Goal: Task Accomplishment & Management: Complete application form

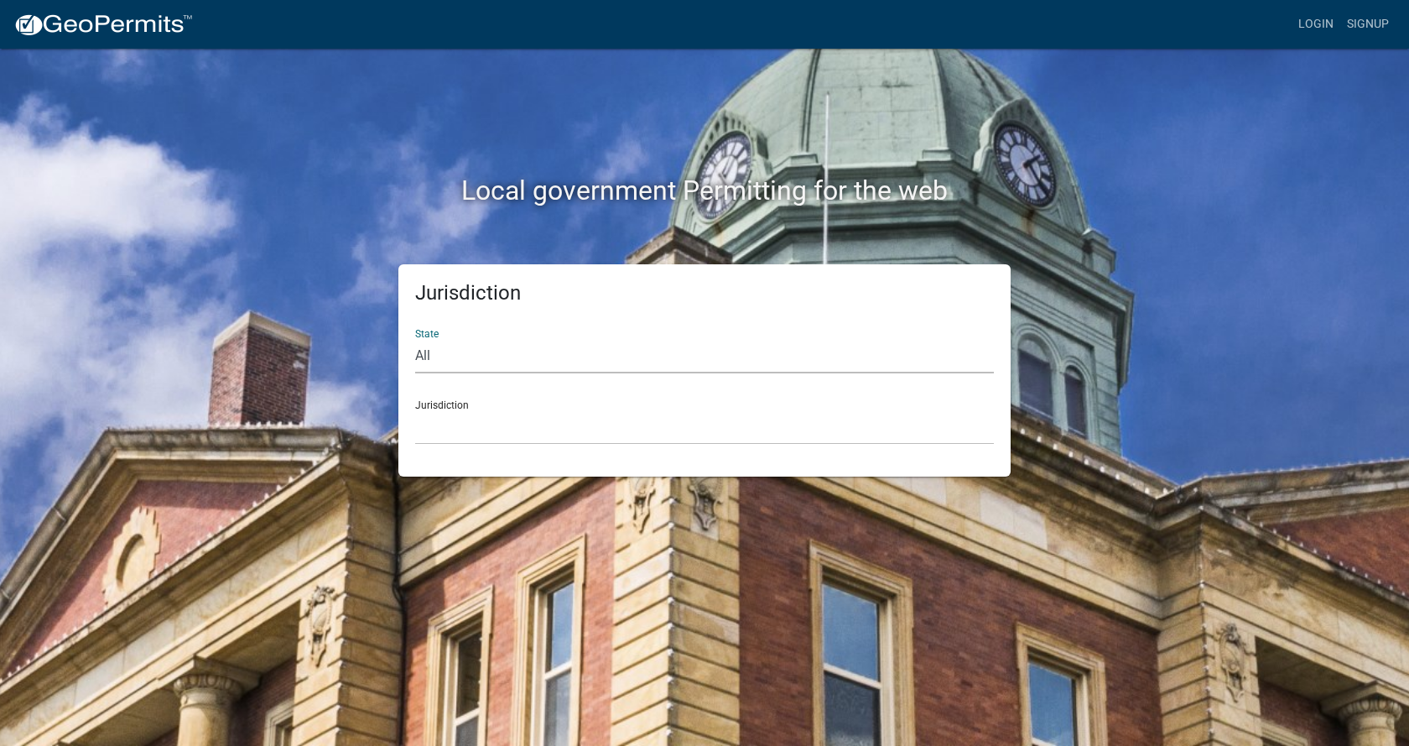
click at [445, 357] on select "All Colorado Georgia Indiana Iowa Kansas Minnesota Ohio South Carolina Wisconsin" at bounding box center [704, 356] width 579 height 34
select select "[US_STATE]"
click at [415, 339] on select "All Colorado Georgia Indiana Iowa Kansas Minnesota Ohio South Carolina Wisconsin" at bounding box center [704, 356] width 579 height 34
click at [489, 414] on select "Becker County, Minnesota Benton County, Minnesota Carlton County, Minnesota Cit…" at bounding box center [704, 427] width 579 height 34
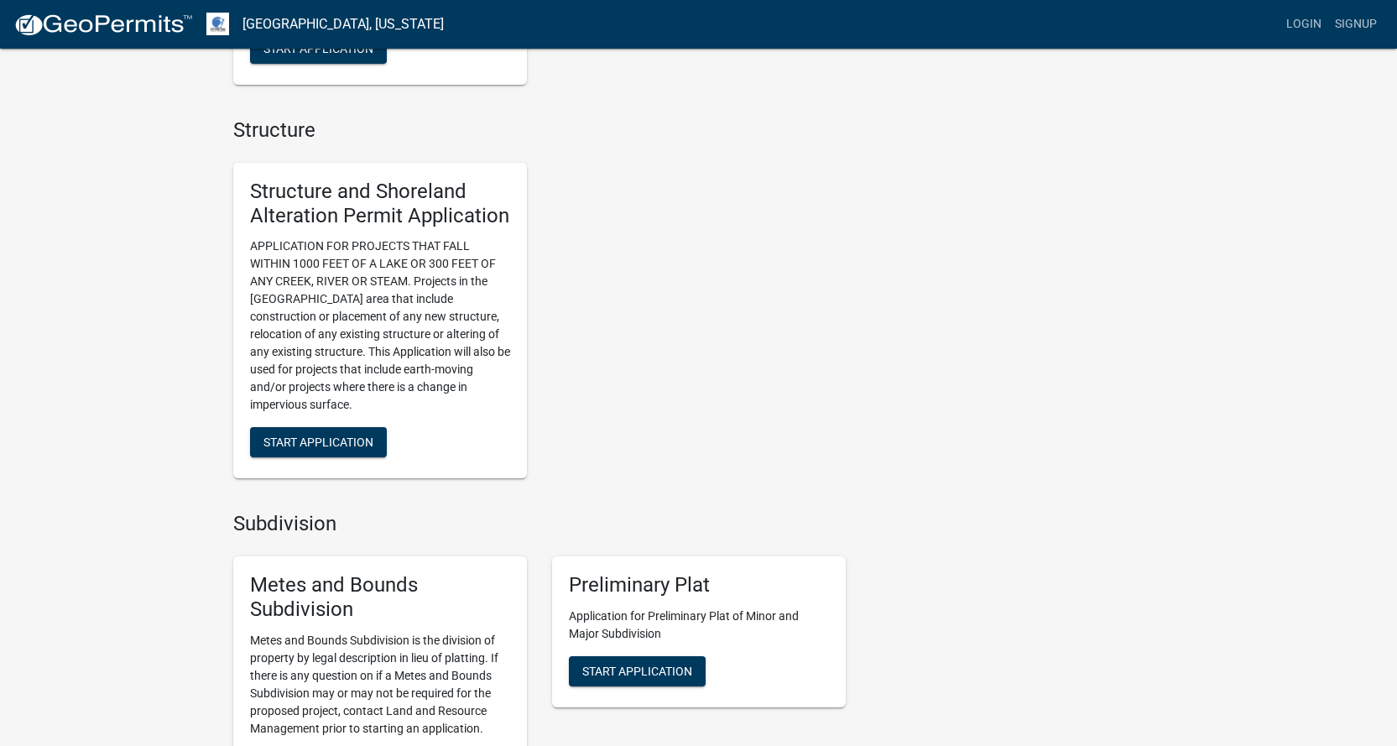
scroll to position [1075, 0]
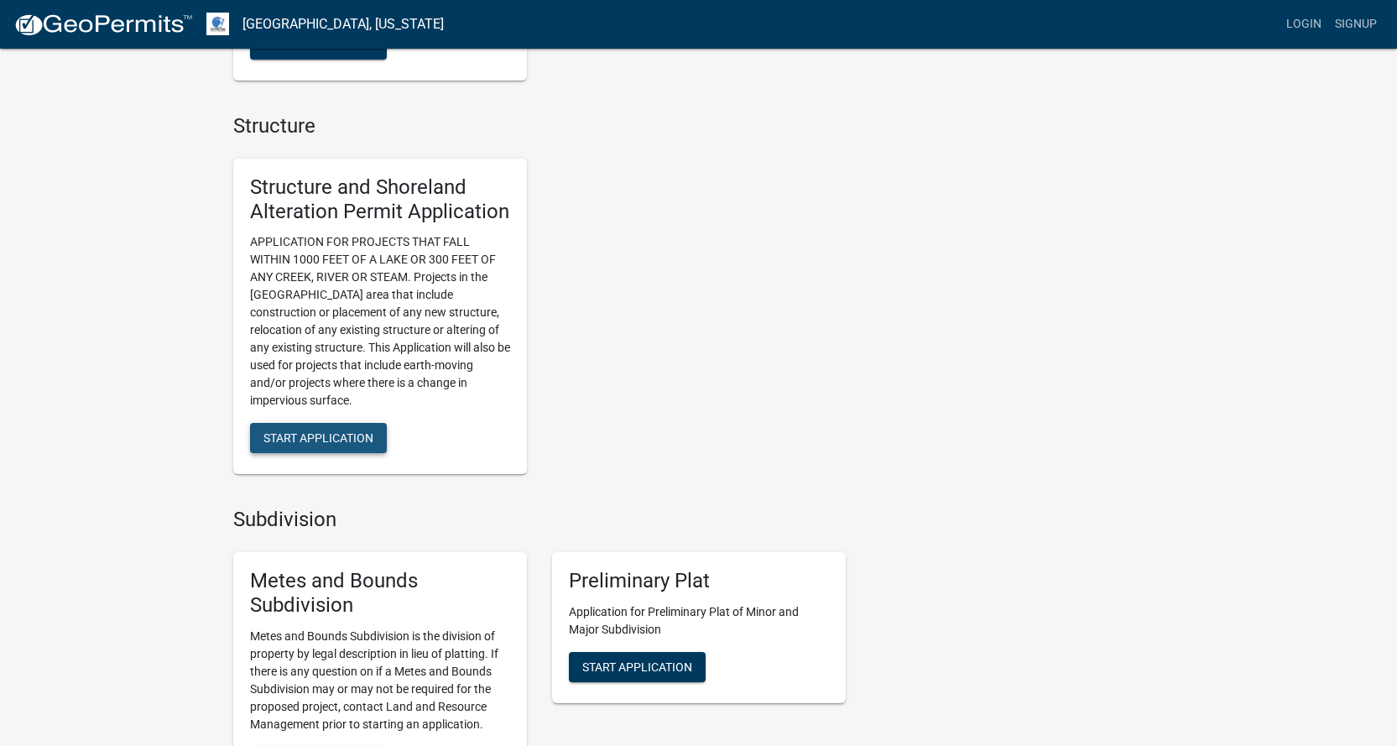
click at [297, 442] on span "Start Application" at bounding box center [318, 437] width 110 height 13
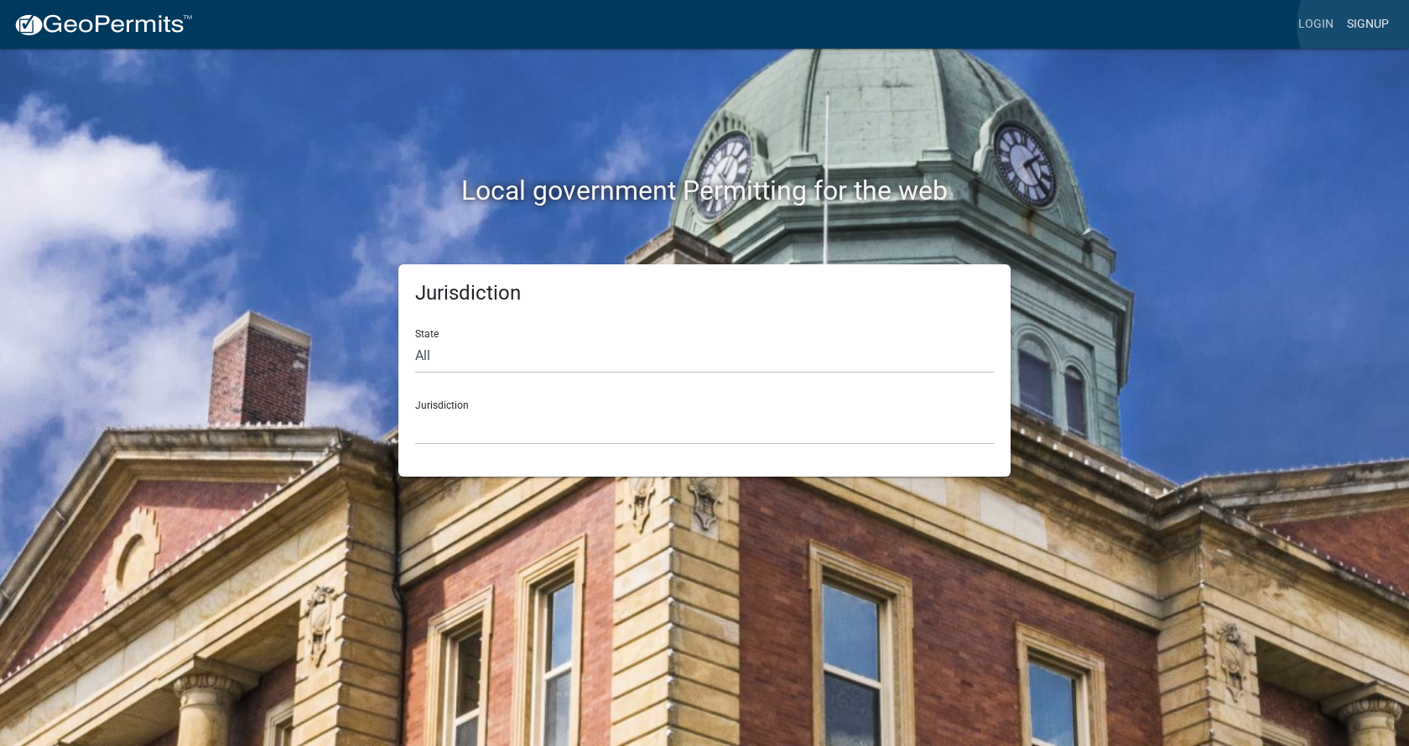
click at [1366, 25] on link "Signup" at bounding box center [1368, 24] width 55 height 32
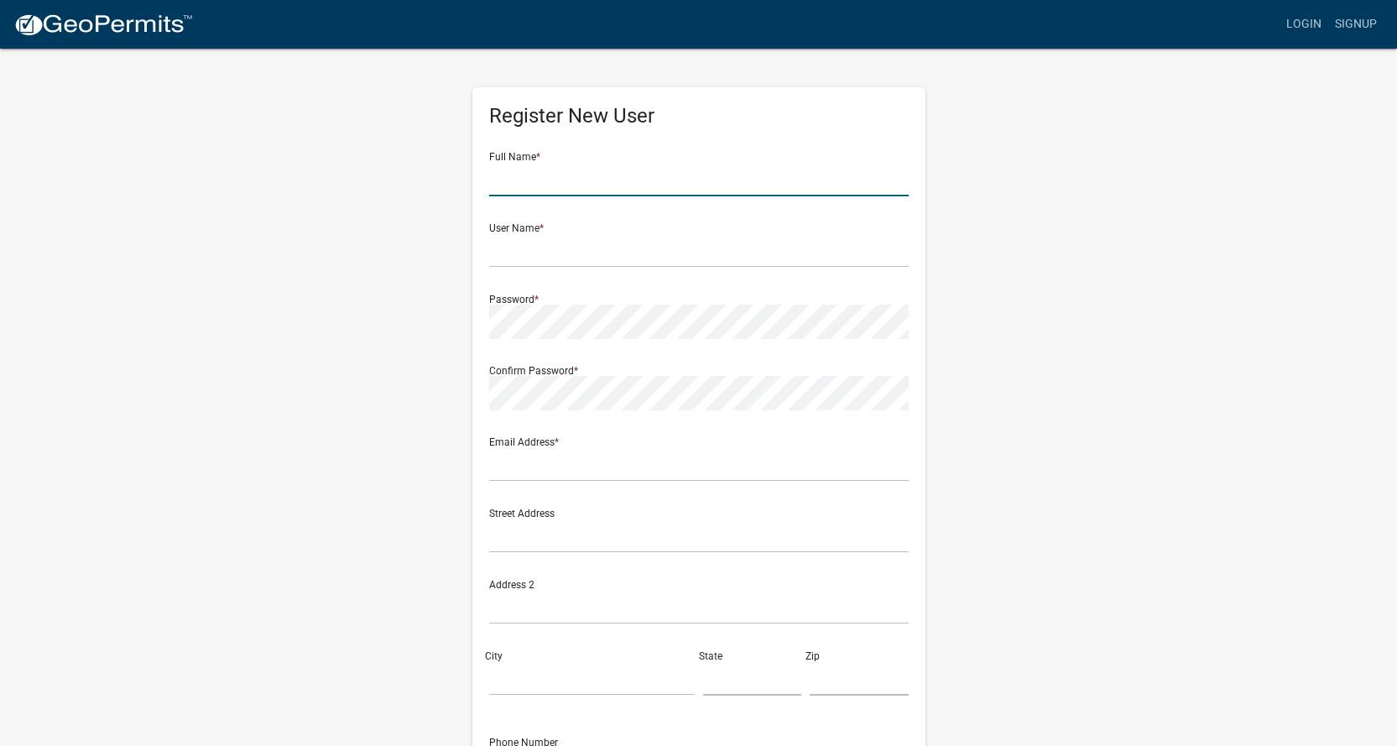
click at [510, 184] on input "text" at bounding box center [698, 179] width 419 height 34
type input "[PERSON_NAME]"
type input "[PERSON_NAME][EMAIL_ADDRESS][DOMAIN_NAME]"
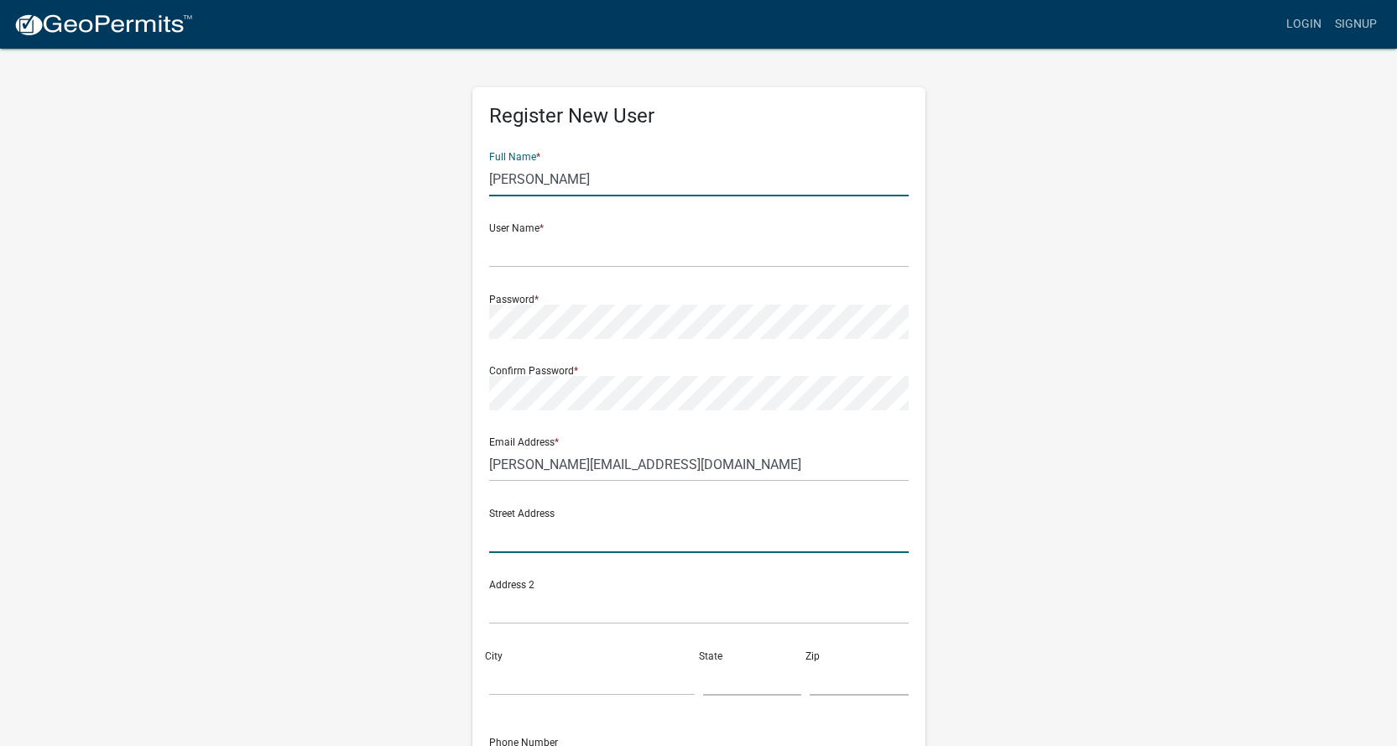
type input "[PERSON_NAME] Lumber Co."
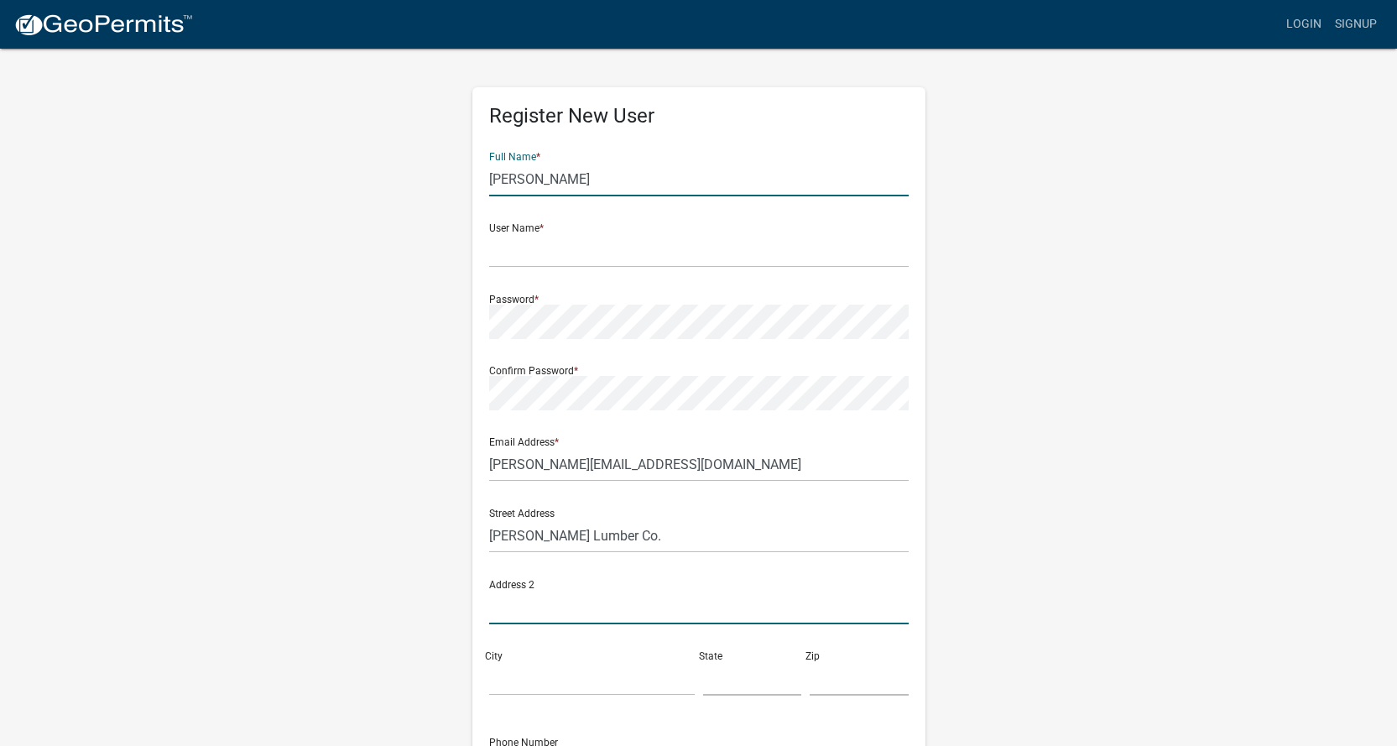
type input "[STREET_ADDRESS] S PO Box 86"
type input "[GEOGRAPHIC_DATA]"
type input "MN"
type input "56515"
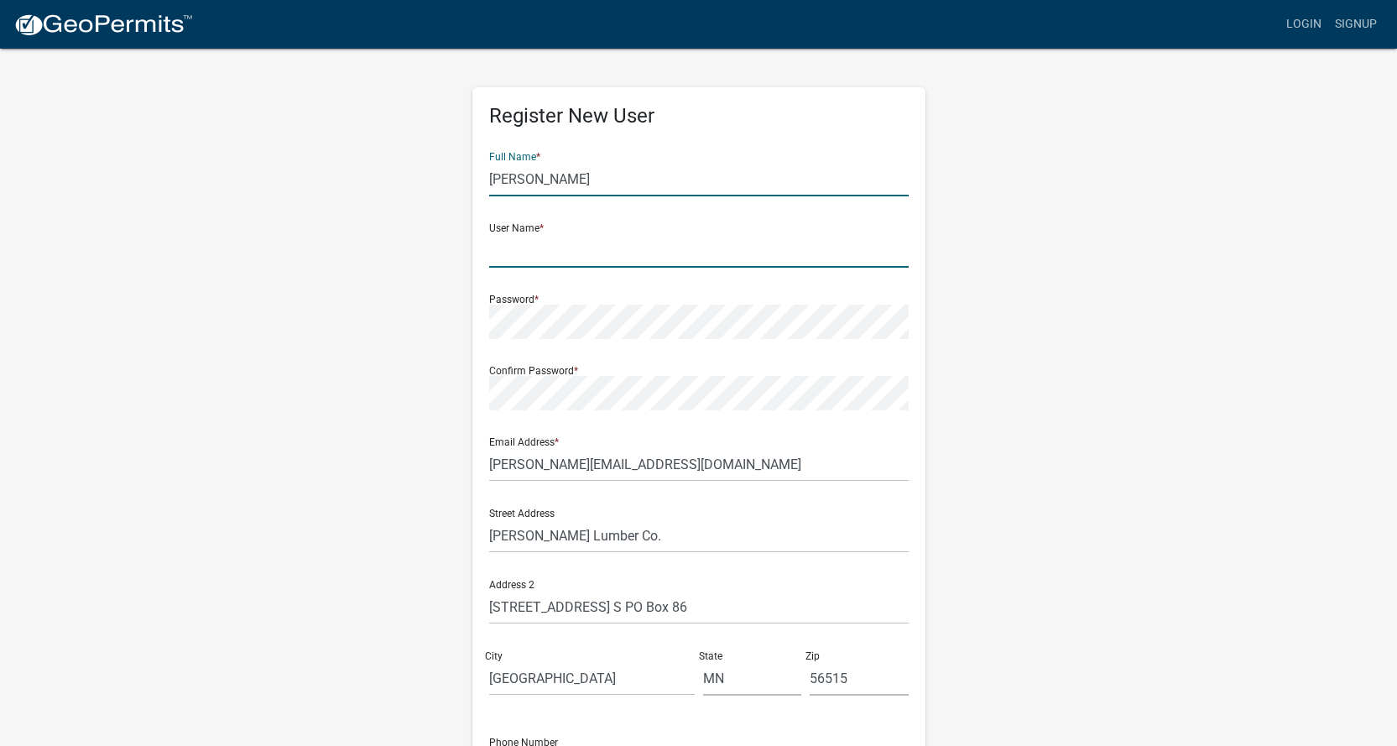
click at [534, 253] on input "text" at bounding box center [698, 250] width 419 height 34
type input "evertslumber"
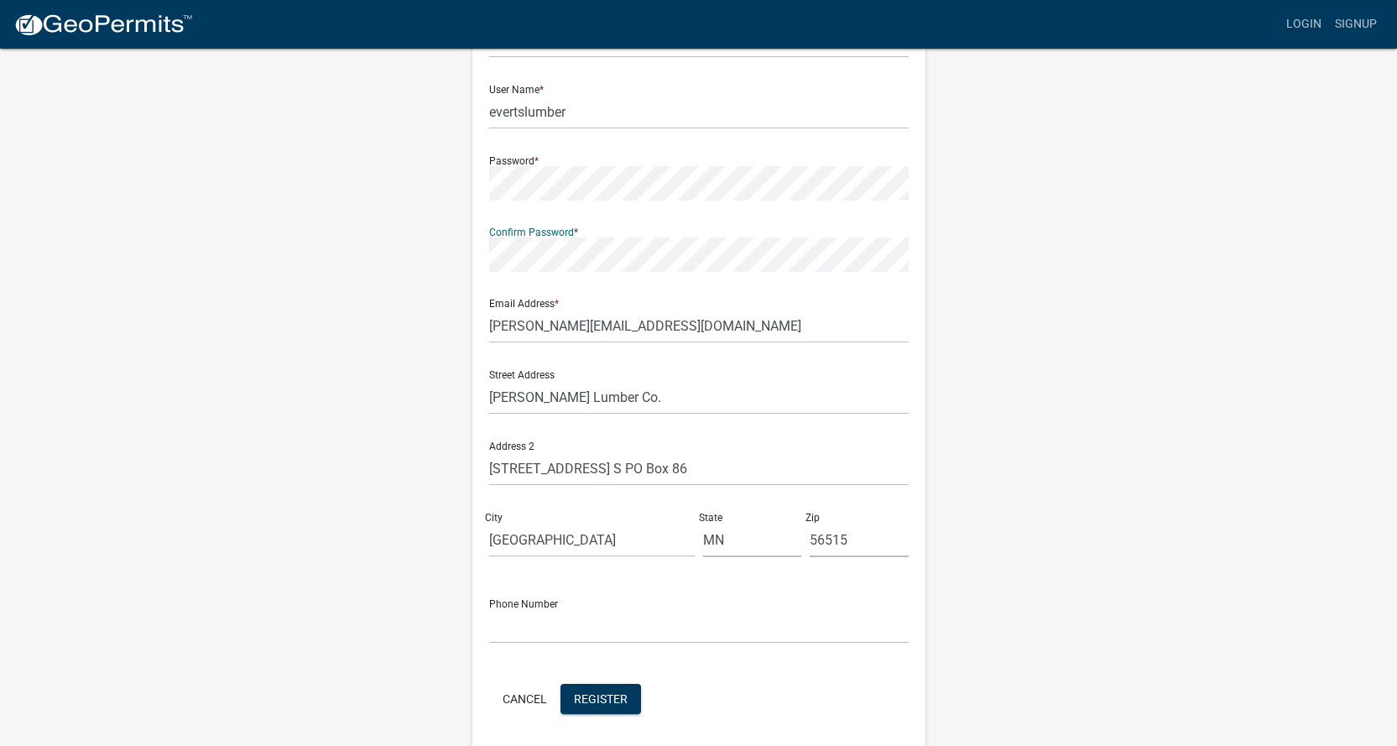
scroll to position [199, 0]
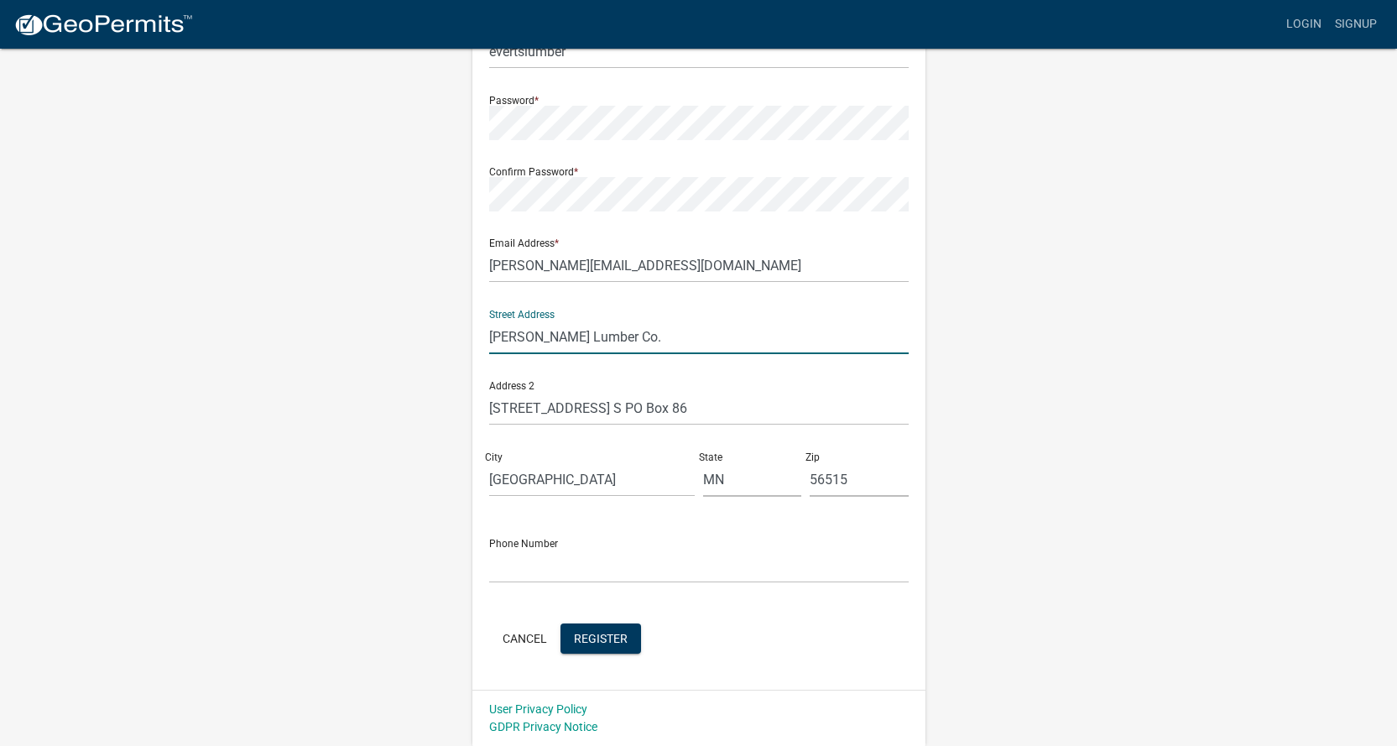
drag, startPoint x: 647, startPoint y: 349, endPoint x: 460, endPoint y: 334, distance: 187.7
click at [429, 330] on div "Register New User Full Name * [PERSON_NAME] User Name * evertslumber Password *…" at bounding box center [699, 297] width 956 height 898
type input "[STREET_ADDRESS] S"
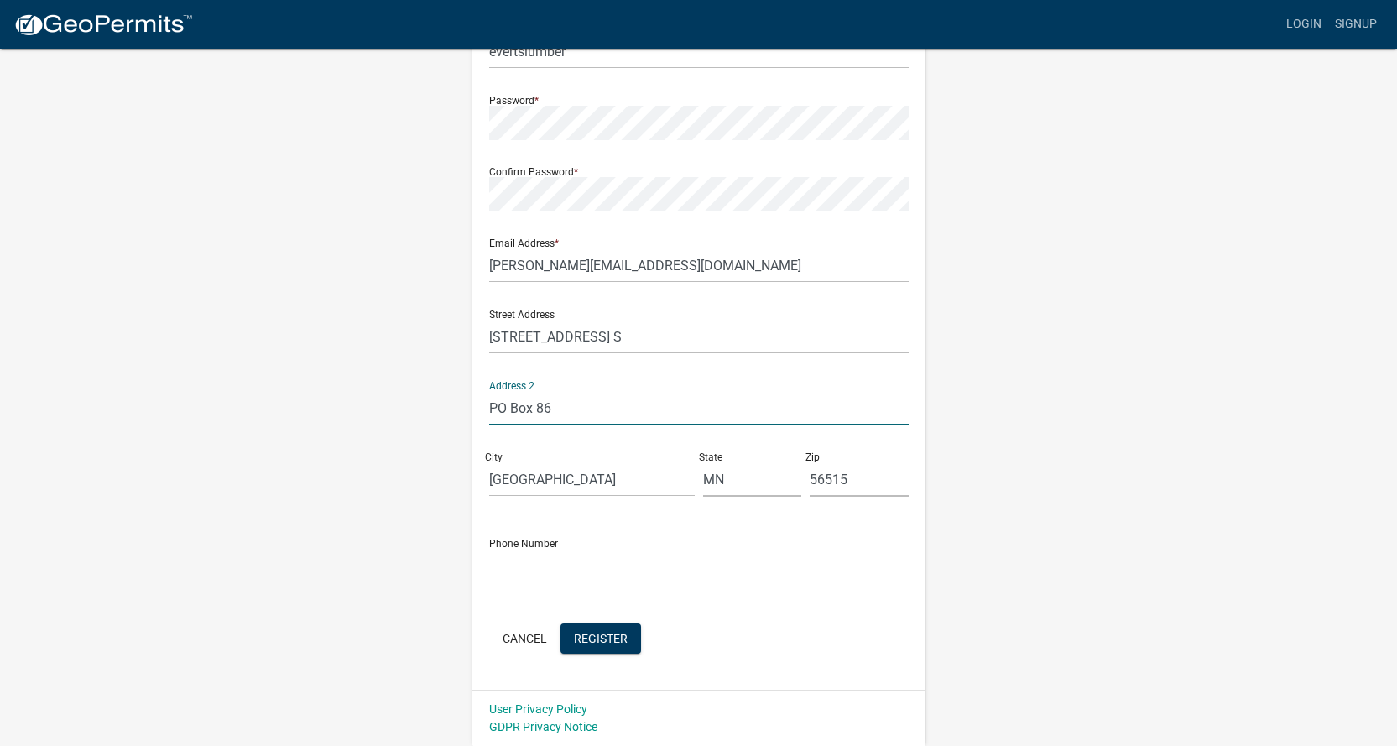
type input "PO Box 86"
click at [507, 573] on input "text" at bounding box center [698, 566] width 419 height 34
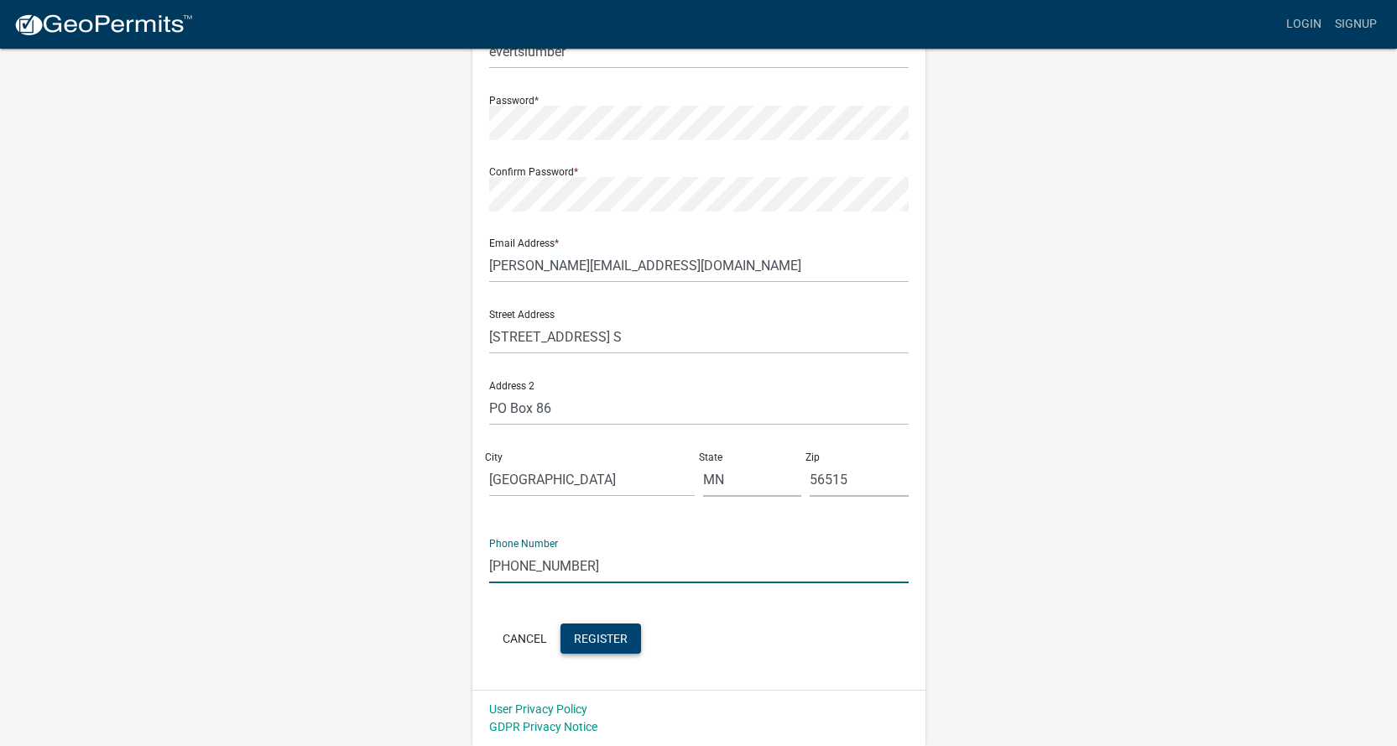
type input "[PHONE_NUMBER]"
click at [592, 639] on span "Register" at bounding box center [601, 637] width 54 height 13
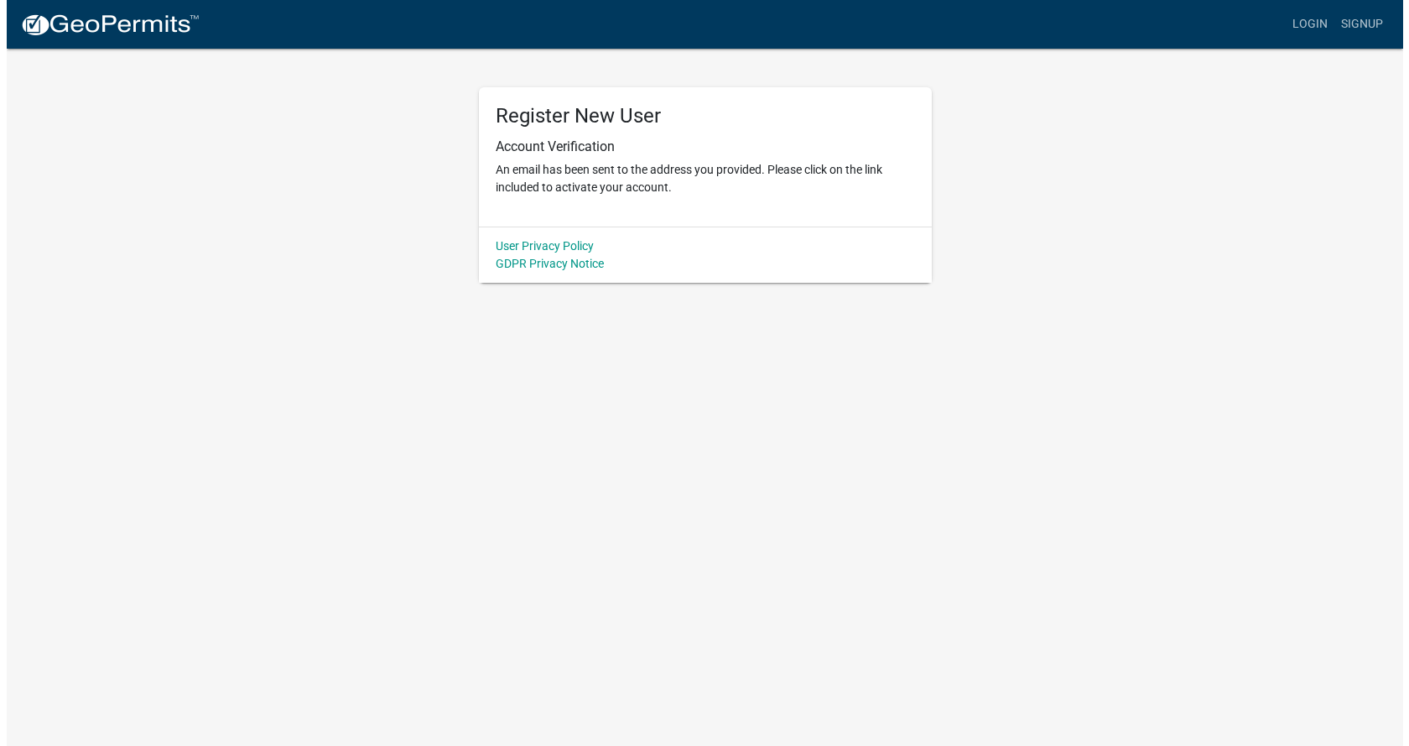
scroll to position [0, 0]
click at [565, 161] on p "An email has been sent to the address you provided. Please click on the link in…" at bounding box center [704, 178] width 419 height 35
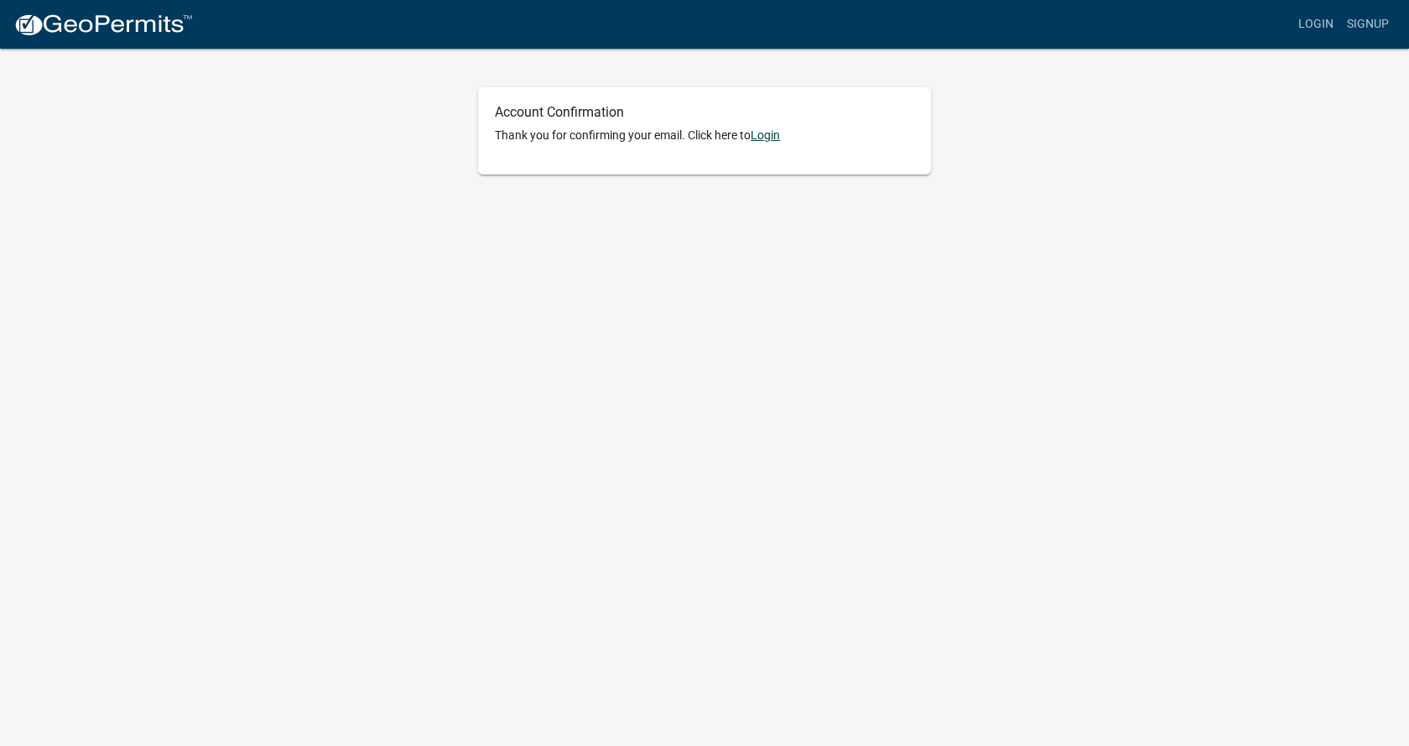
click at [769, 136] on link "Login" at bounding box center [765, 134] width 29 height 13
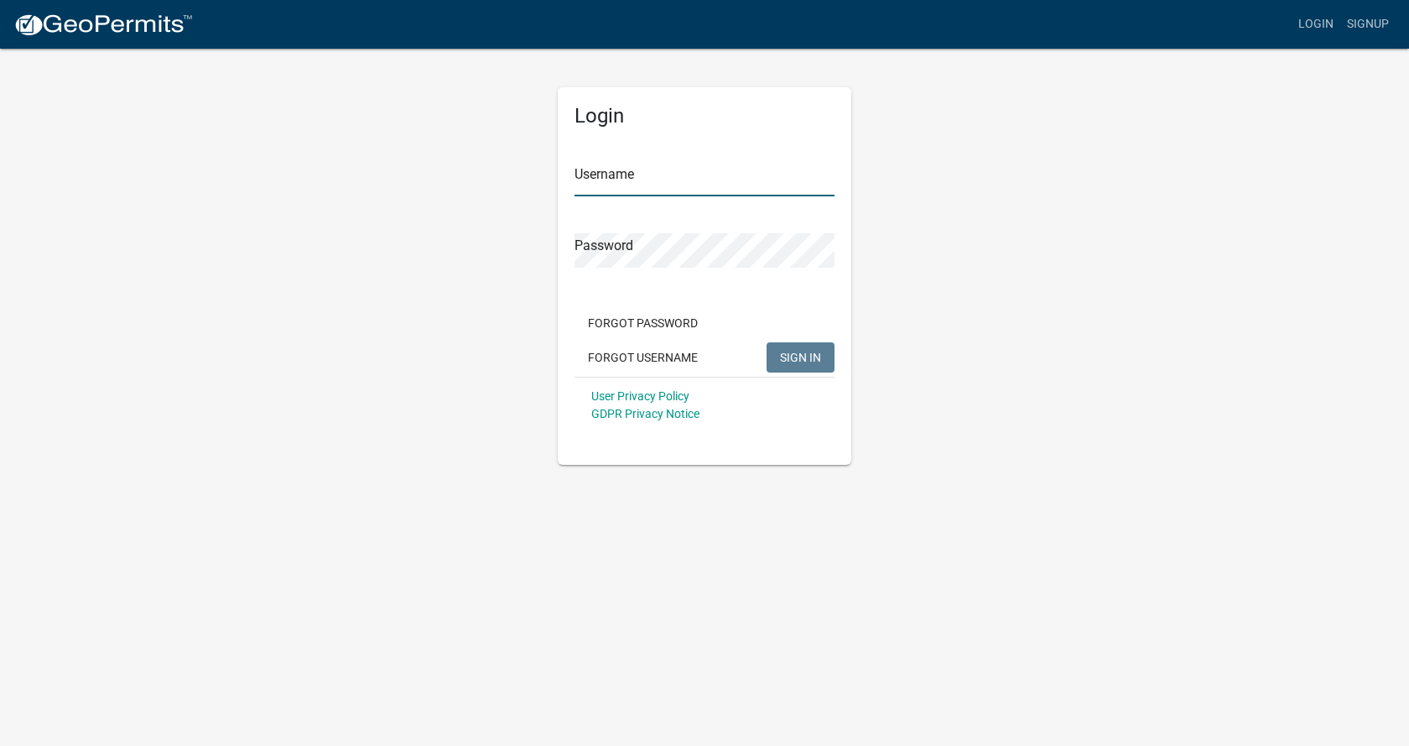
type input "evertslumber"
click at [807, 357] on span "SIGN IN" at bounding box center [800, 356] width 41 height 13
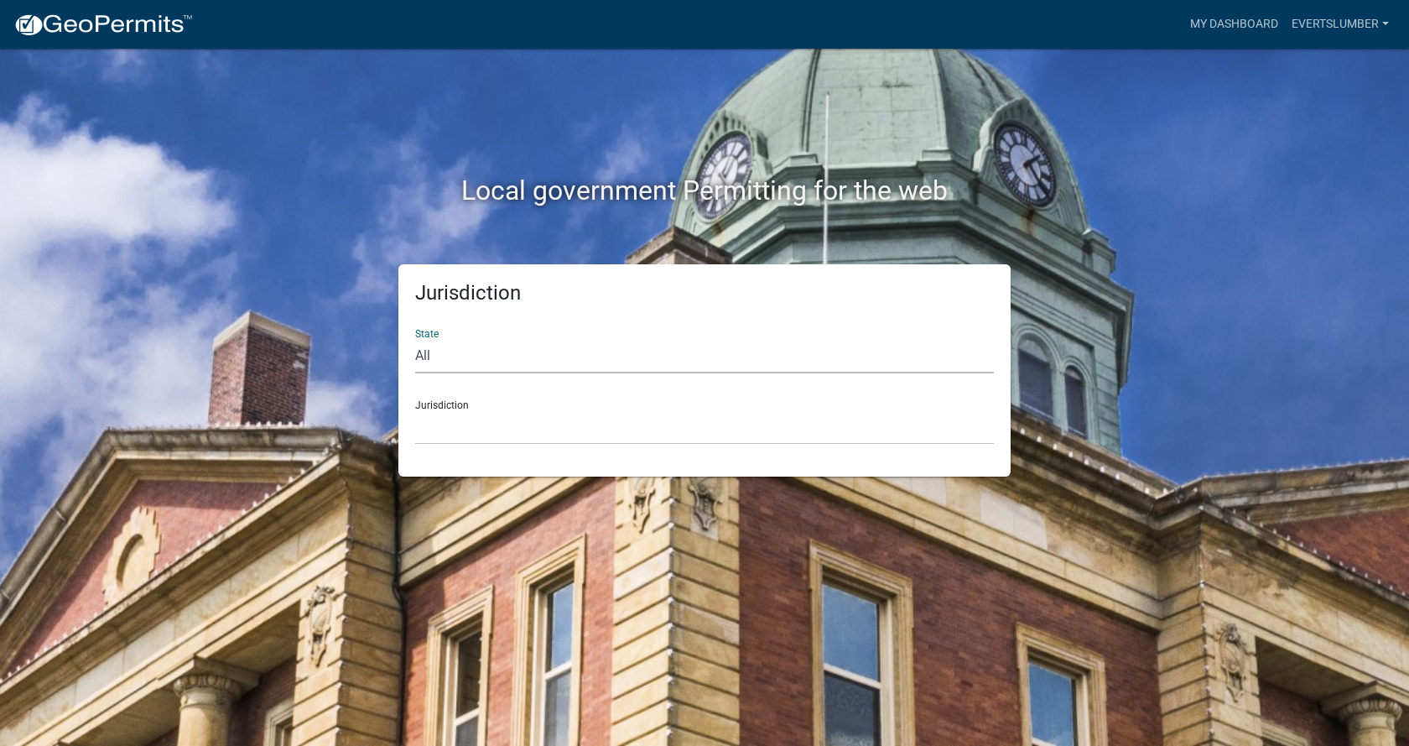
click at [433, 355] on select "All Colorado Georgia Indiana Iowa Kansas Minnesota Ohio South Carolina Wisconsin" at bounding box center [704, 356] width 579 height 34
select select "[US_STATE]"
click at [415, 339] on select "All Colorado Georgia Indiana Iowa Kansas Minnesota Ohio South Carolina Wisconsin" at bounding box center [704, 356] width 579 height 34
click at [461, 417] on select "Becker County, Minnesota Benton County, Minnesota Carlton County, Minnesota Cit…" at bounding box center [704, 427] width 579 height 34
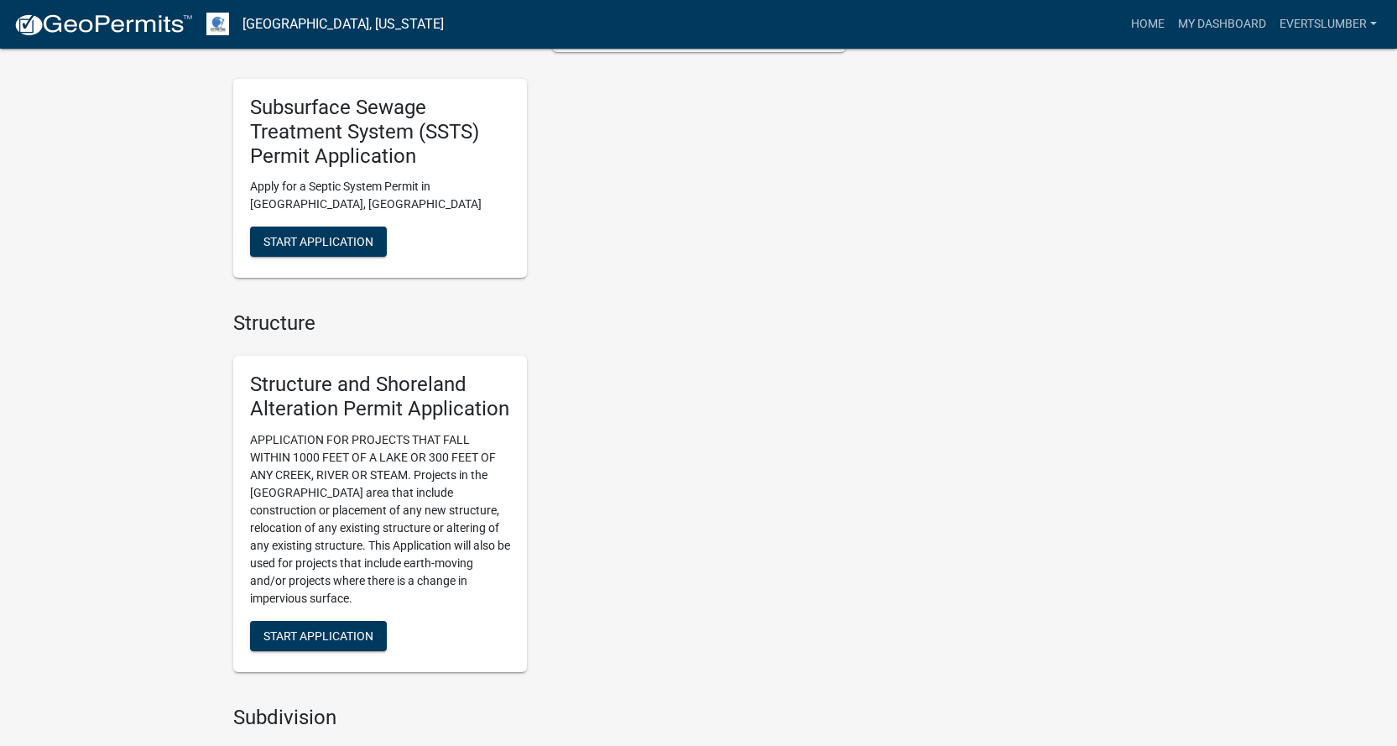
scroll to position [1007, 0]
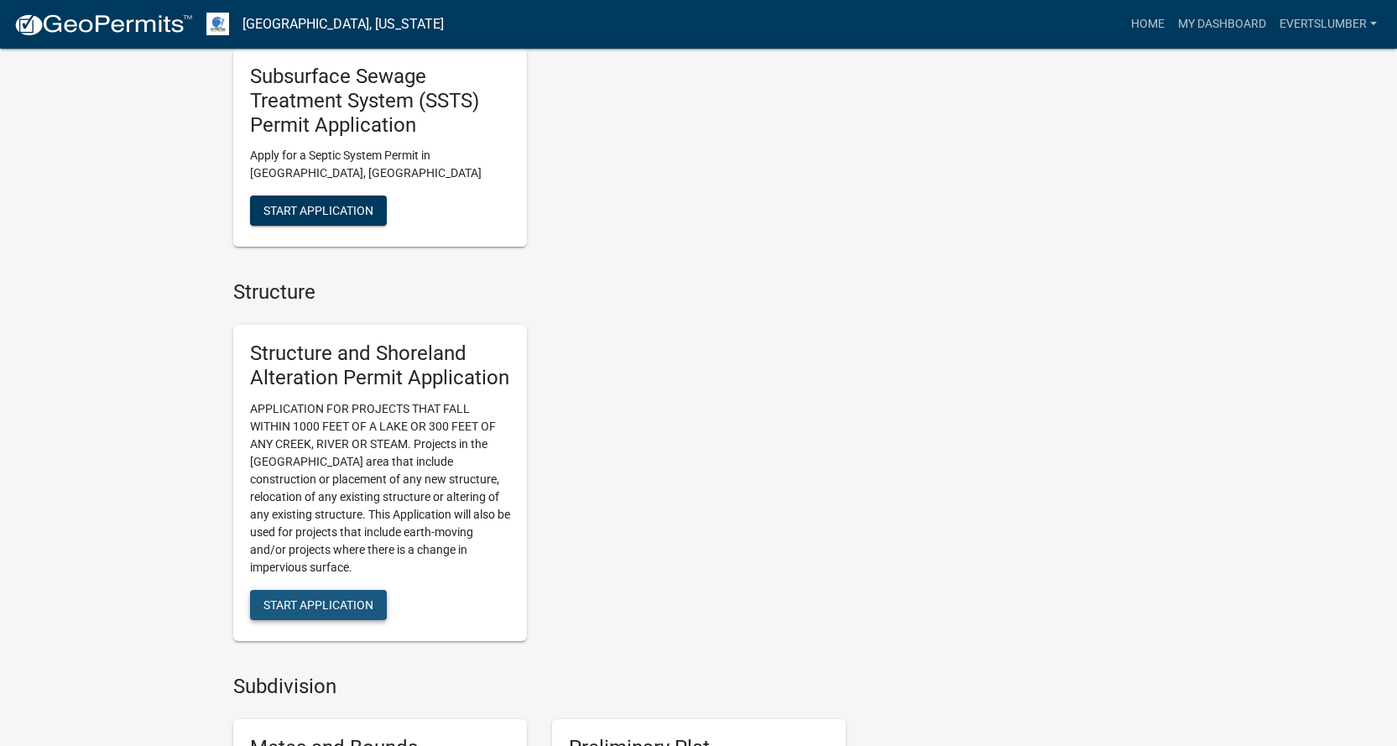
click at [342, 606] on span "Start Application" at bounding box center [318, 603] width 110 height 13
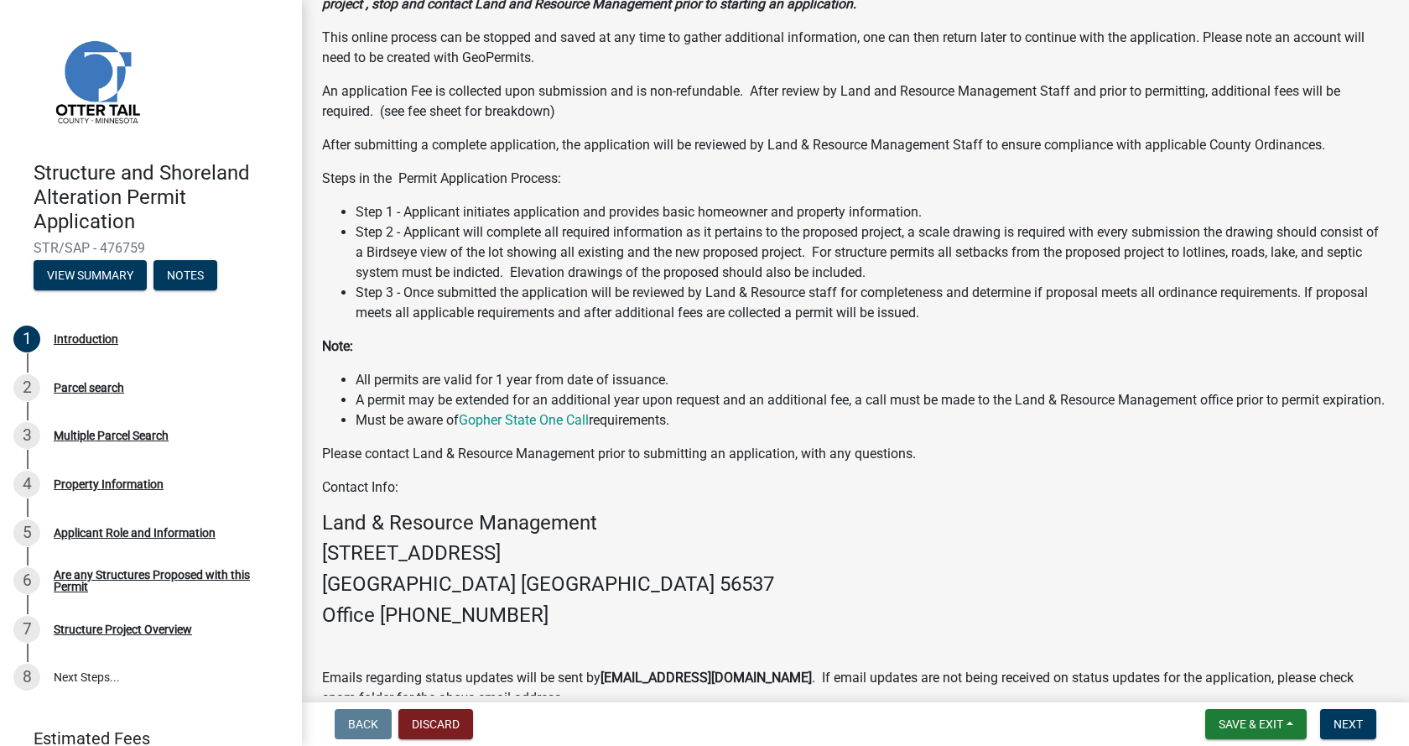
scroll to position [300, 0]
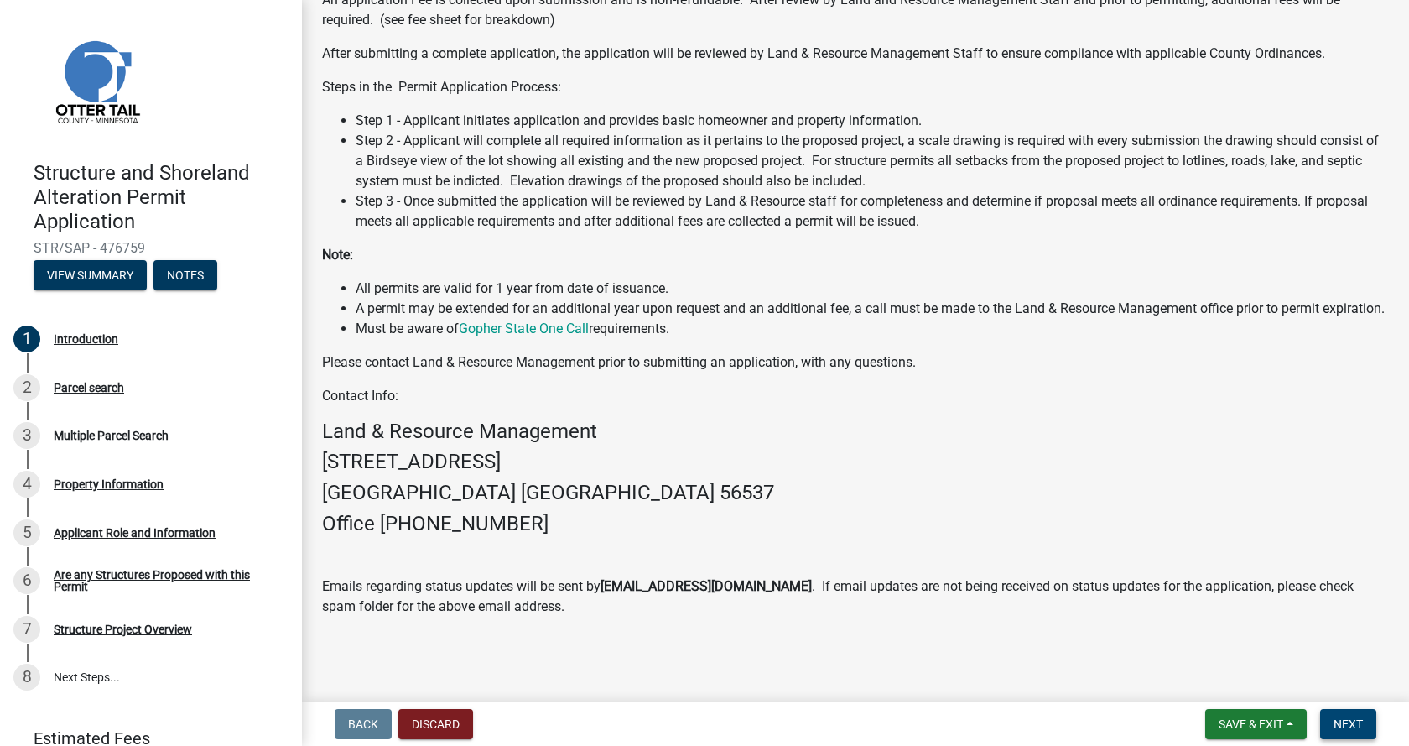
click at [1346, 723] on span "Next" at bounding box center [1348, 723] width 29 height 13
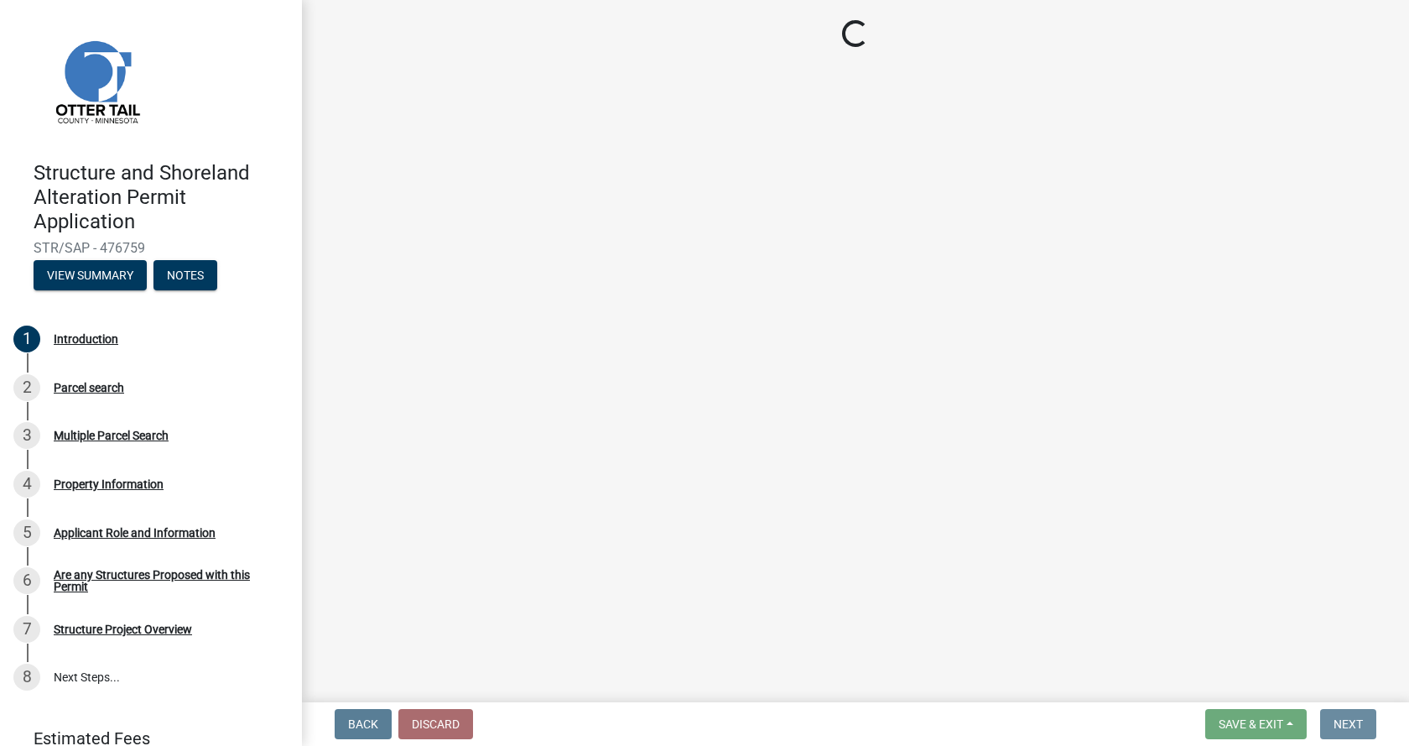
scroll to position [0, 0]
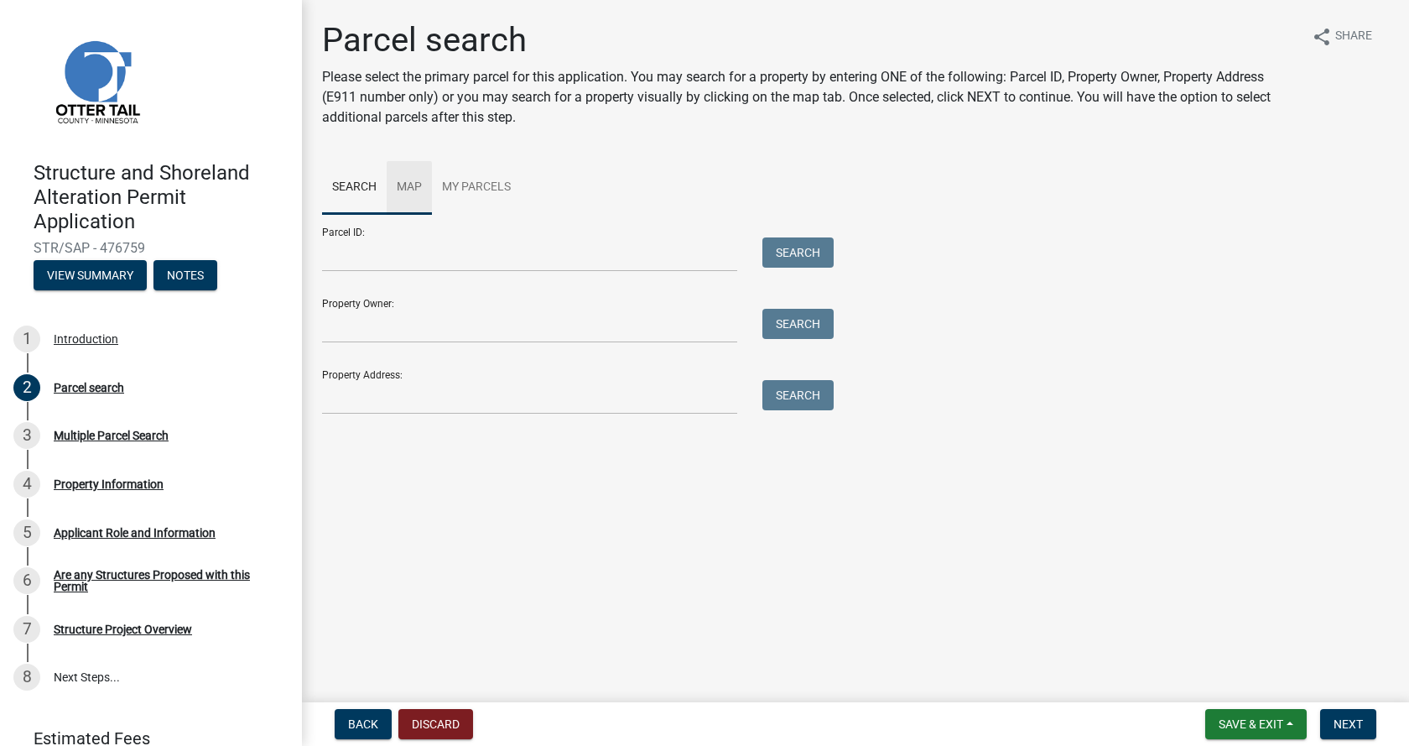
click at [410, 191] on link "Map" at bounding box center [409, 188] width 45 height 54
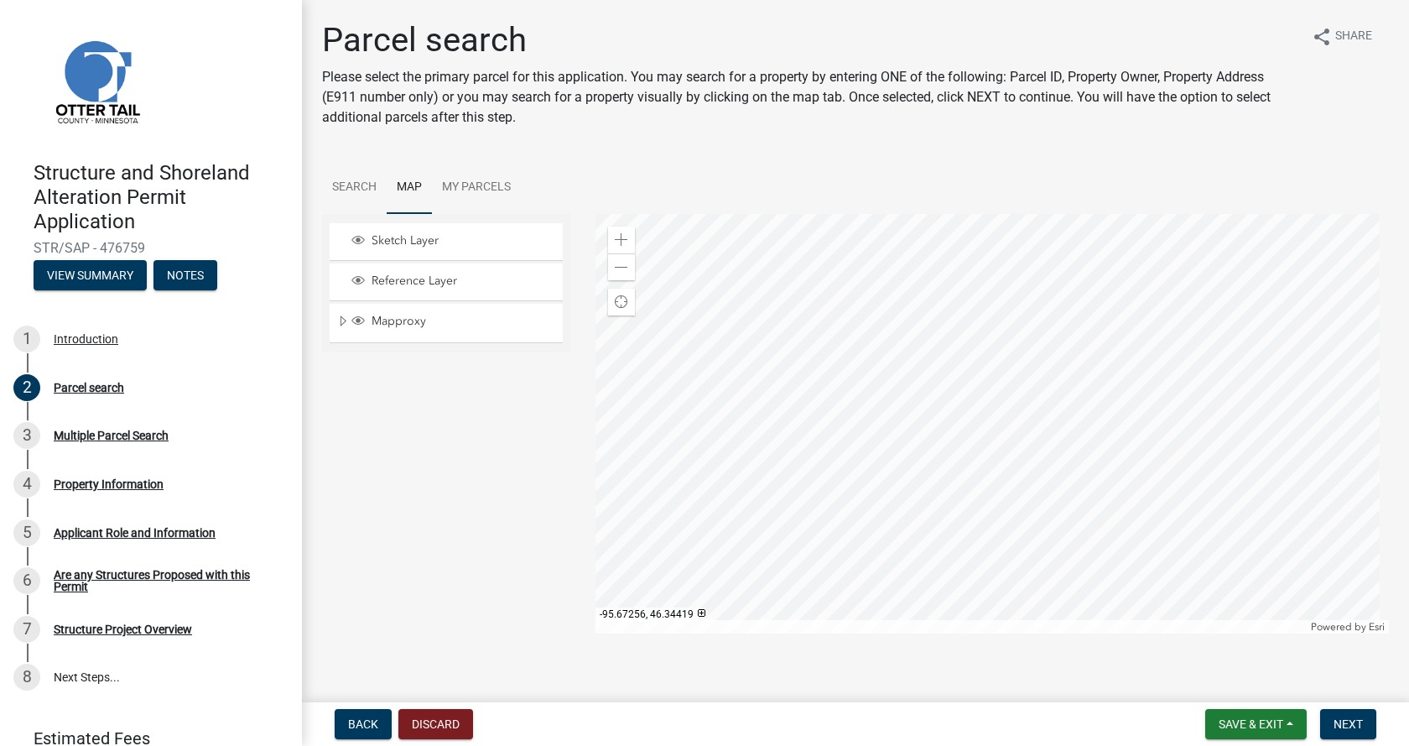
click at [948, 472] on div at bounding box center [993, 423] width 795 height 419
click at [960, 482] on div at bounding box center [993, 423] width 795 height 419
click at [840, 393] on div at bounding box center [993, 423] width 795 height 419
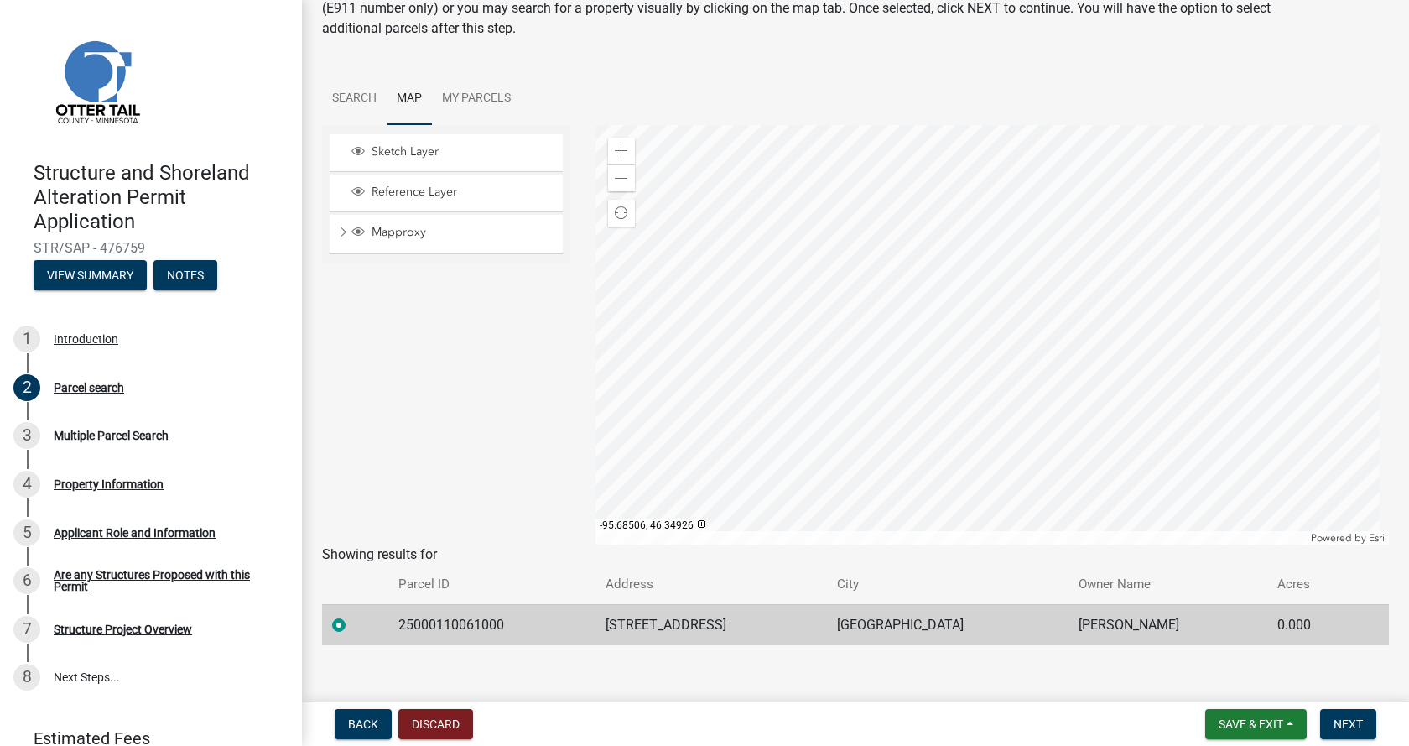
scroll to position [104, 0]
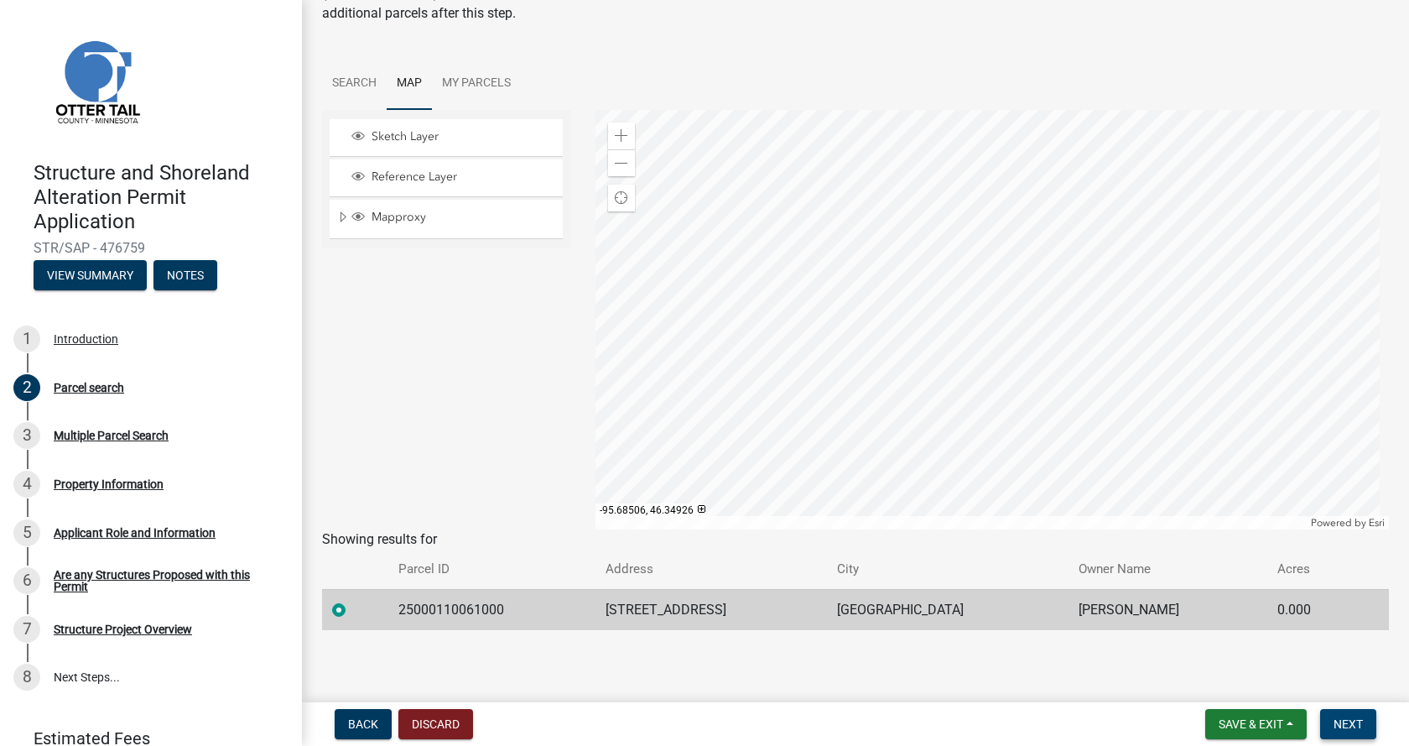
click at [1349, 720] on span "Next" at bounding box center [1348, 723] width 29 height 13
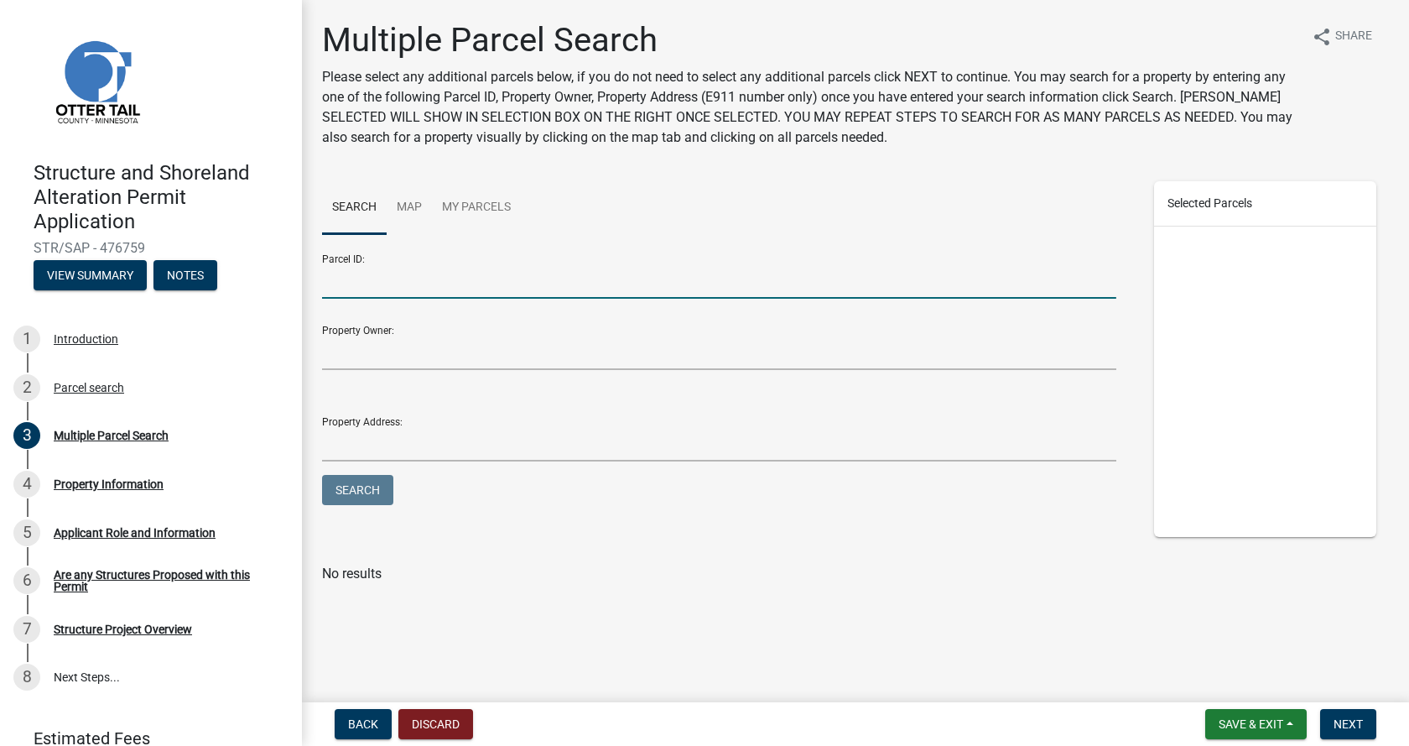
click at [364, 285] on input "Parcel ID:" at bounding box center [719, 281] width 795 height 34
click at [456, 213] on link "My Parcels" at bounding box center [476, 208] width 89 height 54
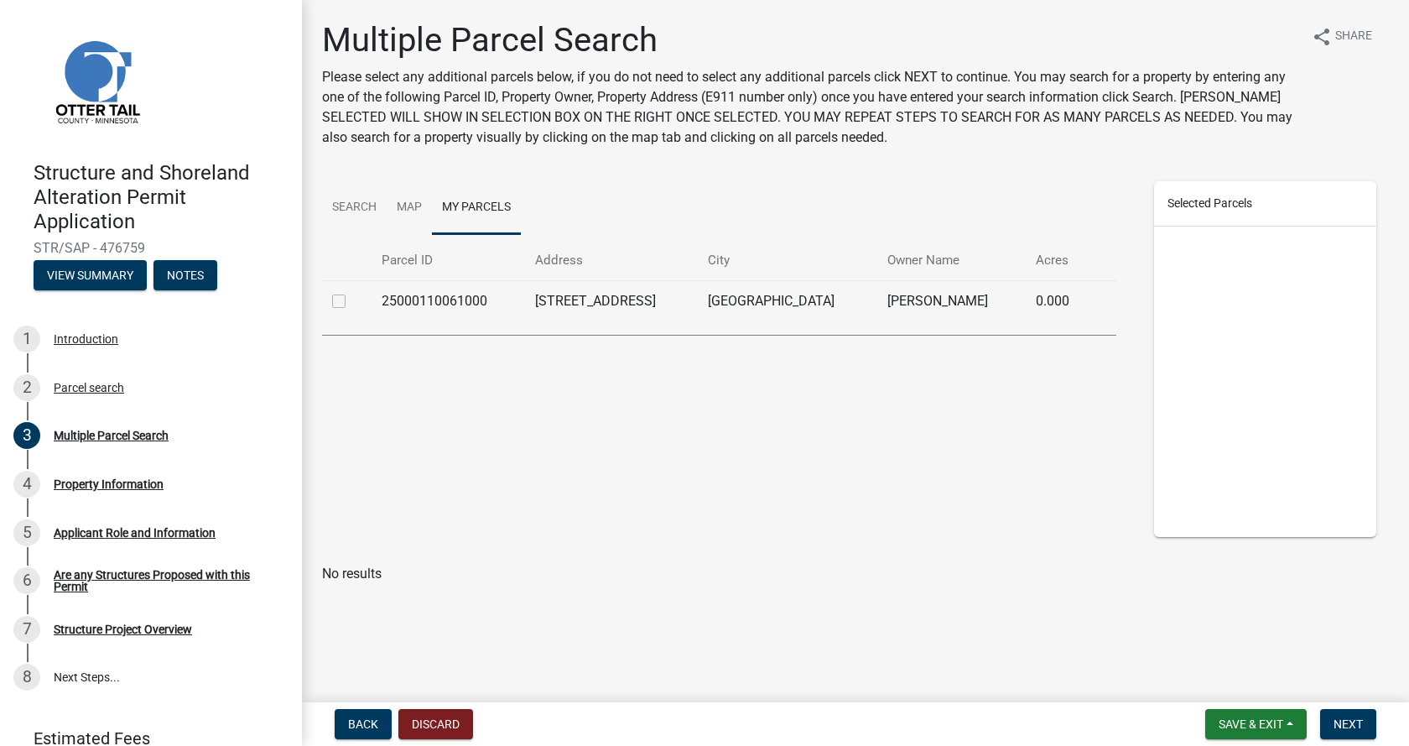
click at [352, 291] on label at bounding box center [352, 291] width 0 height 0
click at [352, 302] on input "checkbox" at bounding box center [357, 296] width 11 height 11
checkbox input "true"
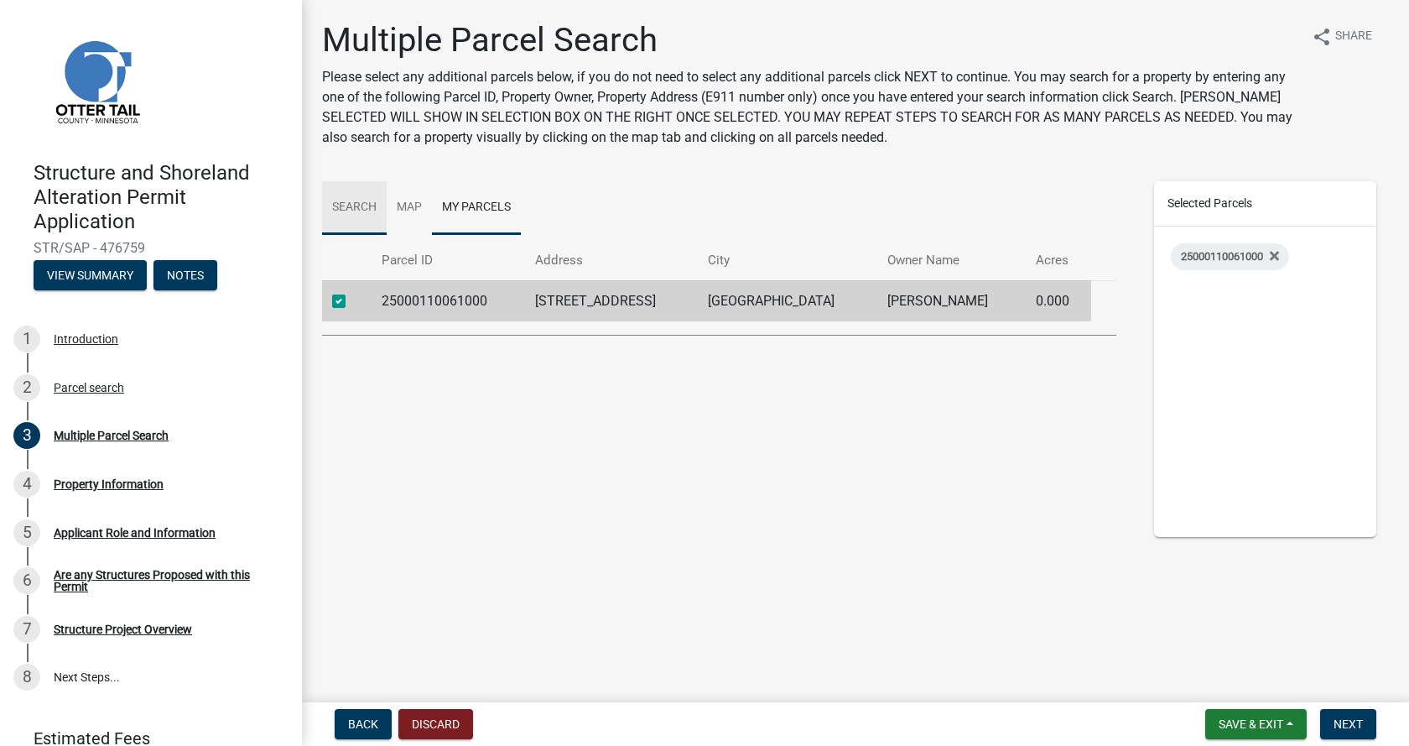
click at [357, 213] on link "Search" at bounding box center [354, 208] width 65 height 54
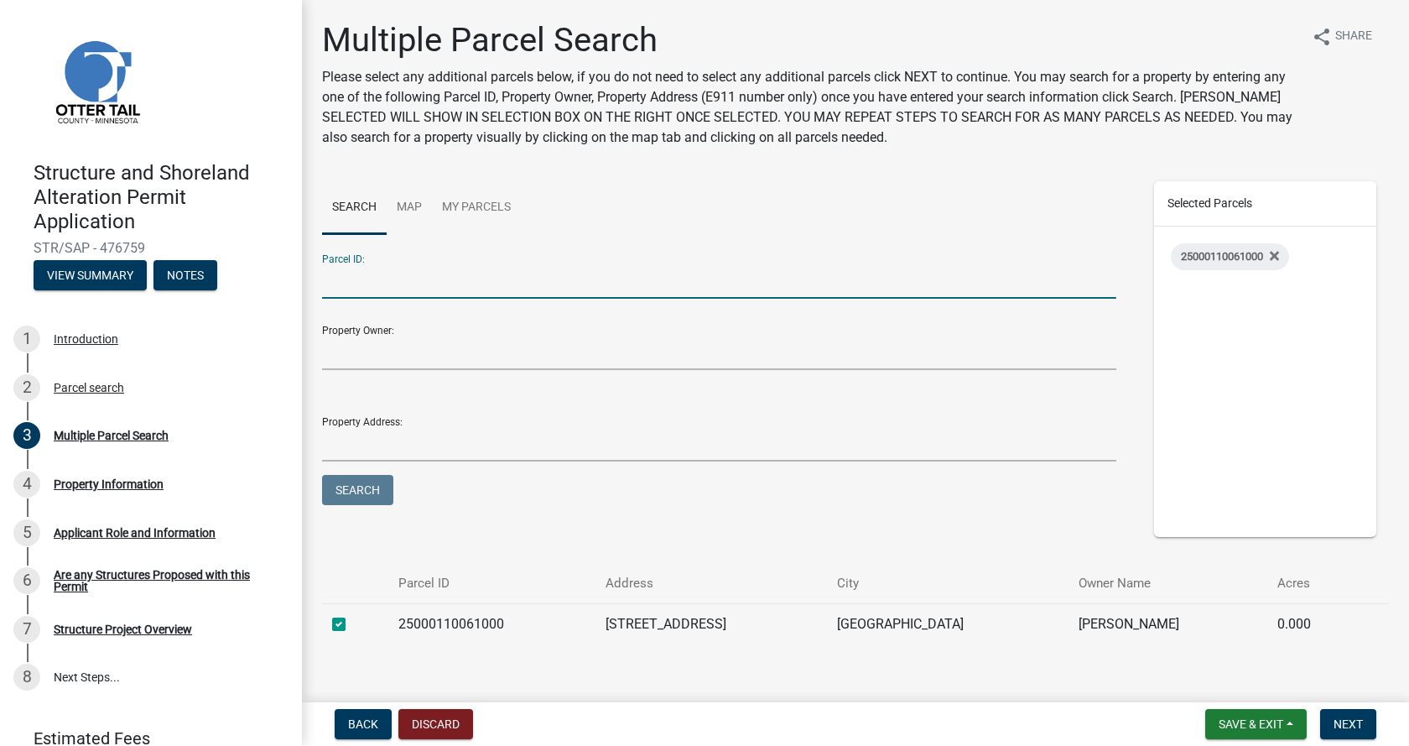
click at [384, 296] on input "Parcel ID:" at bounding box center [719, 281] width 795 height 34
click at [388, 354] on input "Property Owner:" at bounding box center [719, 353] width 795 height 34
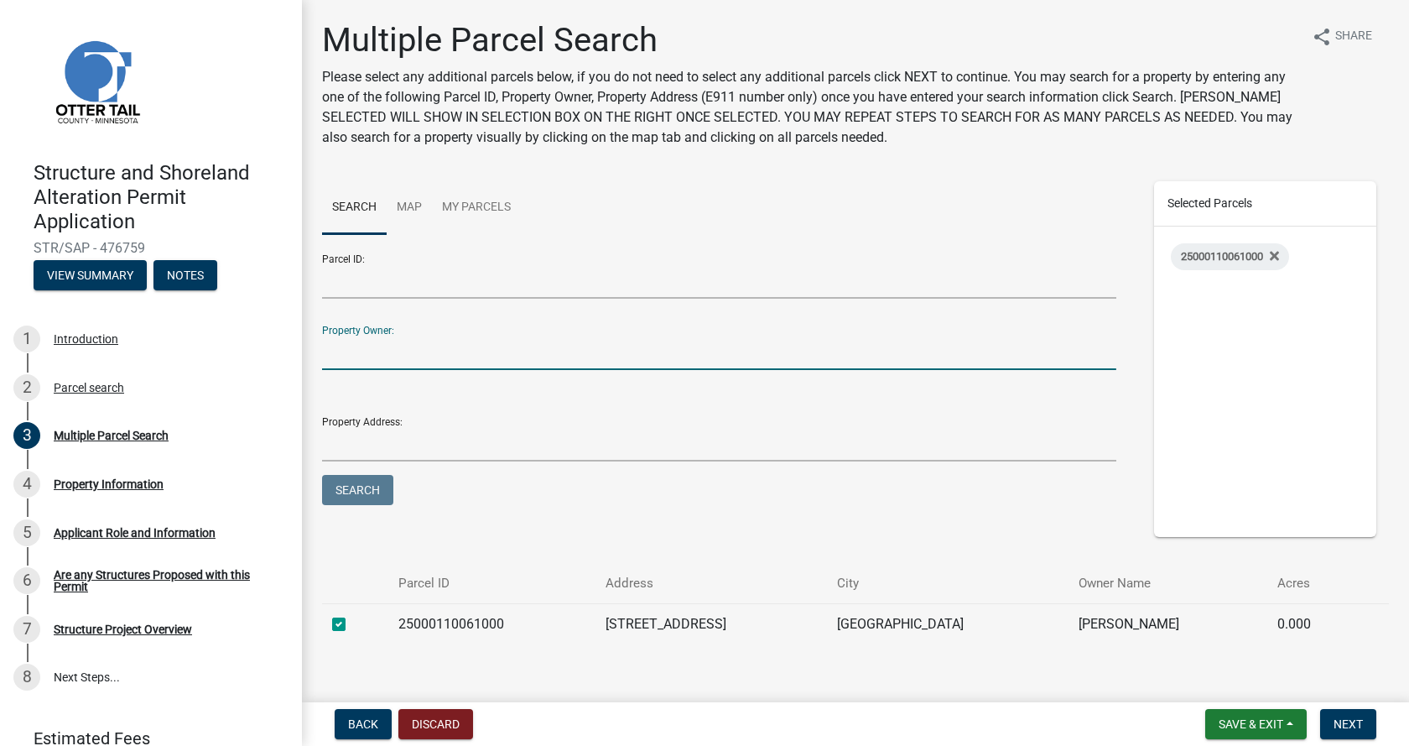
click at [413, 424] on div "Property Address:" at bounding box center [719, 433] width 795 height 58
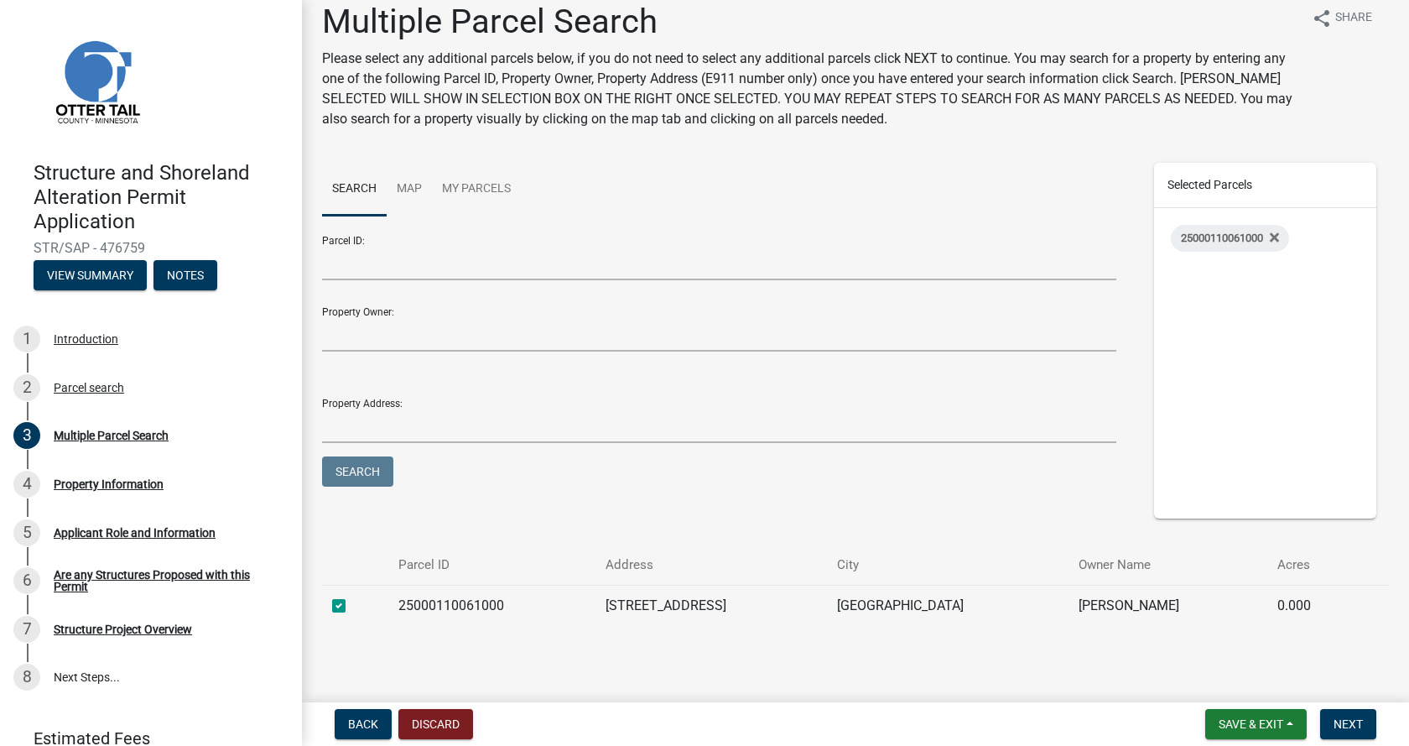
scroll to position [28, 0]
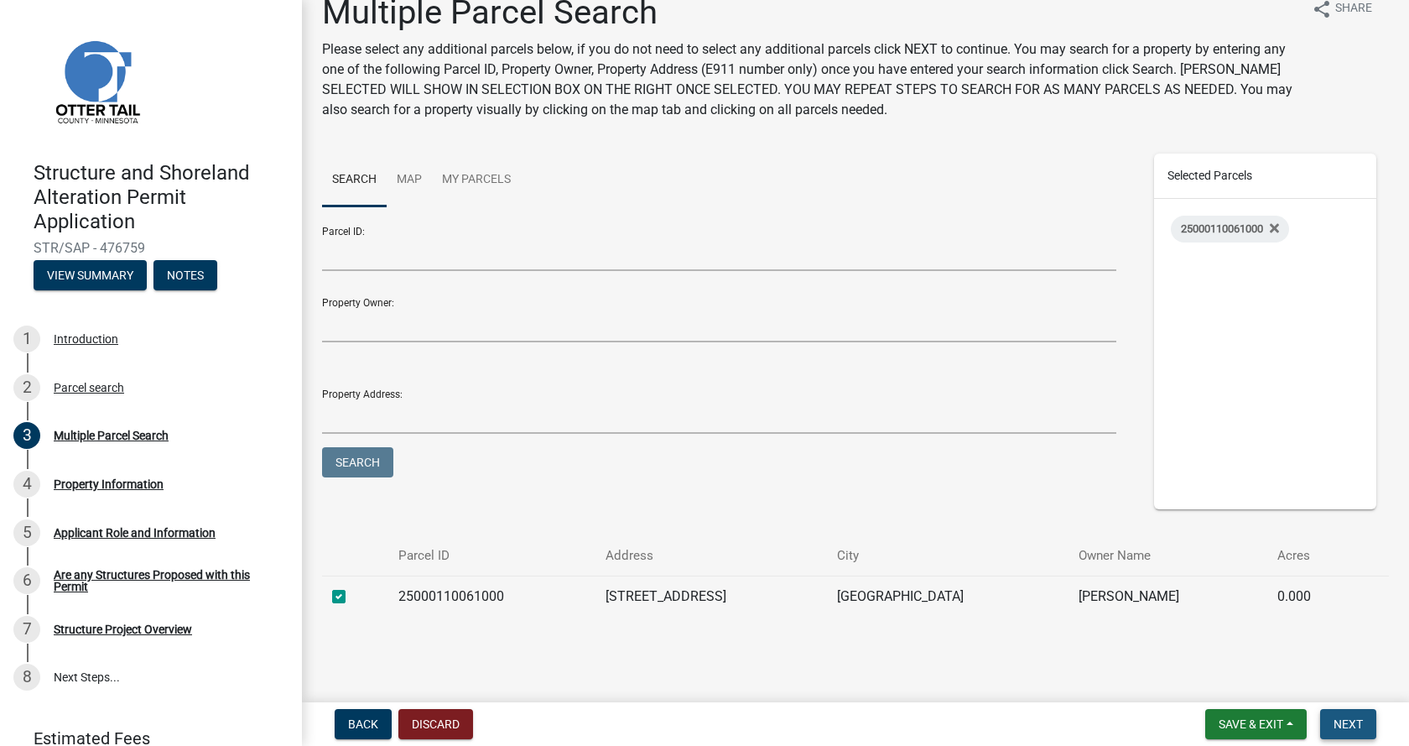
click at [1347, 726] on span "Next" at bounding box center [1348, 723] width 29 height 13
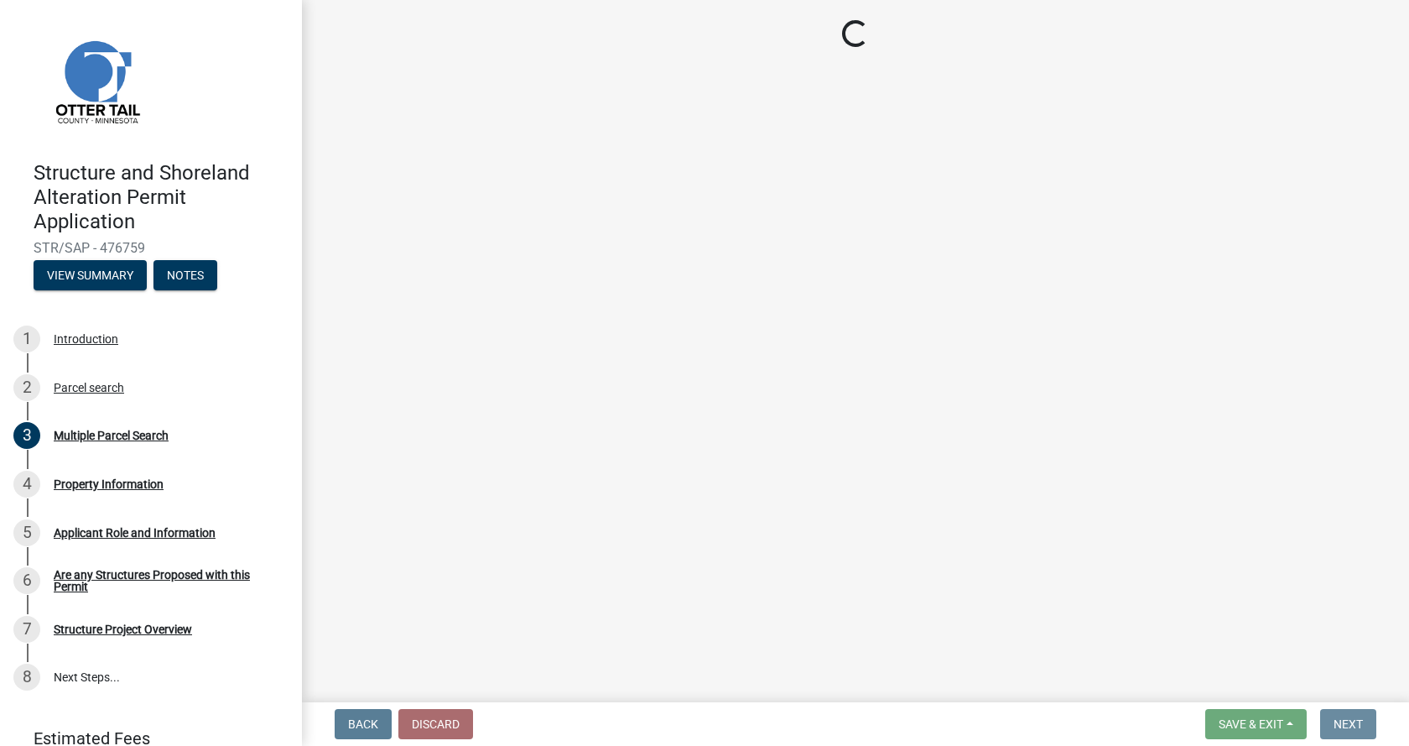
scroll to position [0, 0]
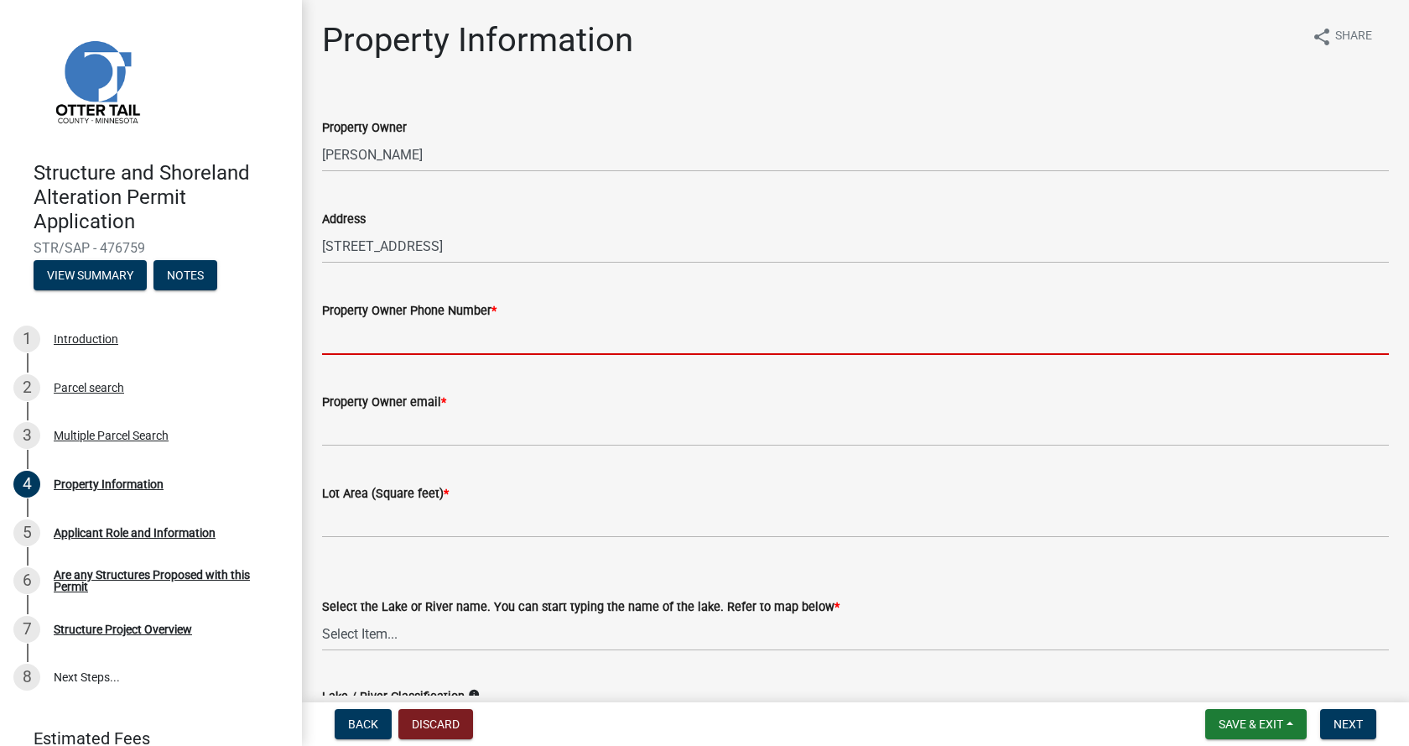
click at [439, 346] on input "Property Owner Phone Number *" at bounding box center [855, 337] width 1067 height 34
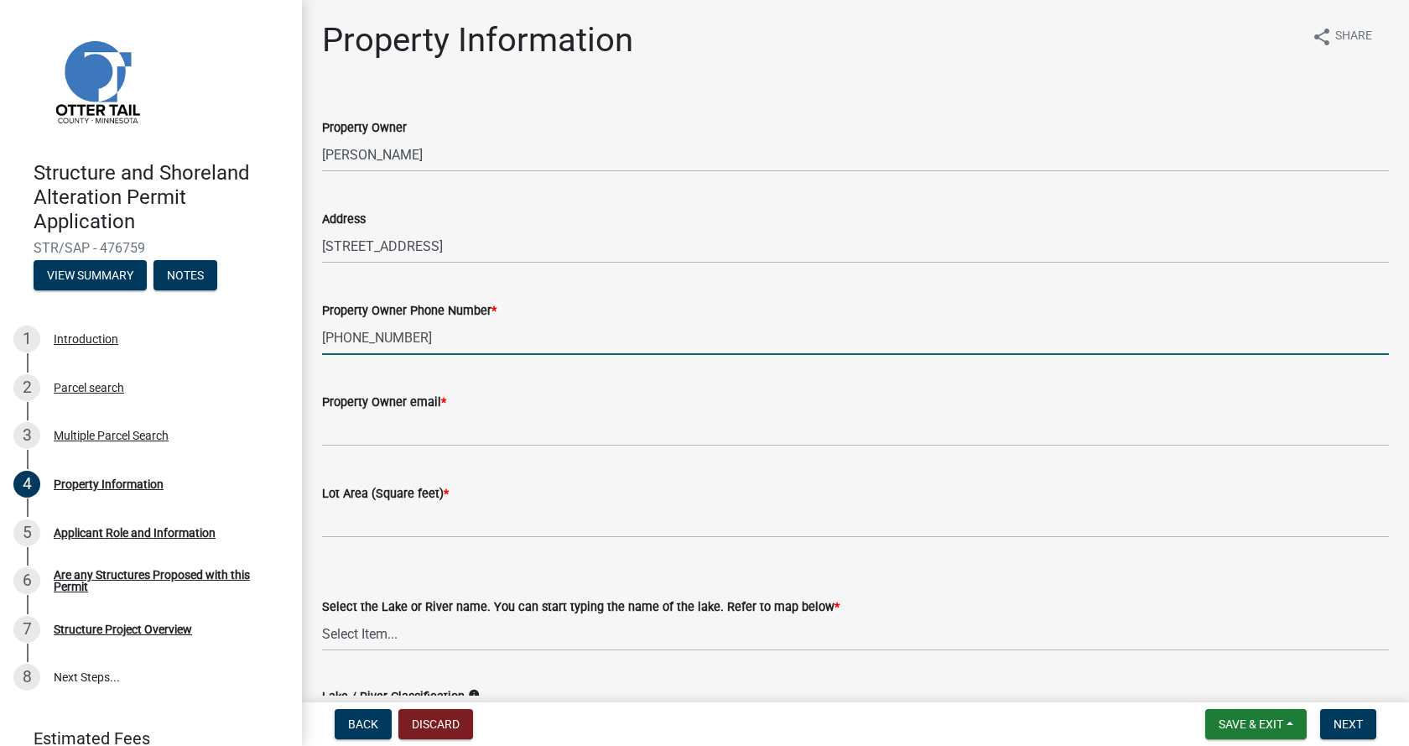
type input "[PHONE_NUMBER]"
click at [390, 430] on input "Property Owner email *" at bounding box center [855, 429] width 1067 height 34
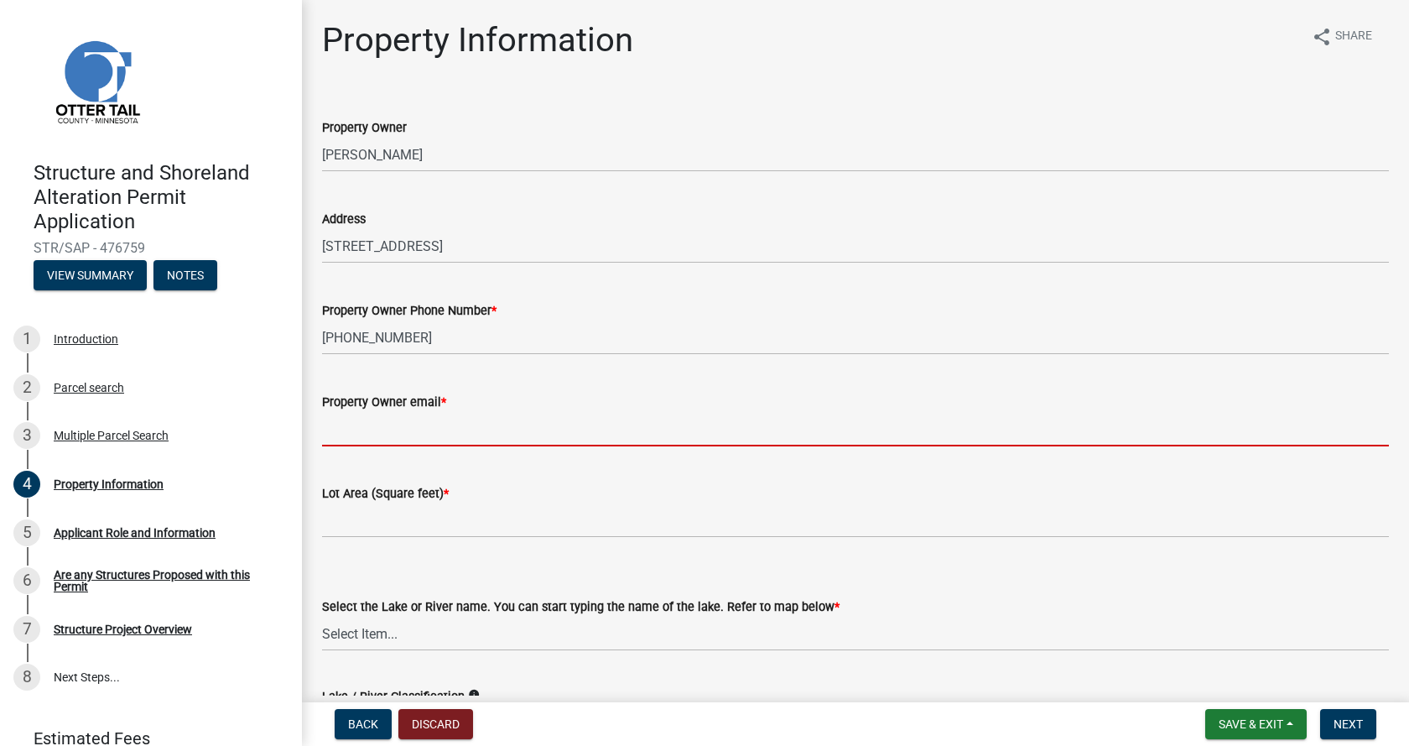
type input "[PERSON_NAME][EMAIL_ADDRESS][DOMAIN_NAME]"
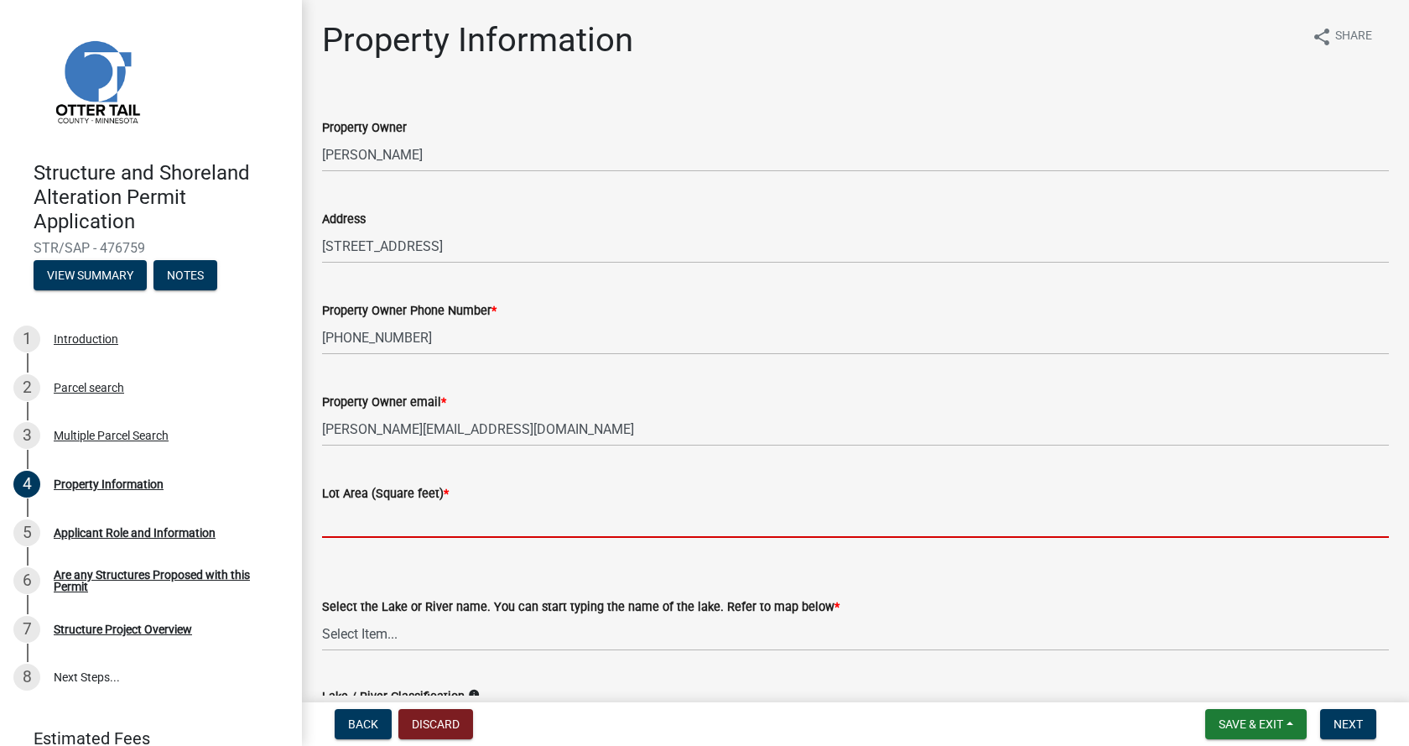
click at [378, 529] on input "text" at bounding box center [855, 520] width 1067 height 34
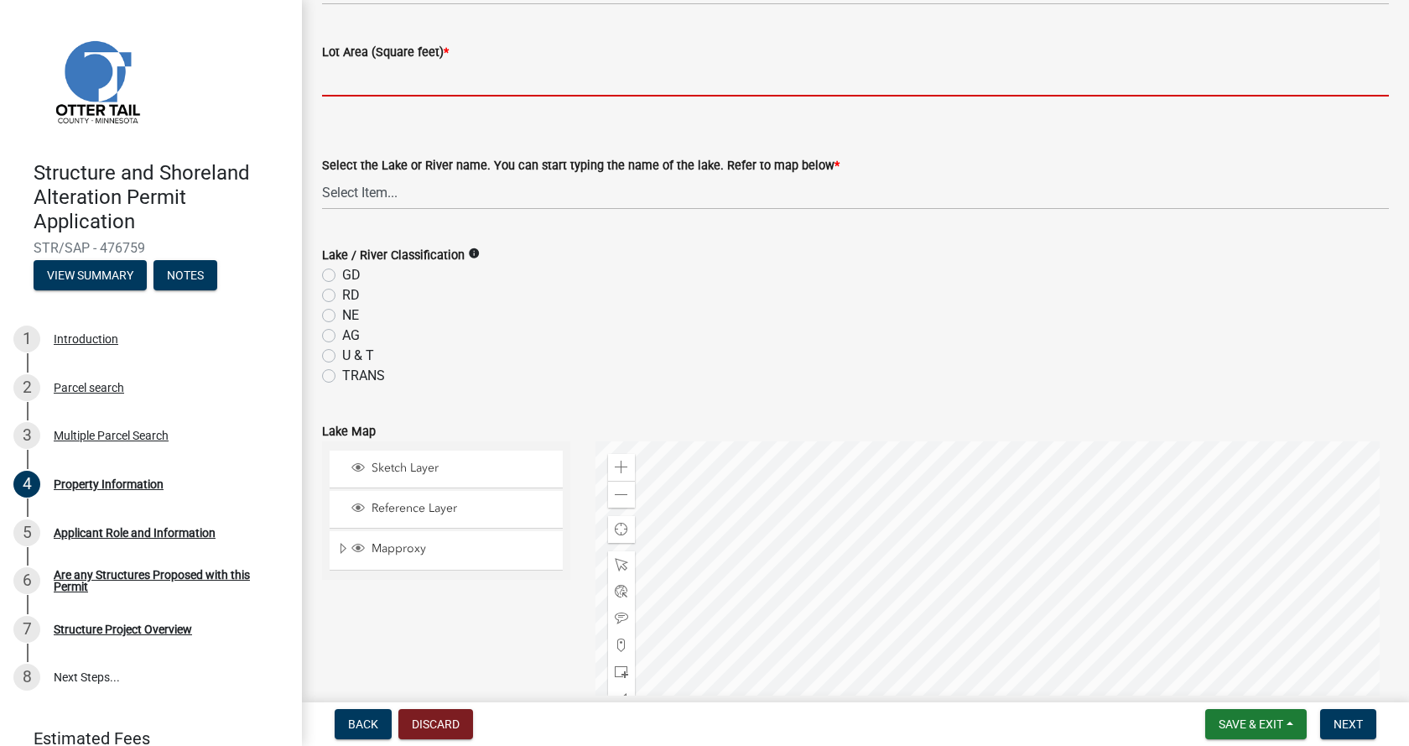
scroll to position [419, 0]
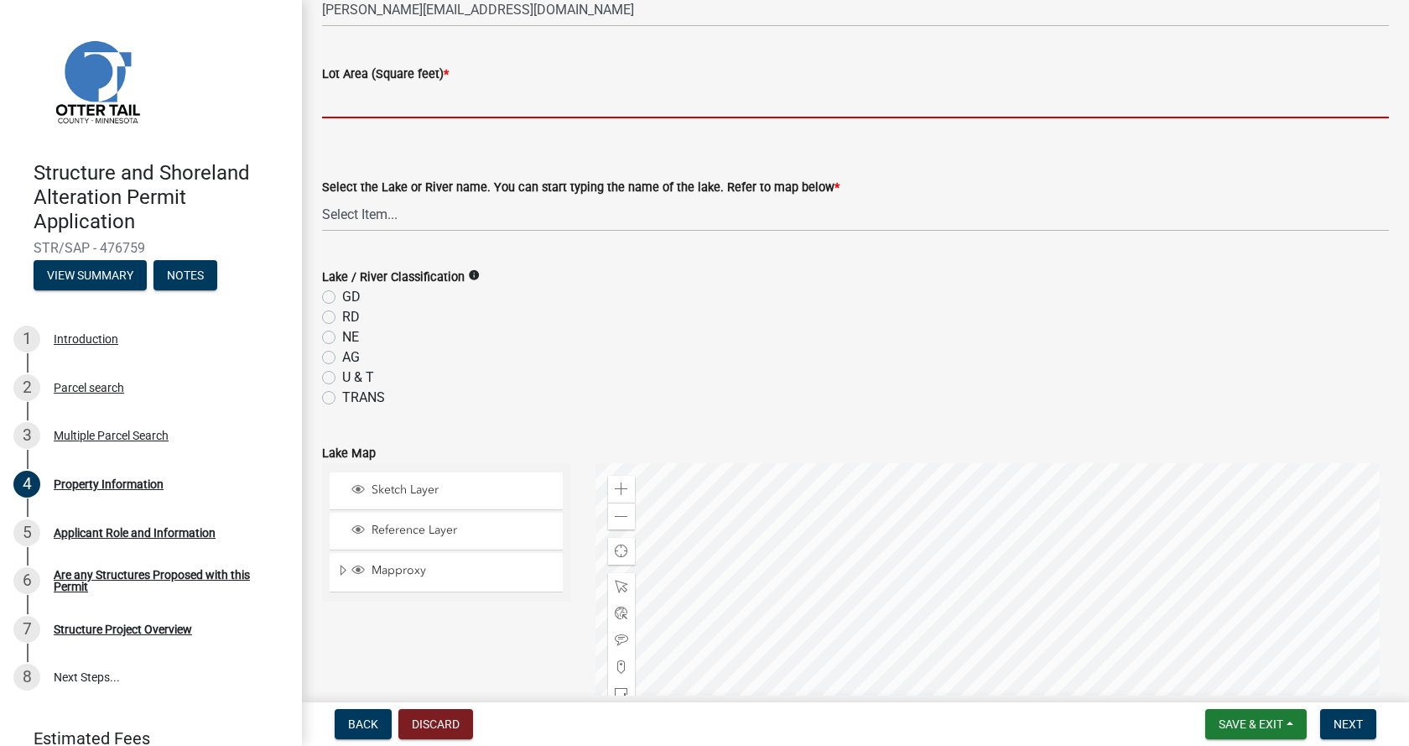
click at [329, 297] on form "Lake / River Classification info GD RD NE AG U & T TRANS" at bounding box center [855, 327] width 1067 height 161
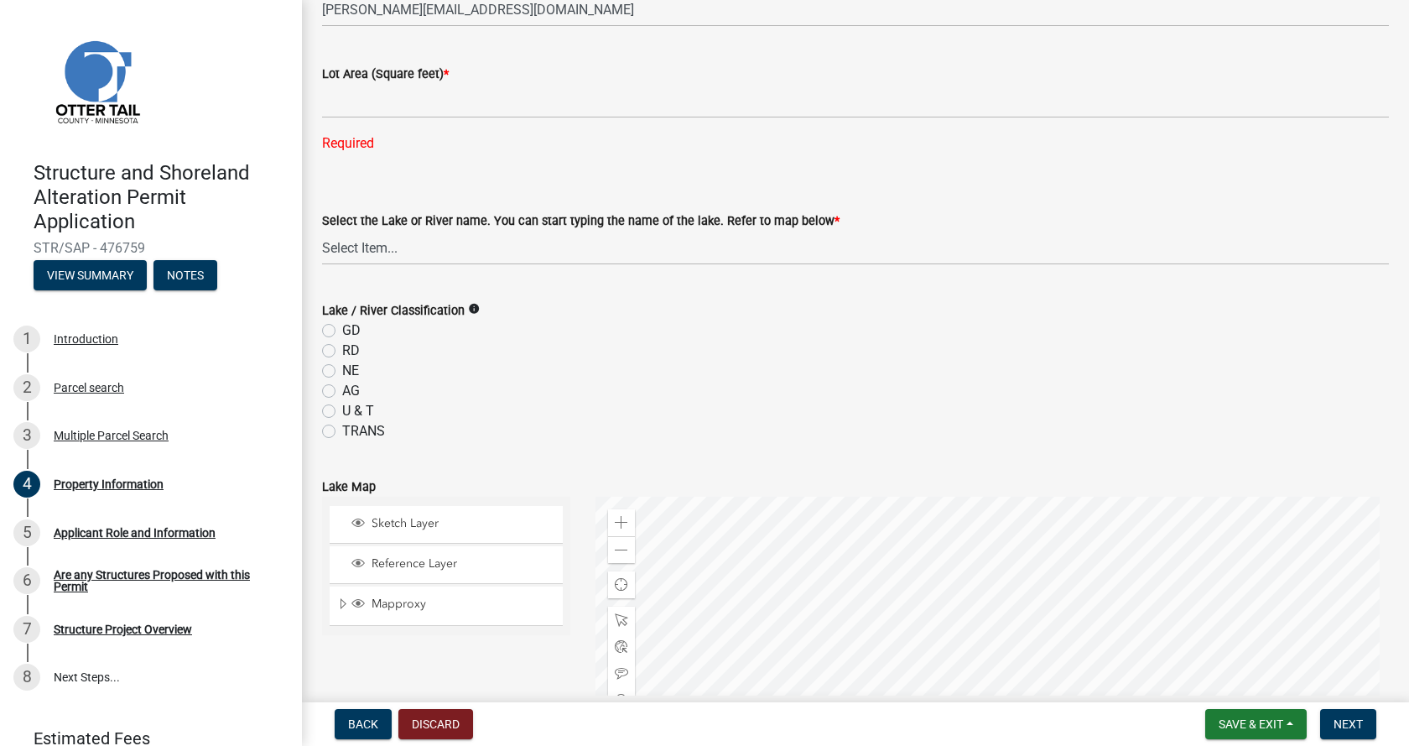
click at [342, 331] on label "GD" at bounding box center [351, 330] width 18 height 20
click at [342, 331] on input "GD" at bounding box center [347, 325] width 11 height 11
radio input "true"
click at [374, 252] on select "Select Item... None Adley 56-031 Albert 56-118 Alfred 56-600 Alice 56-244 Alice…" at bounding box center [855, 248] width 1067 height 34
click at [322, 231] on select "Select Item... None Adley 56-031 Albert 56-118 Alfred 56-600 Alice 56-244 Alice…" at bounding box center [855, 248] width 1067 height 34
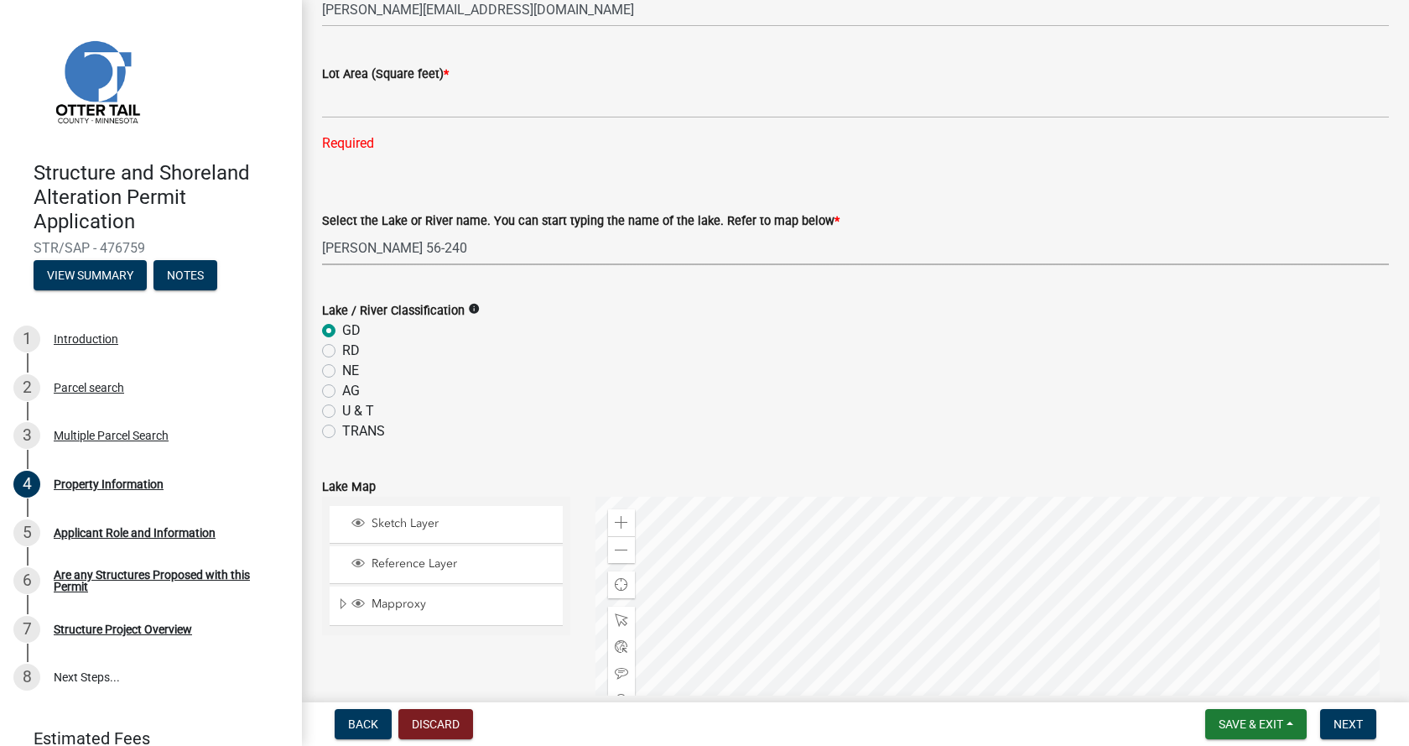
select select "2fd2643d-62cf-4cbe-9baa-b49ce2d73032"
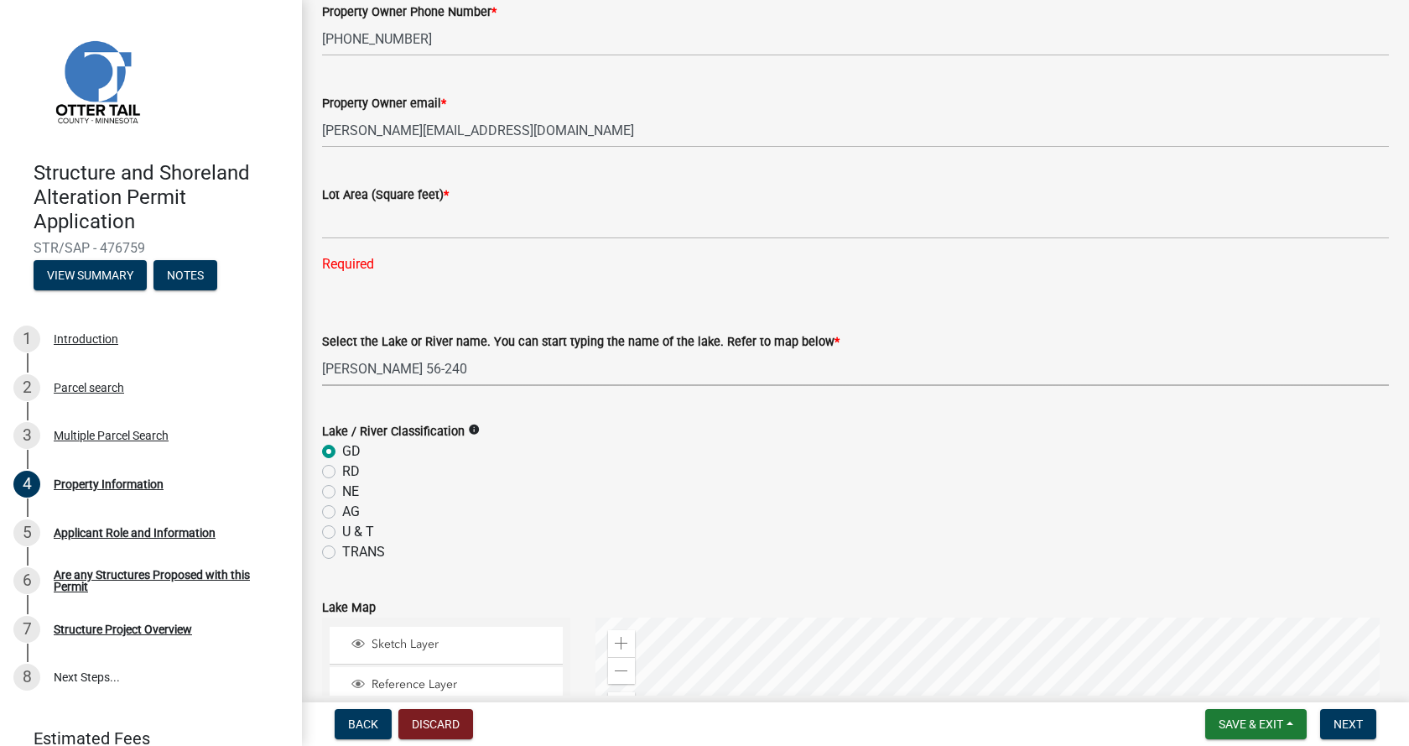
scroll to position [252, 0]
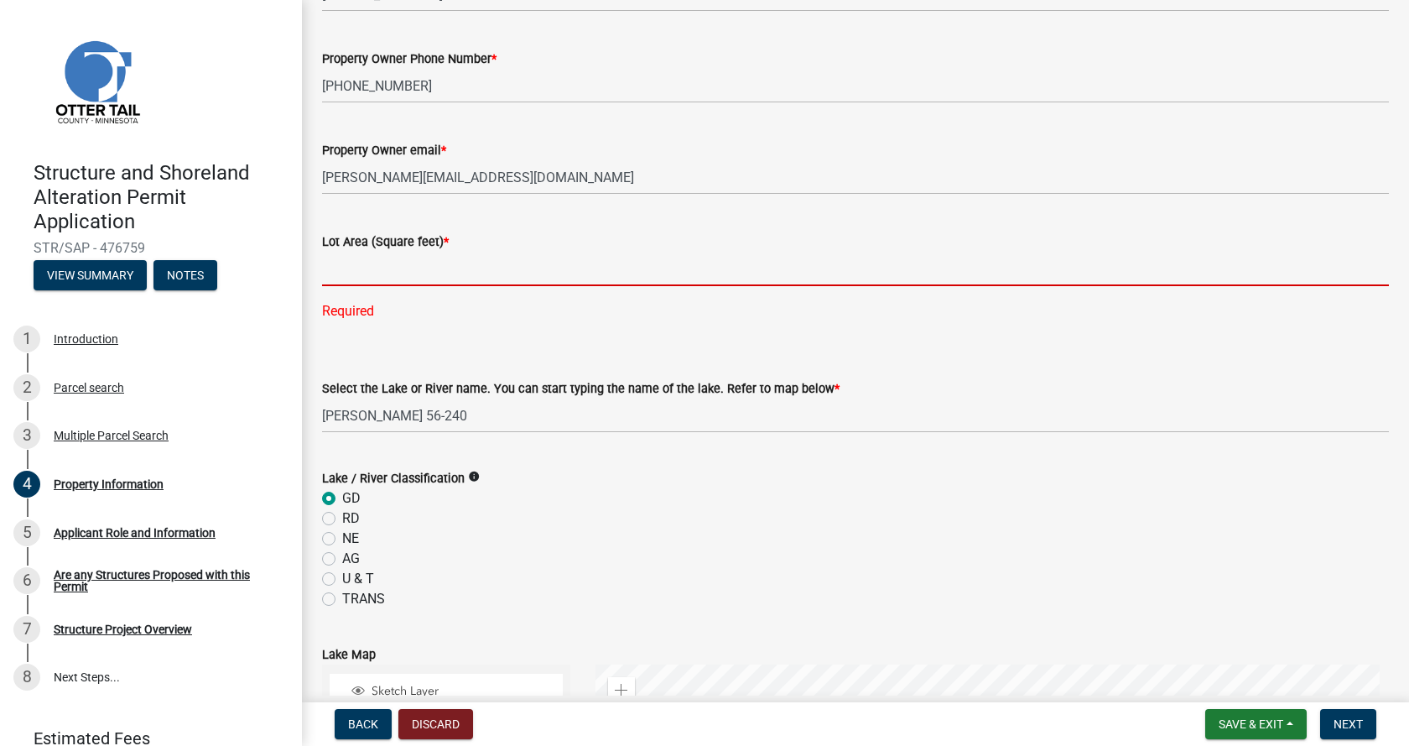
click at [402, 268] on input "text" at bounding box center [855, 269] width 1067 height 34
click at [391, 263] on input "text" at bounding box center [855, 269] width 1067 height 34
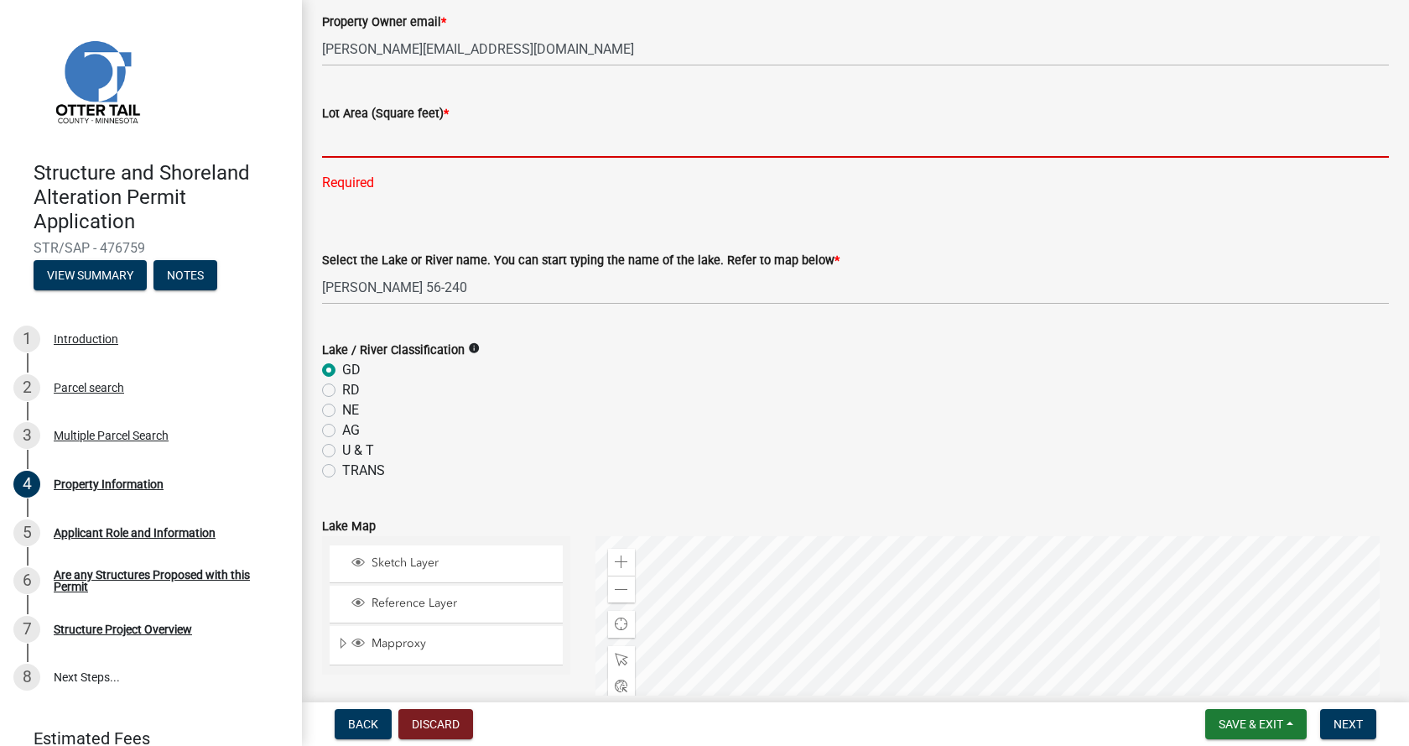
scroll to position [671, 0]
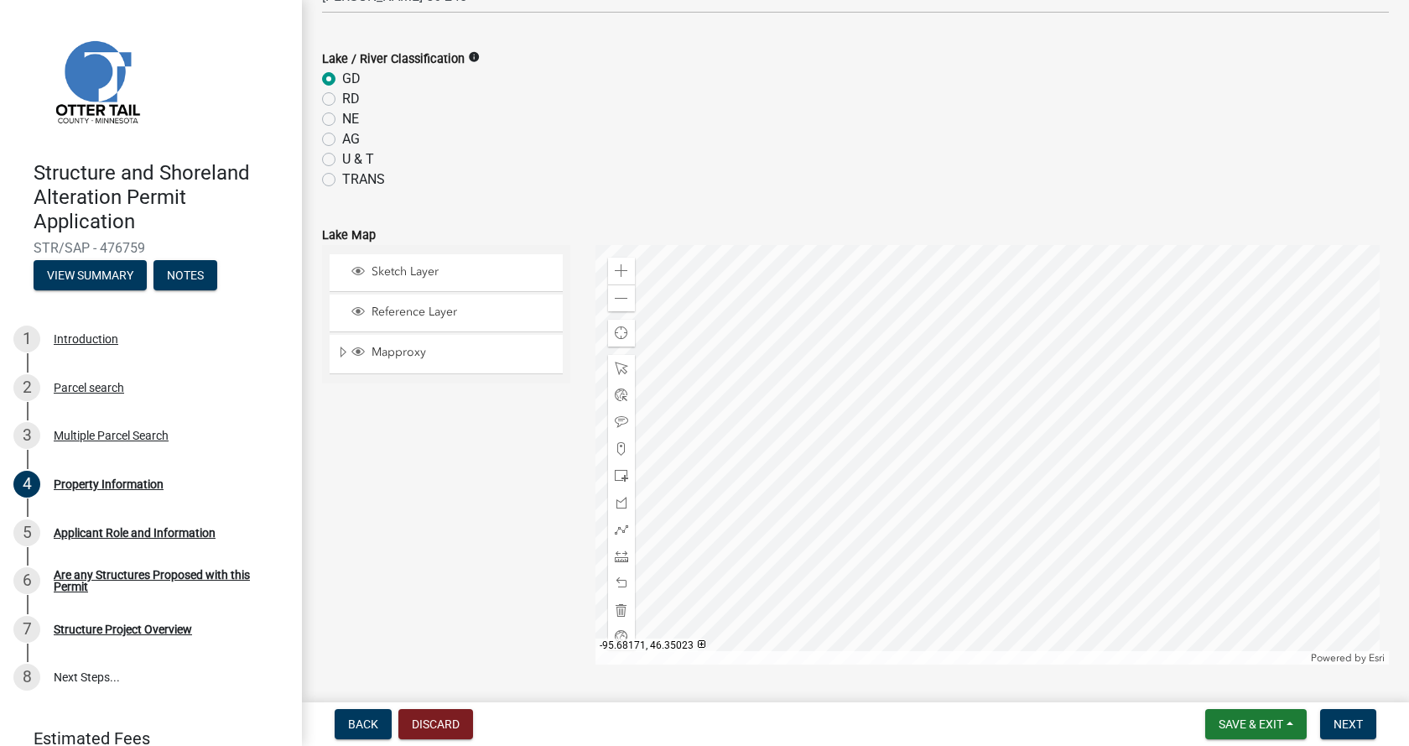
click at [998, 485] on div at bounding box center [993, 454] width 795 height 419
click at [978, 452] on div at bounding box center [993, 454] width 795 height 419
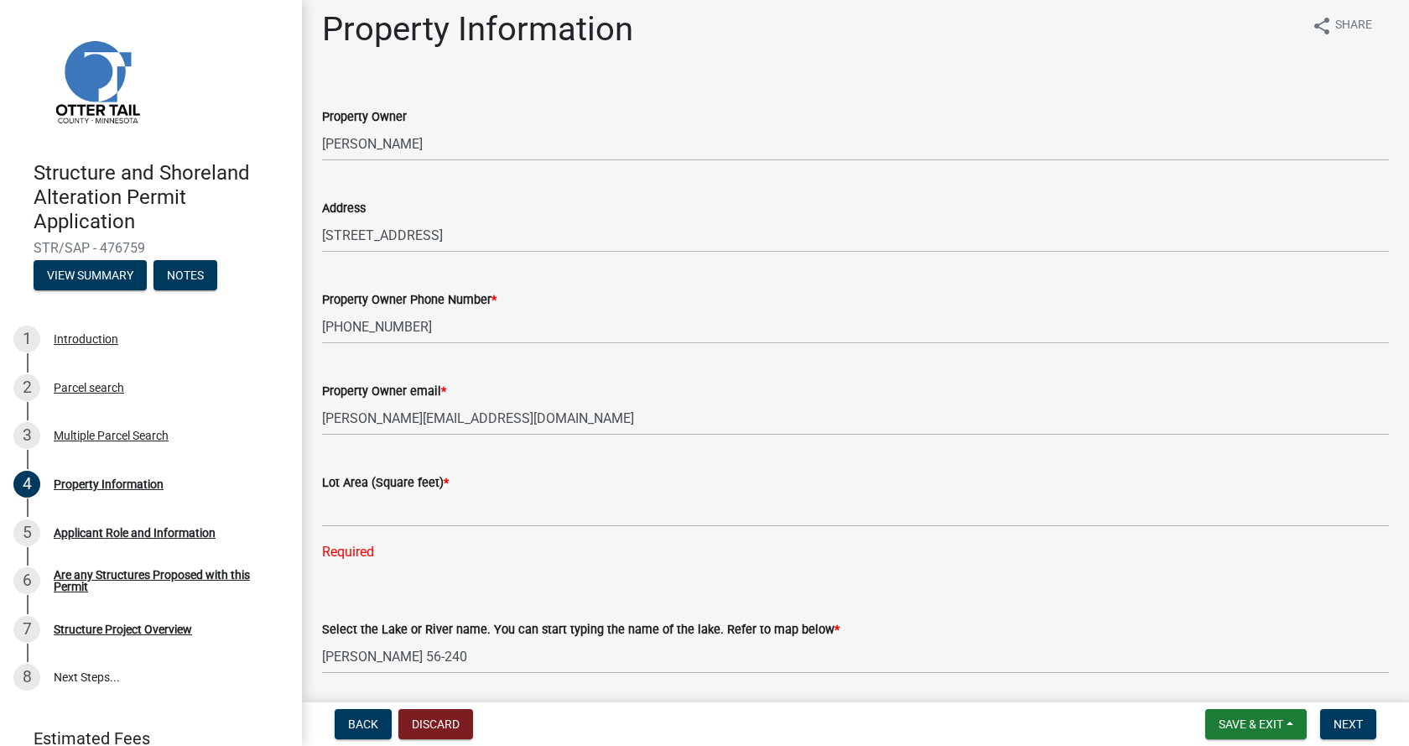
scroll to position [0, 0]
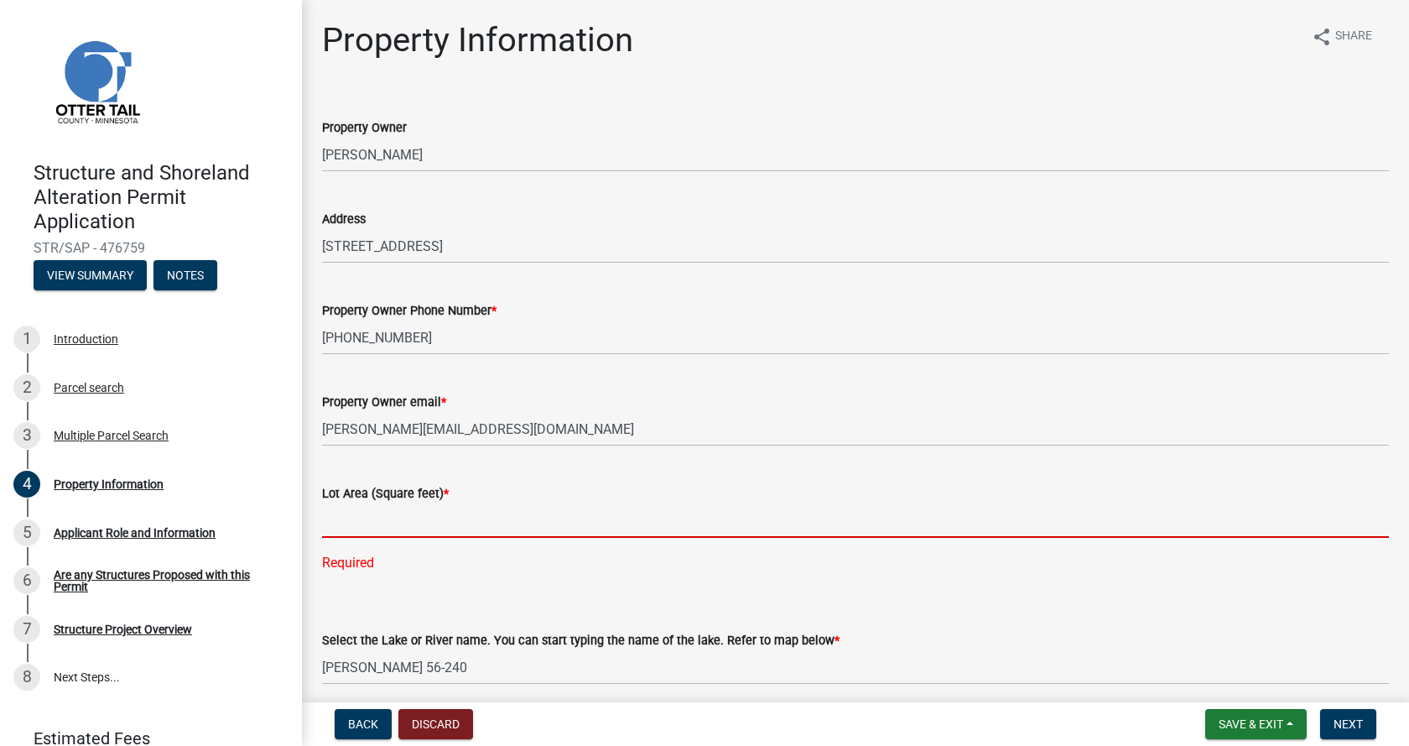
click at [358, 514] on input "text" at bounding box center [855, 520] width 1067 height 34
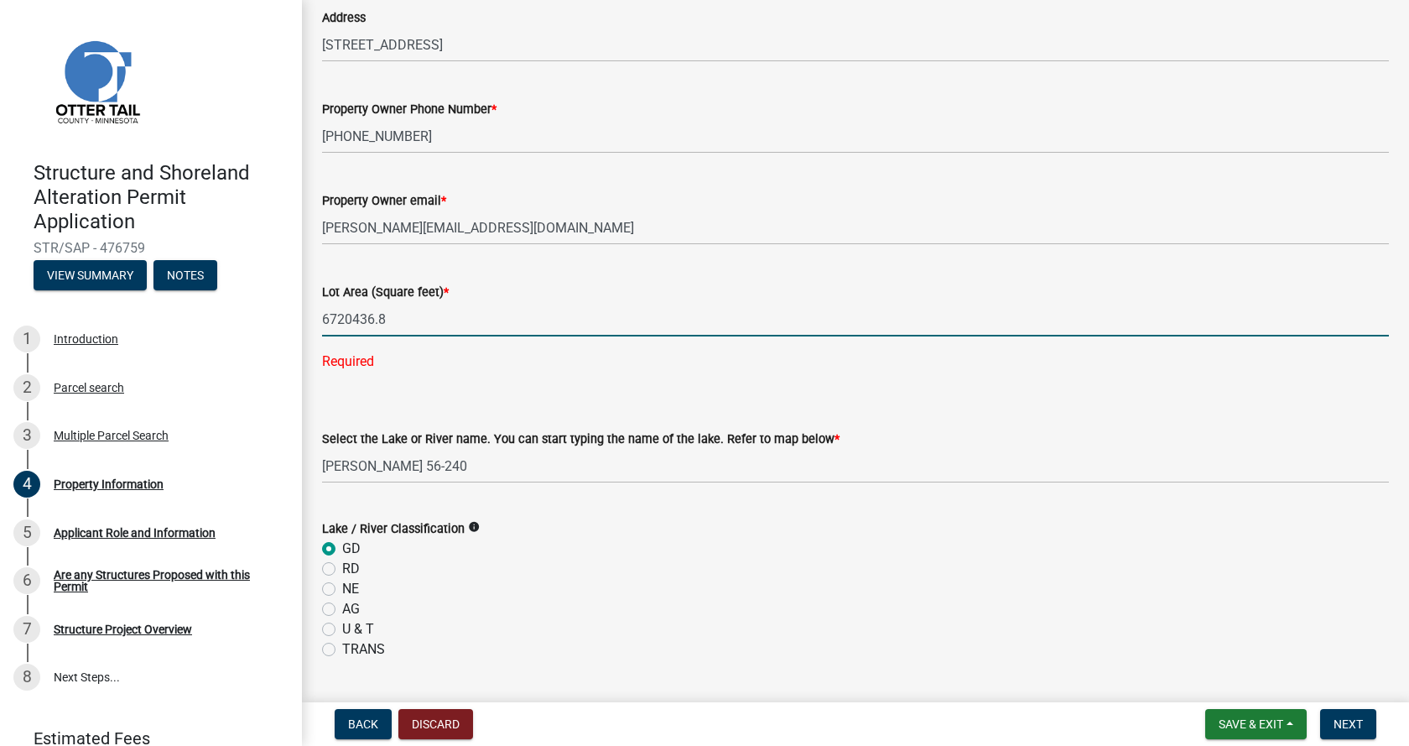
scroll to position [252, 0]
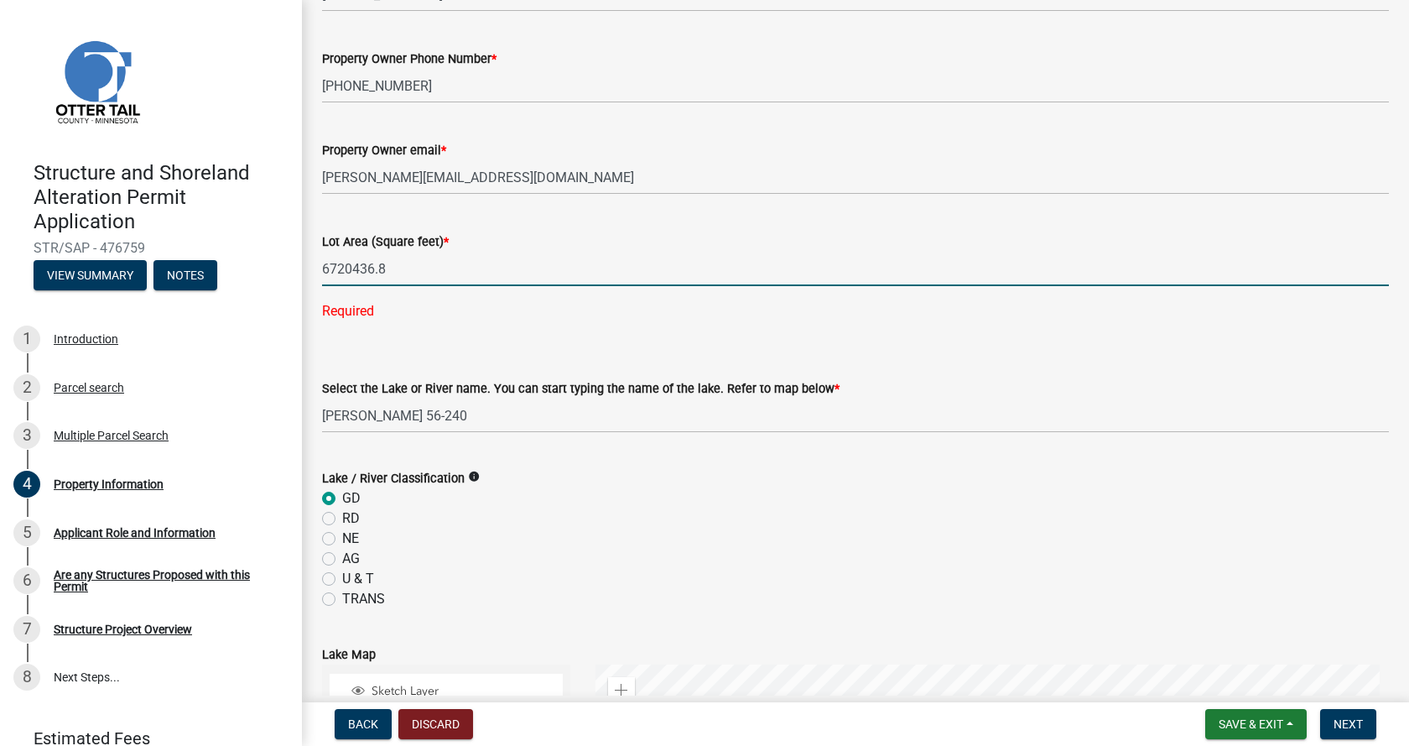
type input "6720436.8"
click at [468, 405] on wm-data-entity-input "Select the Lake or River name. You can start typing the name of the lake. Refer…" at bounding box center [855, 391] width 1067 height 113
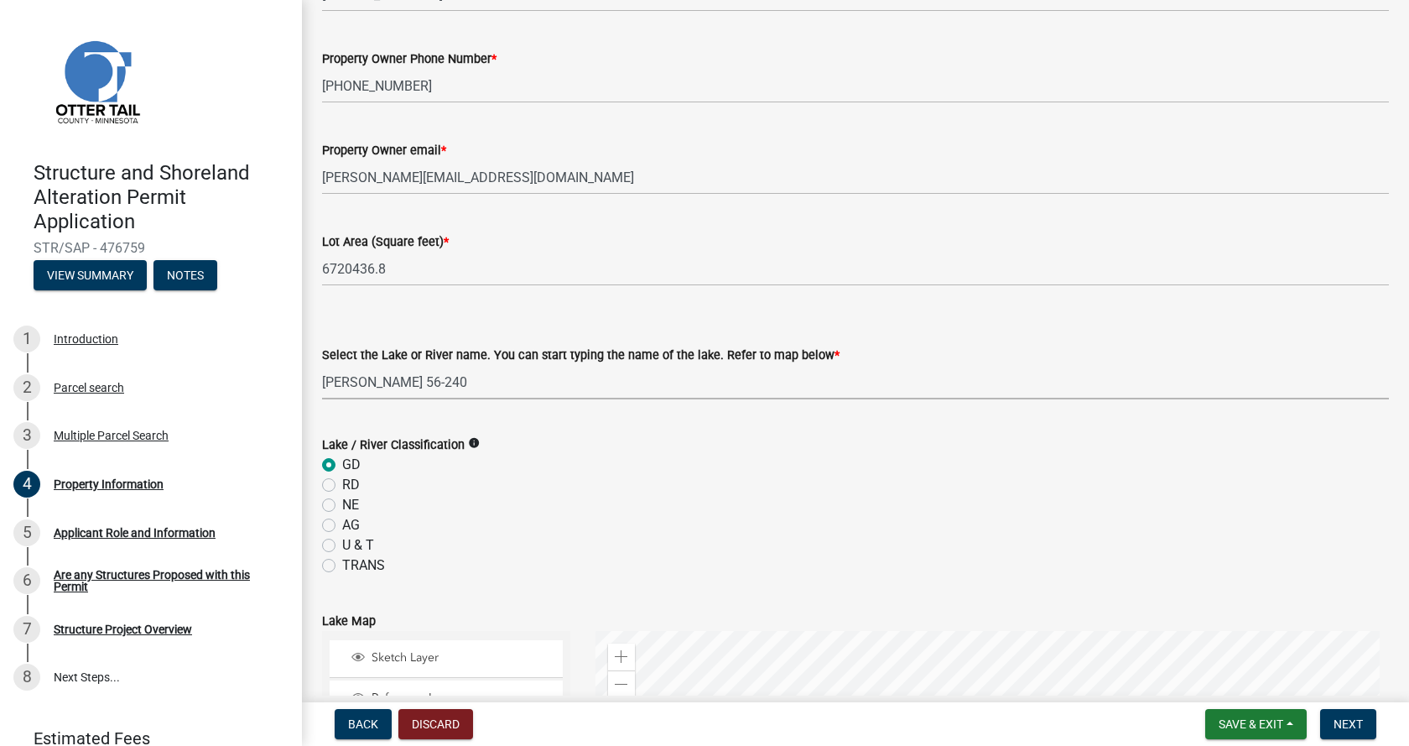
click at [685, 404] on wm-data-entity-input "Select the Lake or River name. You can start typing the name of the lake. Refer…" at bounding box center [855, 357] width 1067 height 113
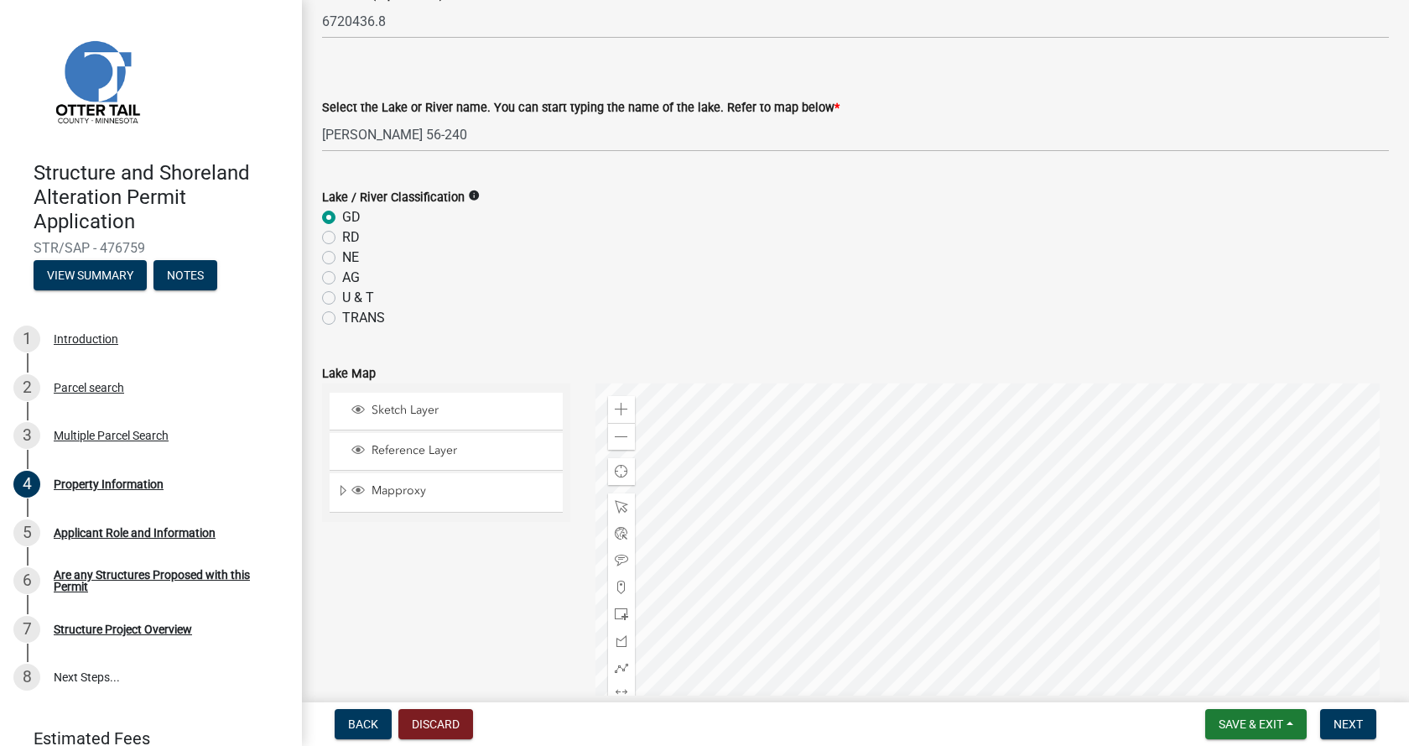
scroll to position [503, 0]
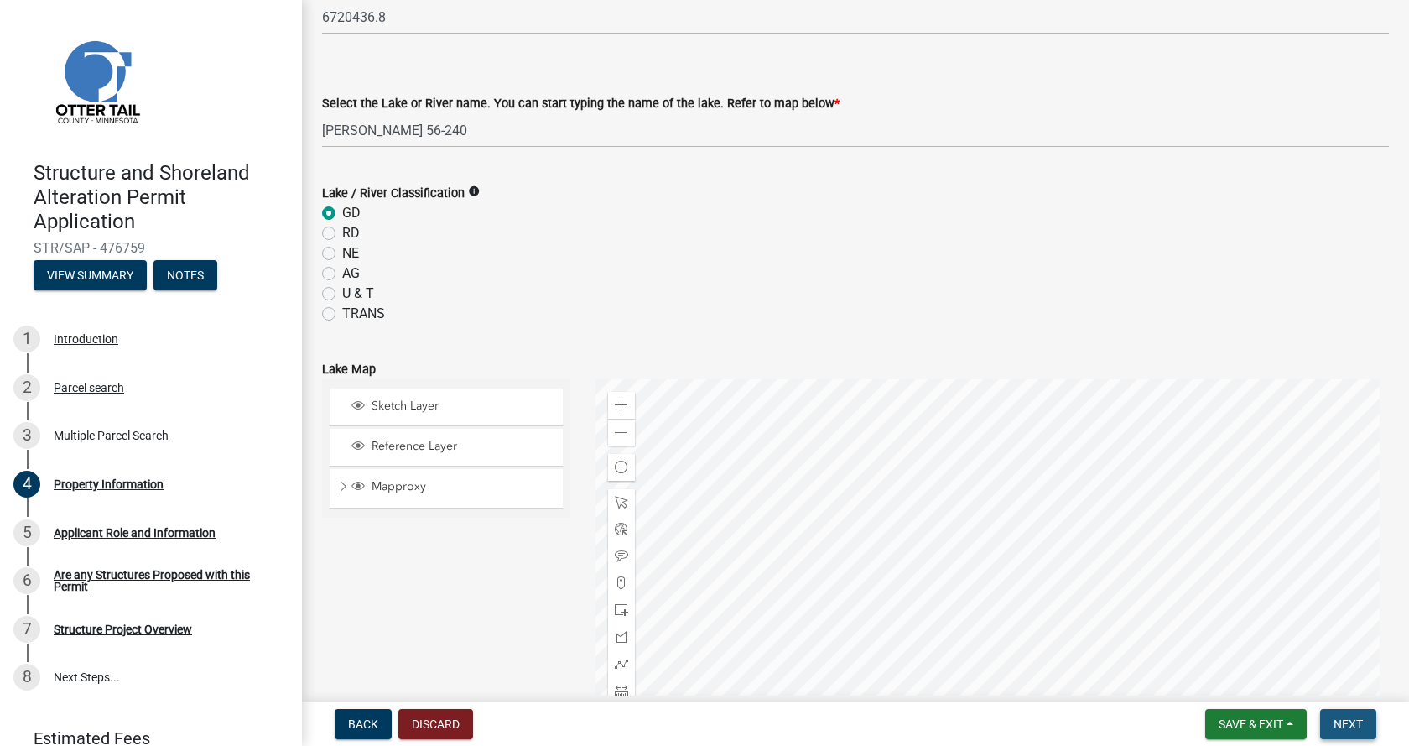
click at [1355, 724] on span "Next" at bounding box center [1348, 723] width 29 height 13
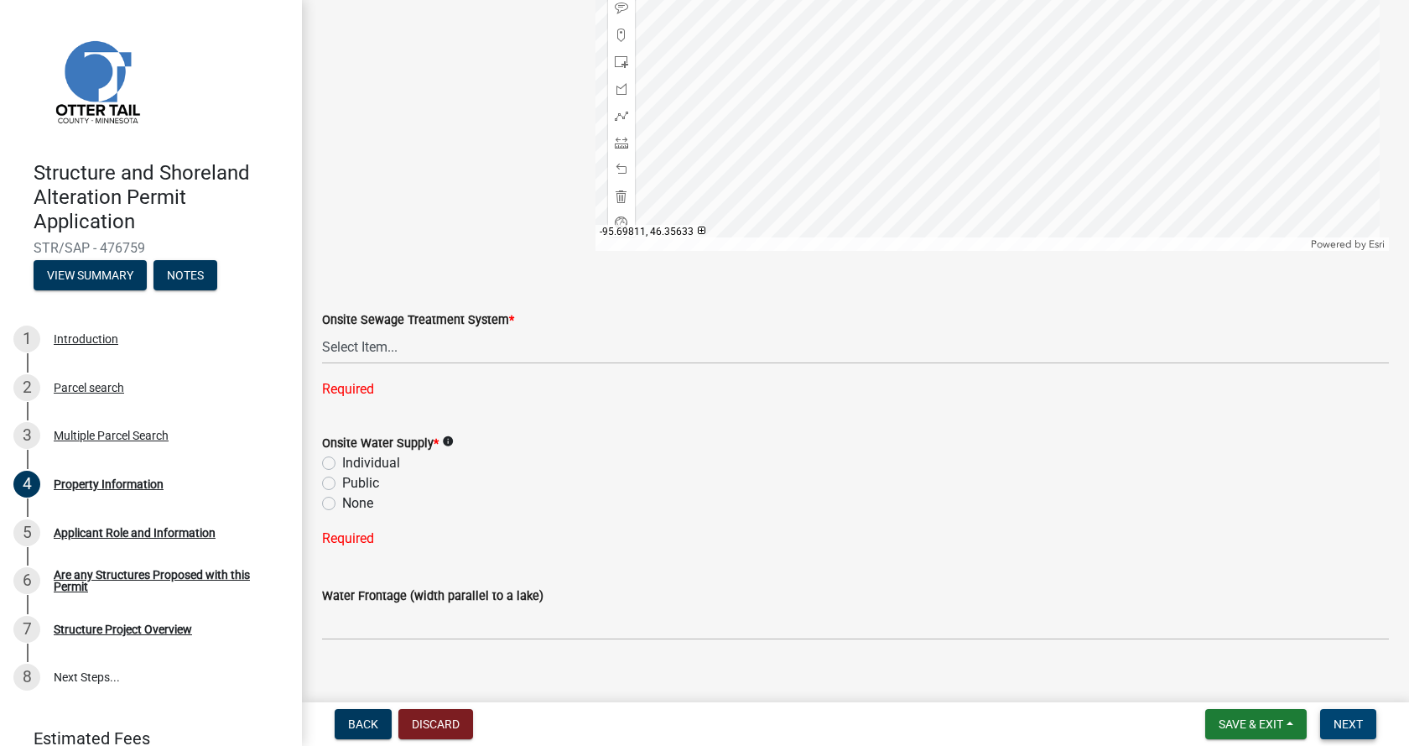
scroll to position [1075, 0]
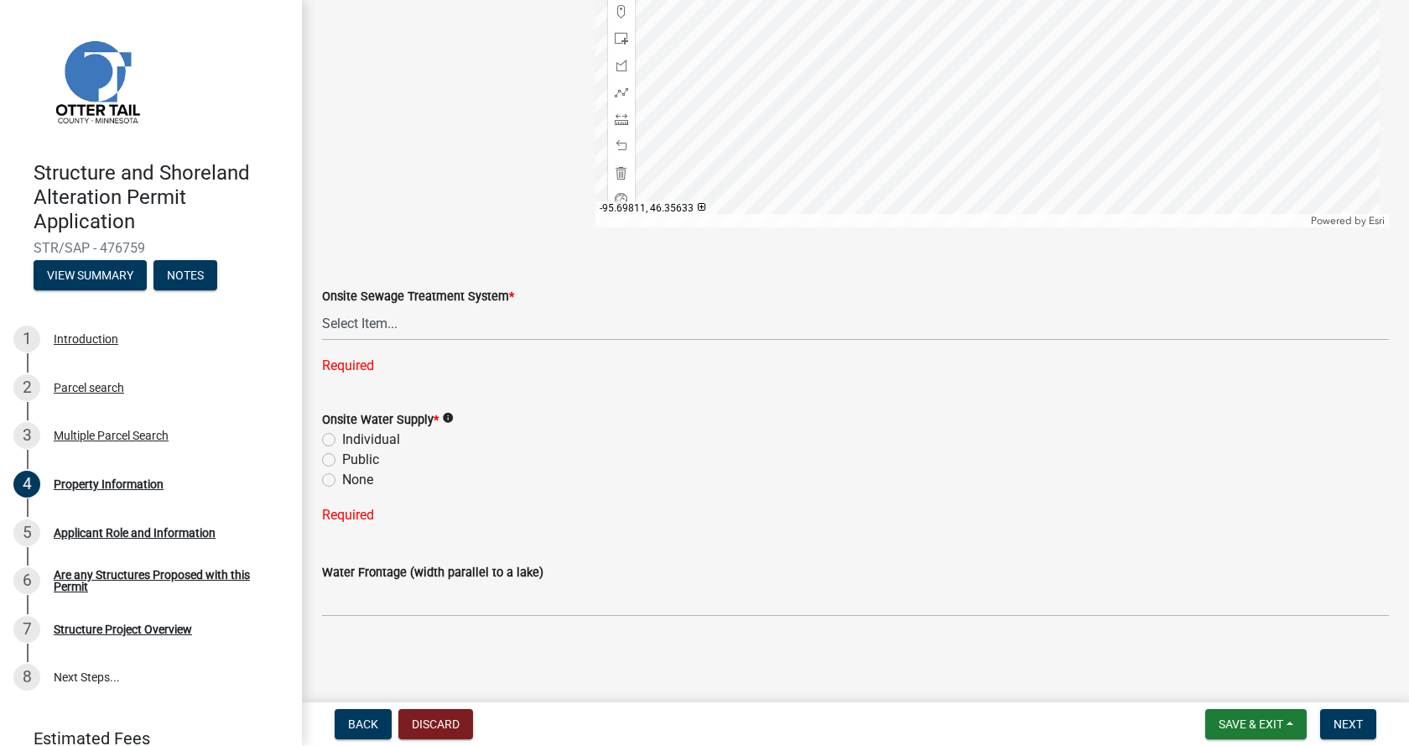
click at [342, 444] on label "Individual" at bounding box center [371, 440] width 58 height 20
click at [342, 440] on input "Individual" at bounding box center [347, 435] width 11 height 11
radio input "true"
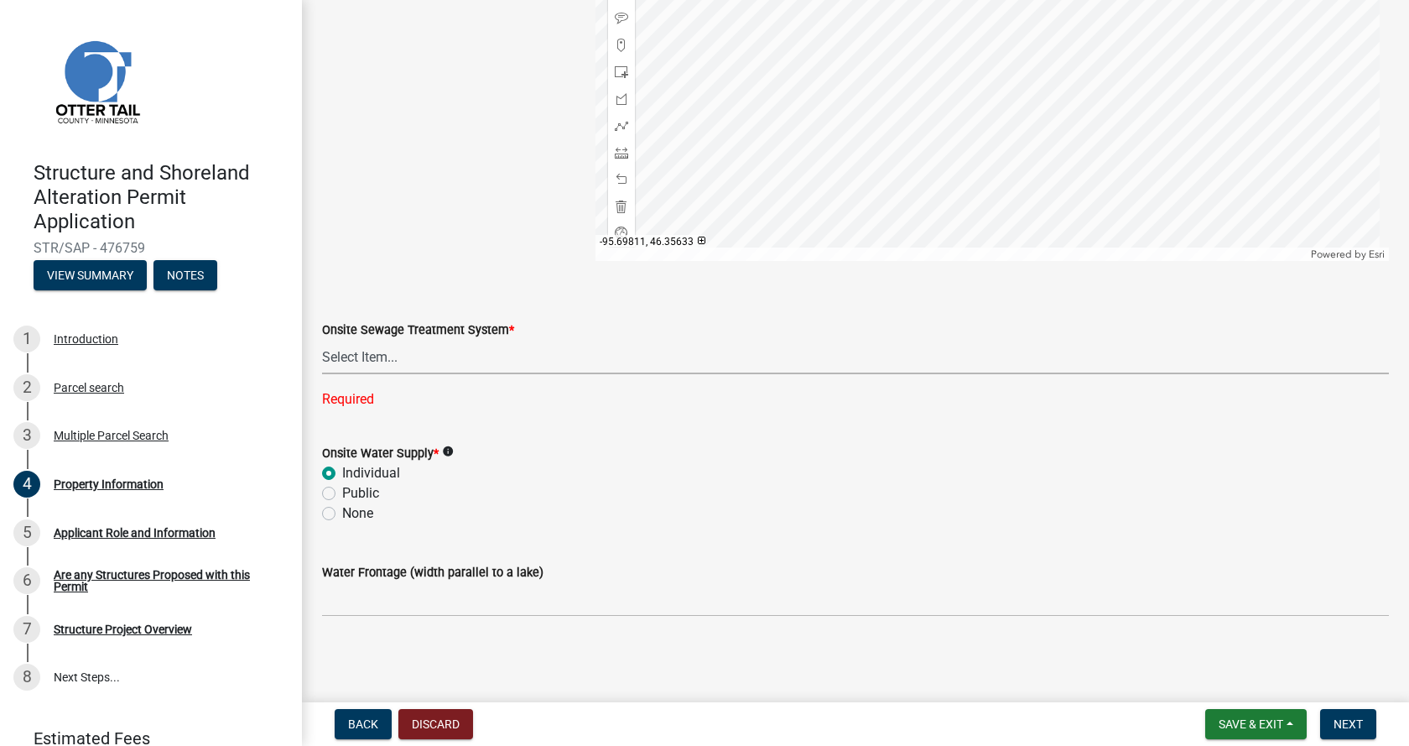
click at [357, 358] on select "Select Item... L&R Certificate of Compliance within 5yrs Compliance Inspection …" at bounding box center [855, 357] width 1067 height 34
click at [322, 373] on select "Select Item... L&R Certificate of Compliance within 5yrs Compliance Inspection …" at bounding box center [855, 357] width 1067 height 34
select select "536c2d30-81d9-41b4-a753-c6560d717c74"
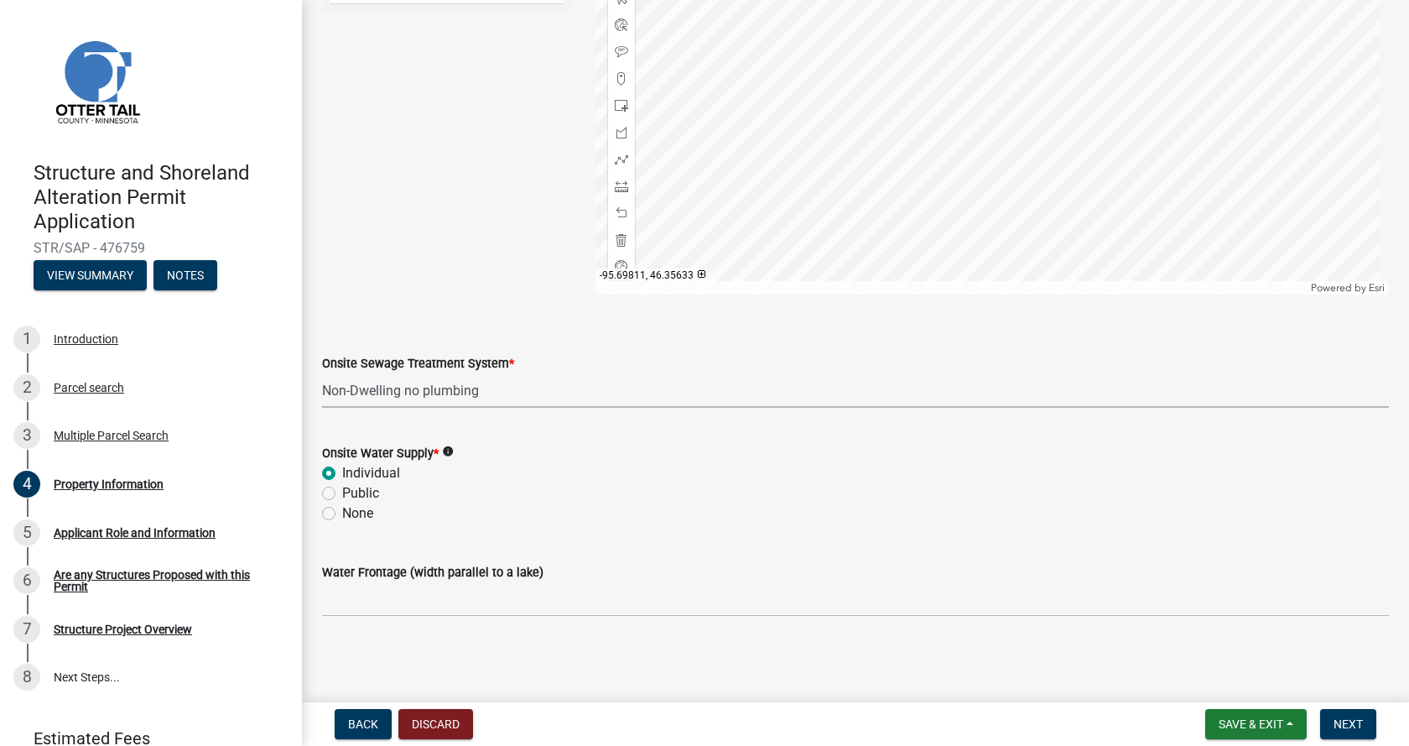
click at [342, 509] on label "None" at bounding box center [357, 513] width 31 height 20
click at [342, 509] on input "None" at bounding box center [347, 508] width 11 height 11
radio input "true"
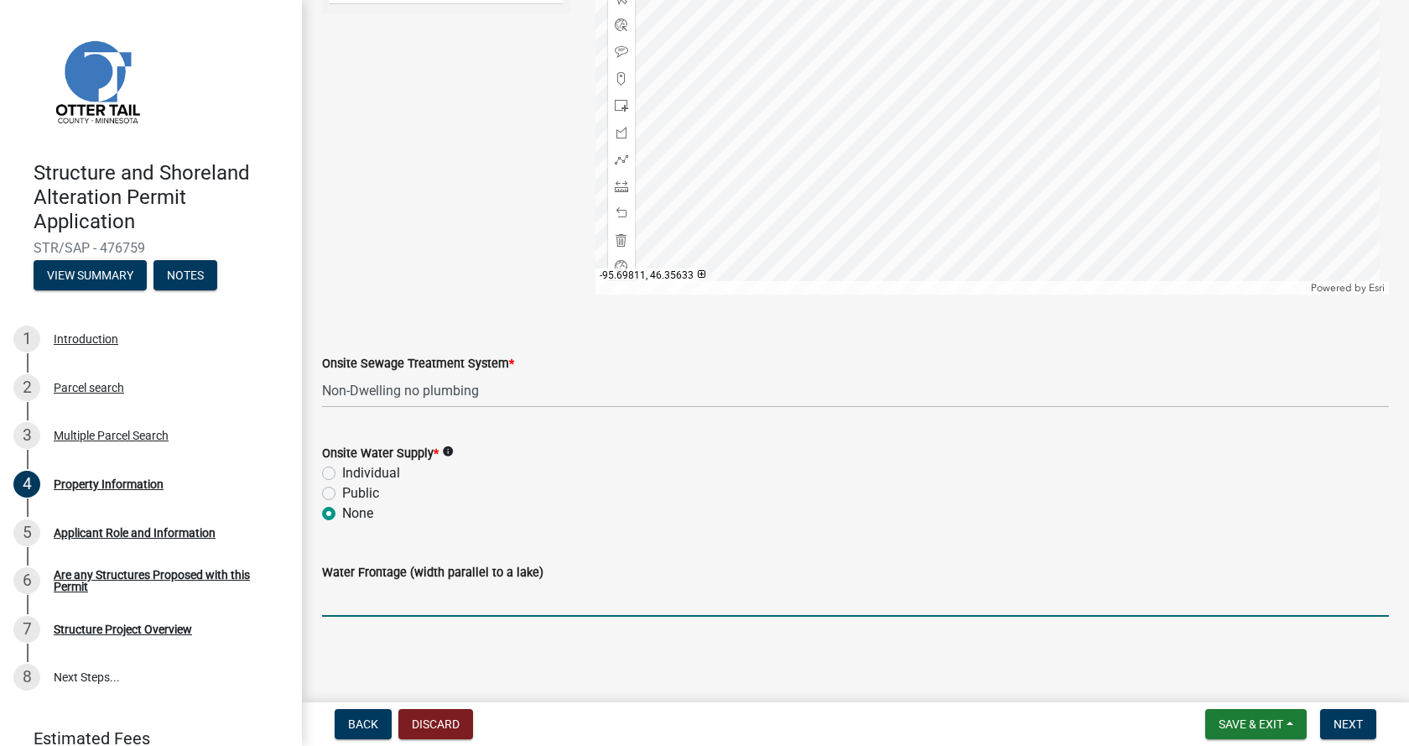
click at [442, 596] on input "Water Frontage (width parallel to a lake)" at bounding box center [855, 599] width 1067 height 34
type input "750"
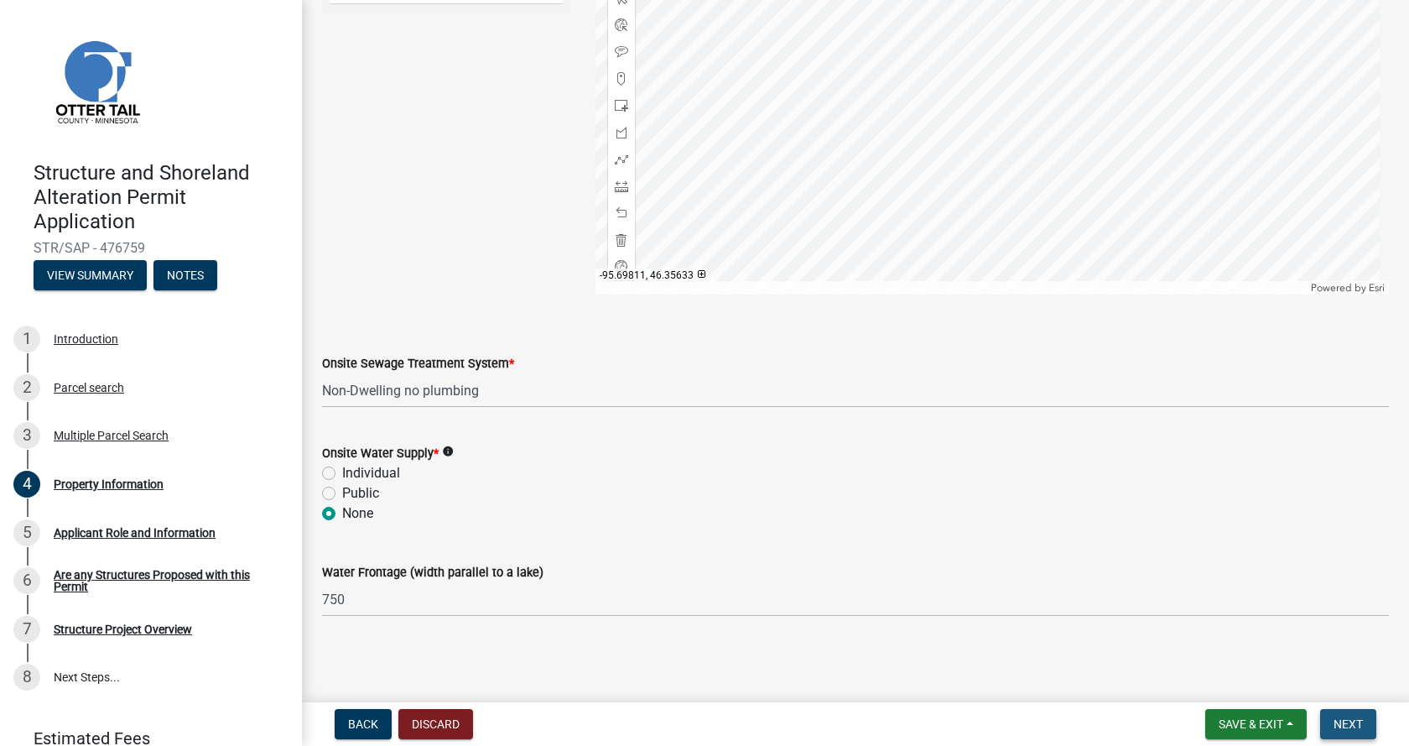
click at [1358, 722] on span "Next" at bounding box center [1348, 723] width 29 height 13
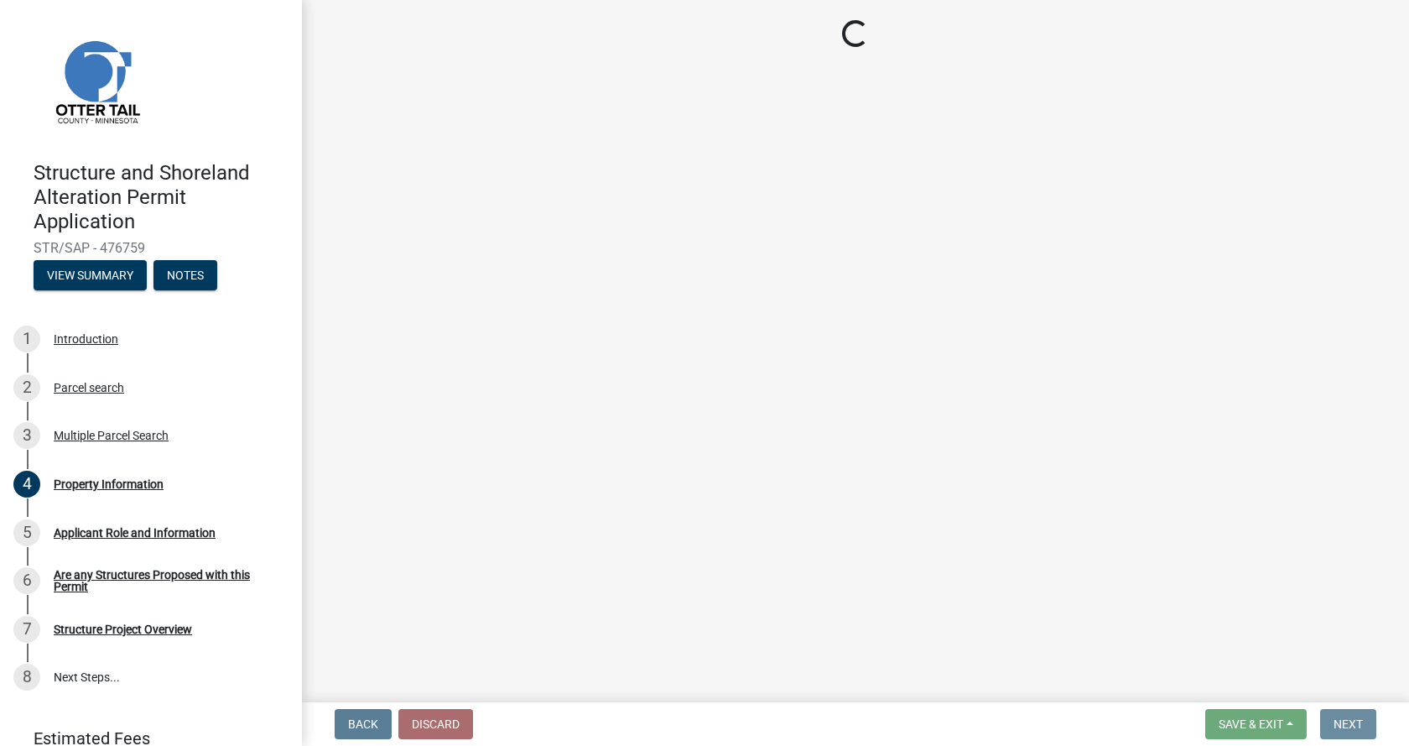
scroll to position [0, 0]
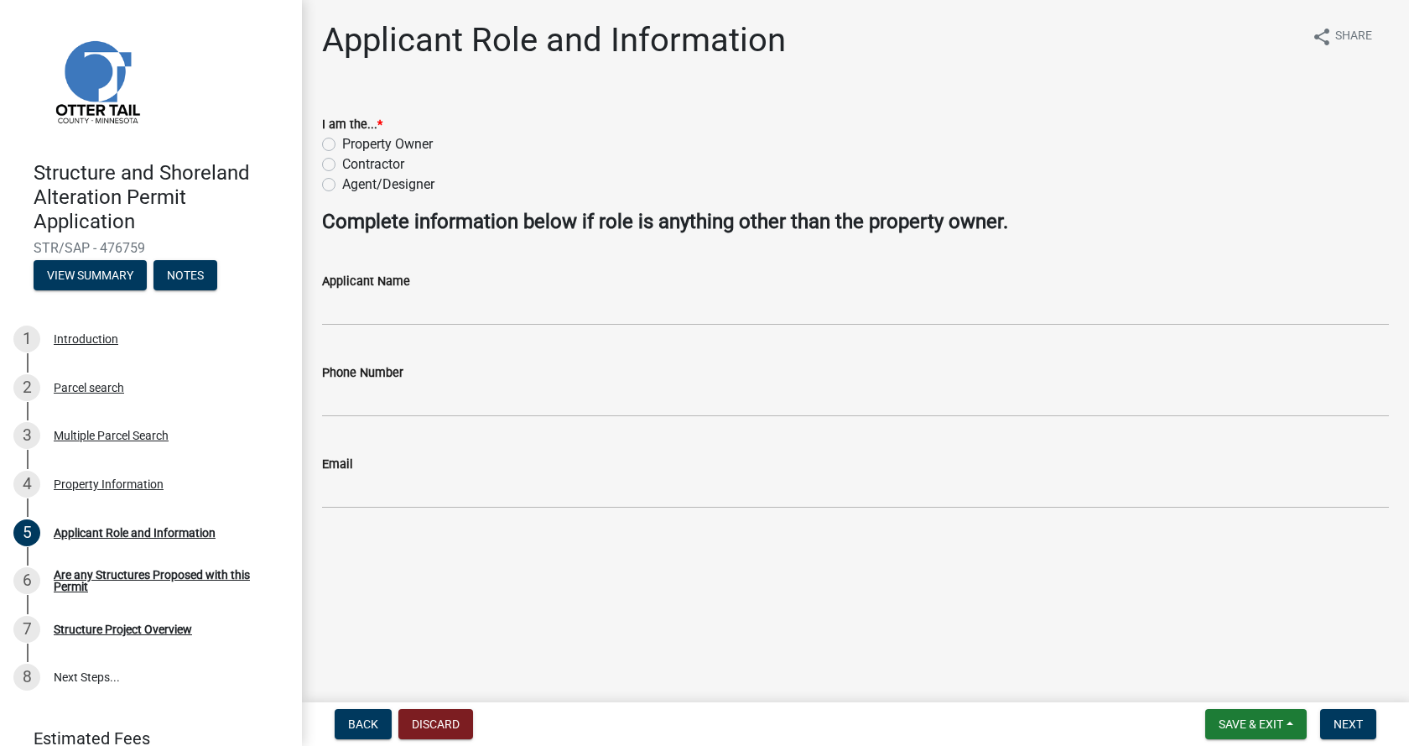
click at [342, 143] on label "Property Owner" at bounding box center [387, 144] width 91 height 20
click at [342, 143] on input "Property Owner" at bounding box center [347, 139] width 11 height 11
radio input "true"
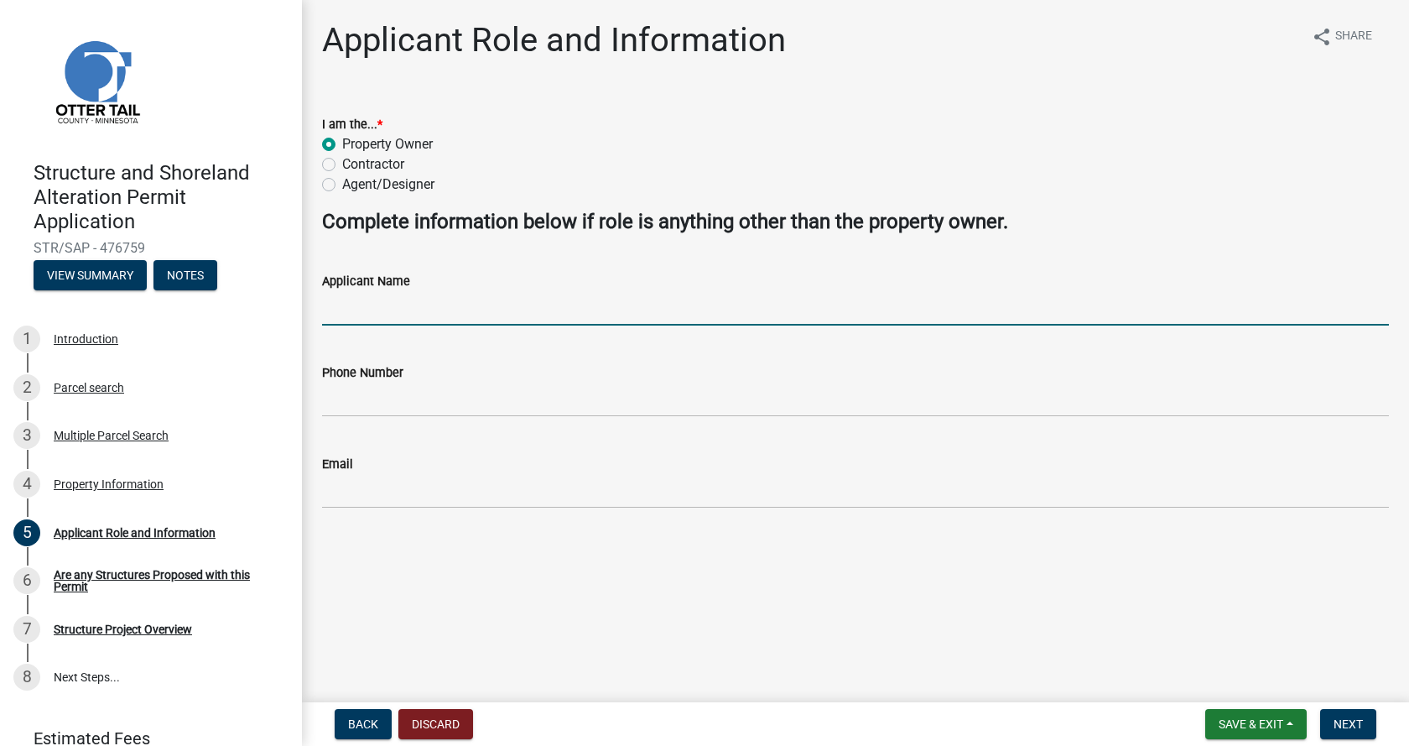
click at [383, 304] on input "Applicant Name" at bounding box center [855, 308] width 1067 height 34
type input "John Everts"
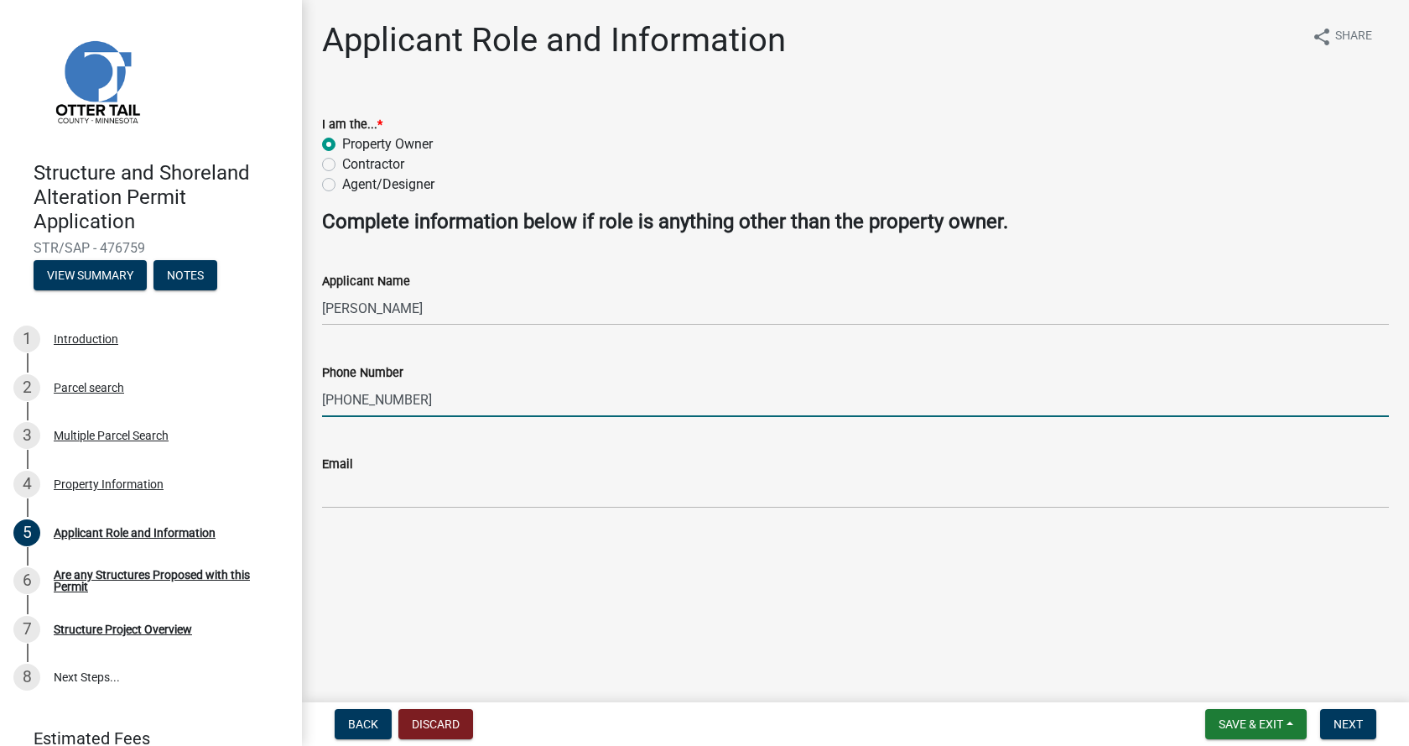
type input "[PHONE_NUMBER]"
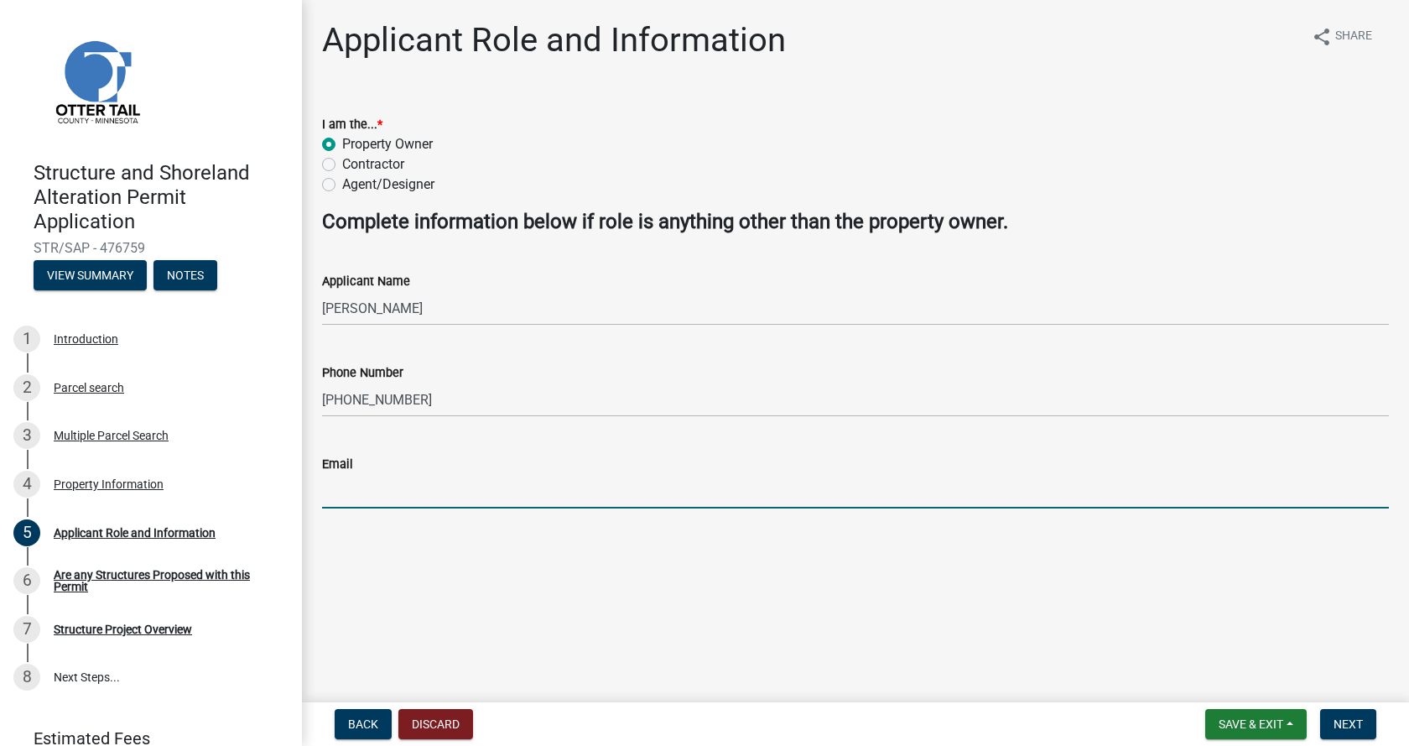
click at [361, 492] on input "Email" at bounding box center [855, 491] width 1067 height 34
type input "[PERSON_NAME][EMAIL_ADDRESS][DOMAIN_NAME]"
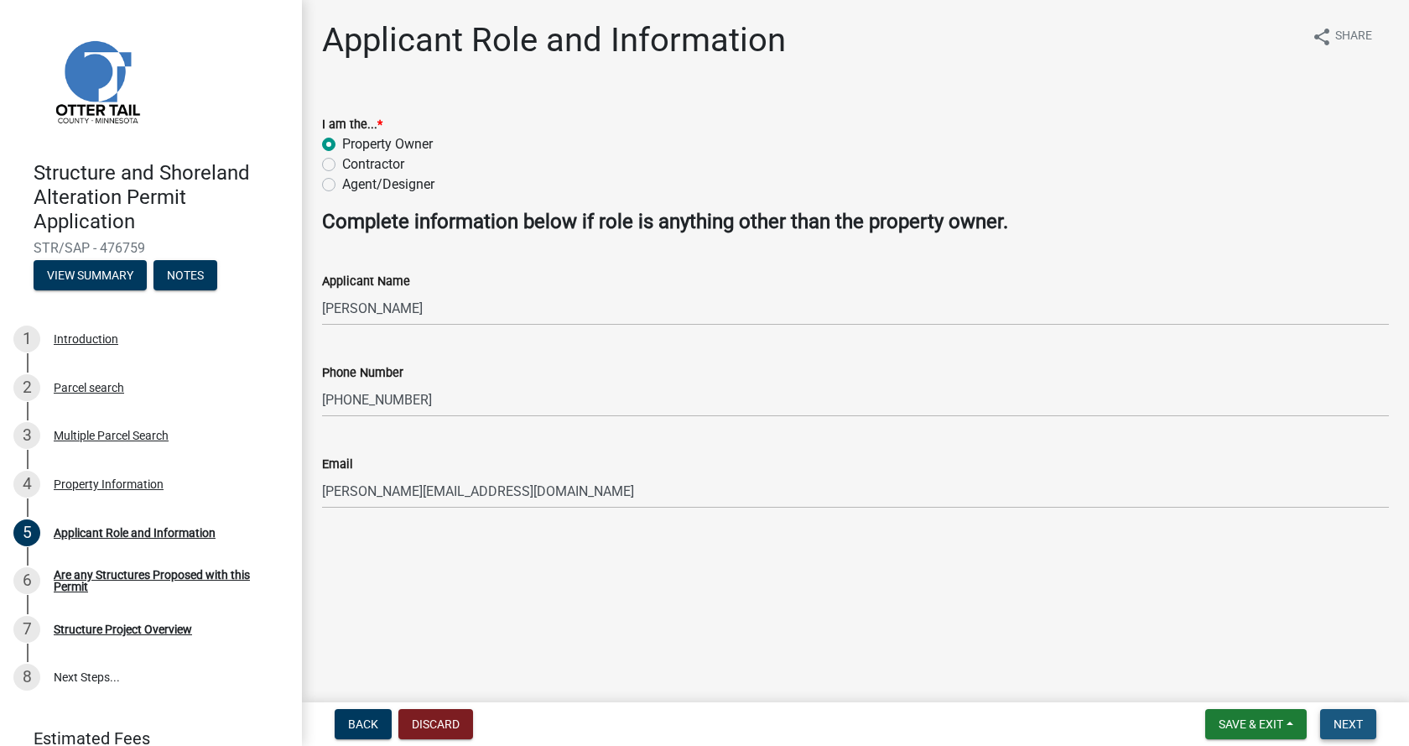
click at [1347, 726] on span "Next" at bounding box center [1348, 723] width 29 height 13
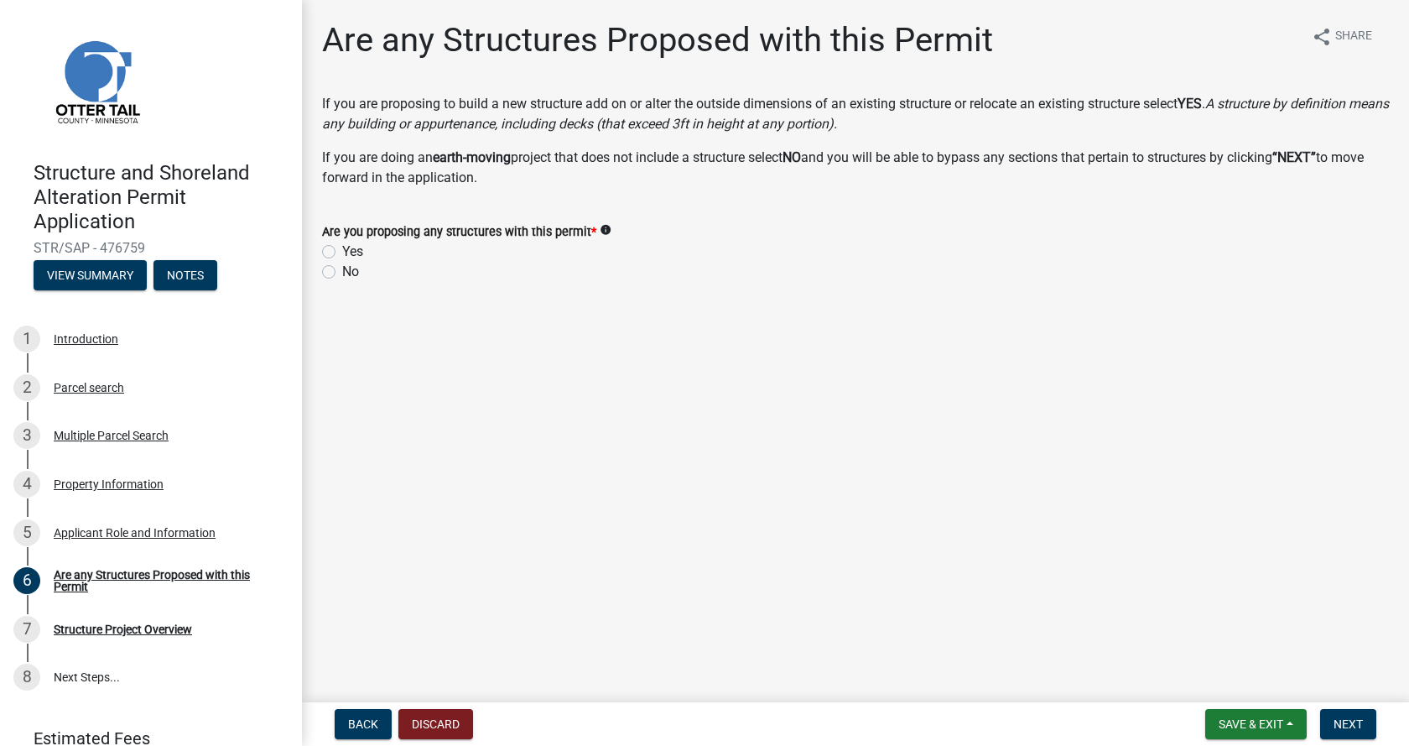
click at [342, 246] on label "Yes" at bounding box center [352, 252] width 21 height 20
click at [342, 246] on input "Yes" at bounding box center [347, 247] width 11 height 11
radio input "true"
click at [1338, 727] on span "Next" at bounding box center [1348, 723] width 29 height 13
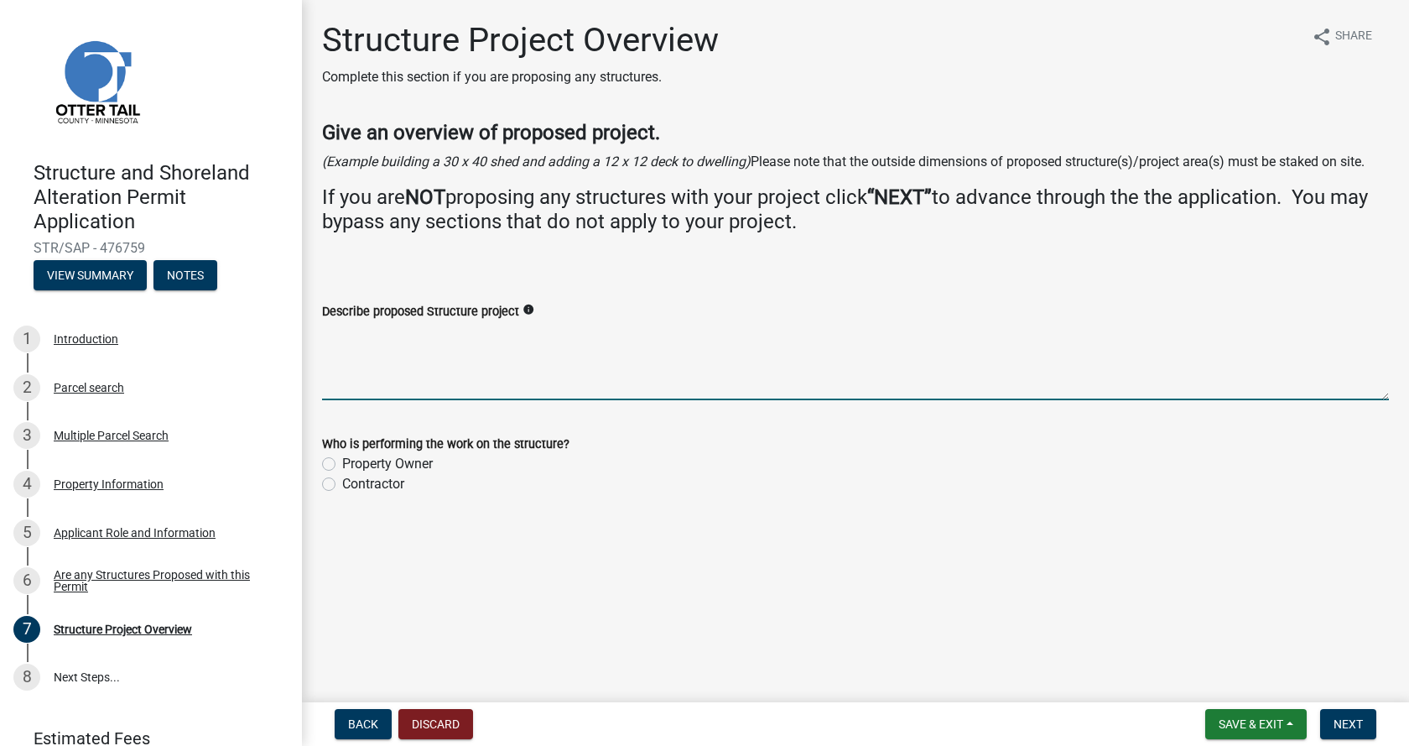
click at [473, 357] on textarea "Describe proposed Structure project" at bounding box center [855, 360] width 1067 height 79
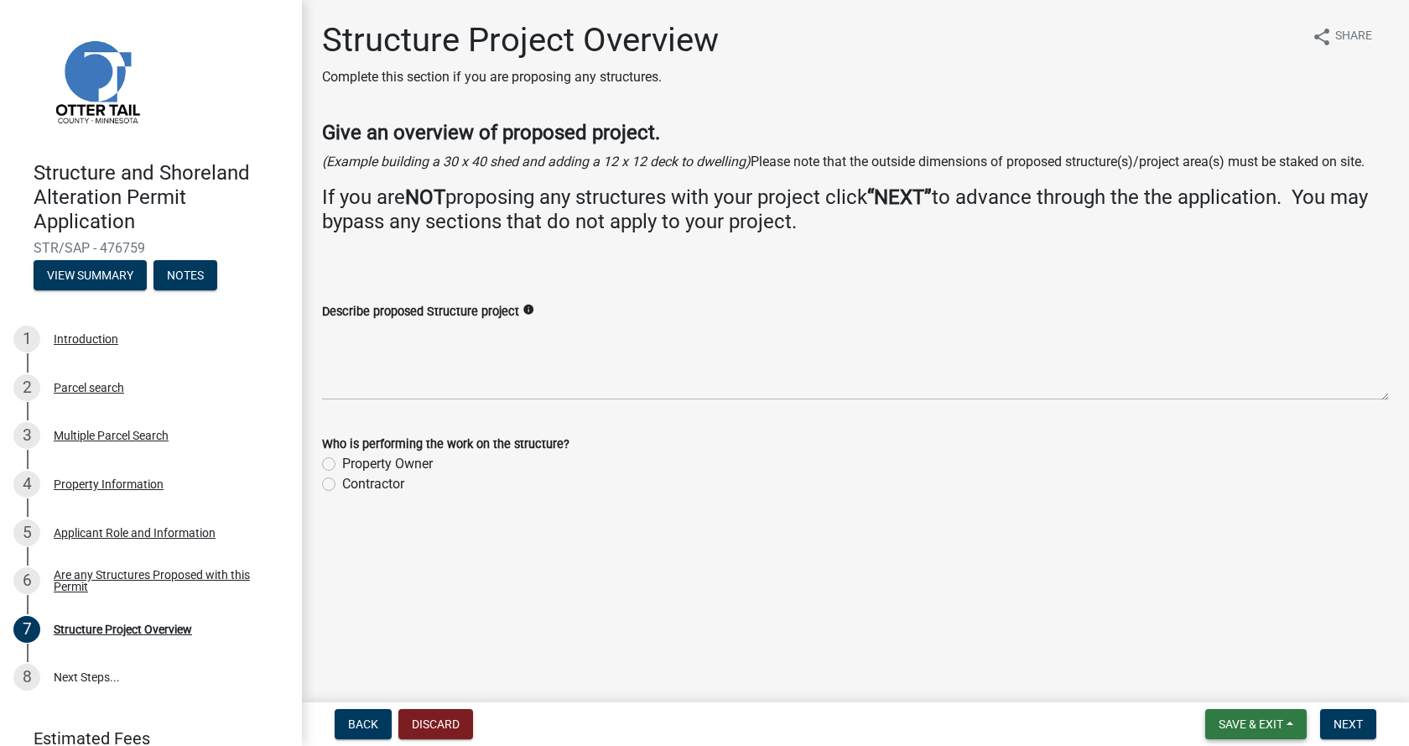
click at [1245, 725] on span "Save & Exit" at bounding box center [1251, 723] width 65 height 13
click at [1234, 680] on button "Save & Exit" at bounding box center [1240, 680] width 134 height 40
